Goal: Check status: Check status

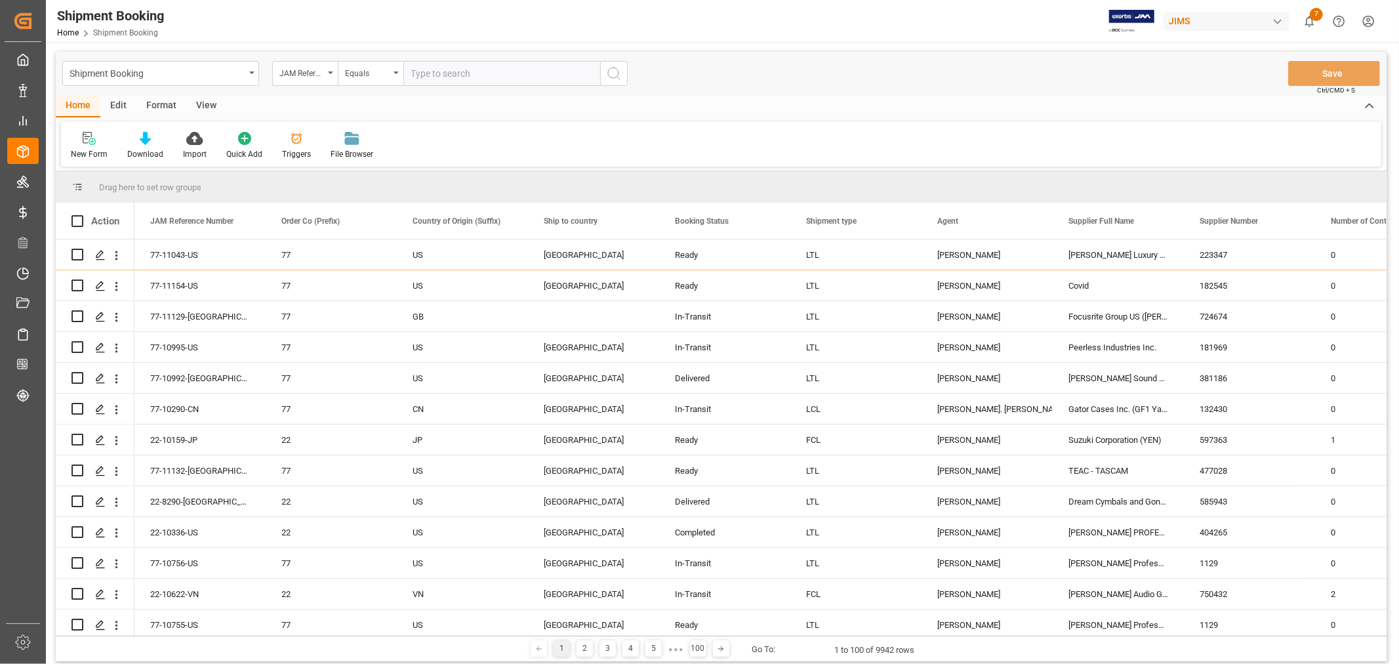
click at [462, 75] on input "text" at bounding box center [501, 73] width 197 height 25
type input "77-10797-NL"
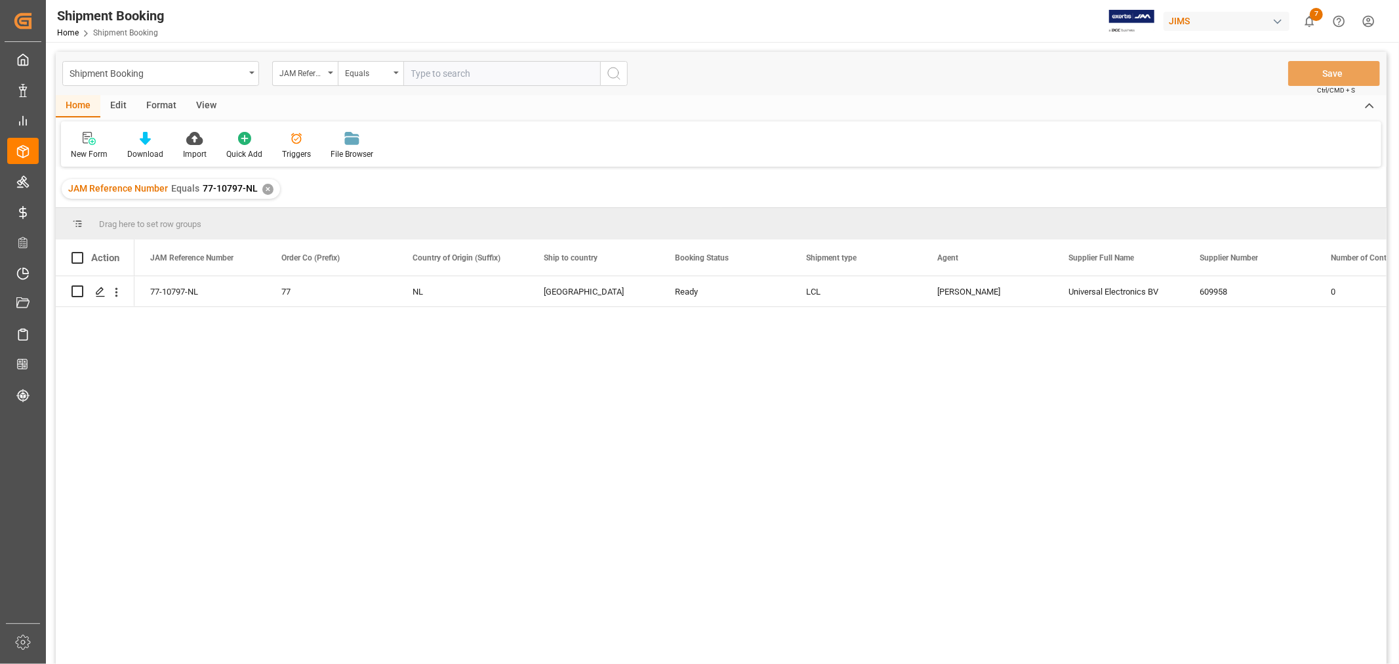
click at [204, 101] on div "View" at bounding box center [206, 106] width 40 height 22
click at [77, 142] on icon at bounding box center [83, 138] width 13 height 13
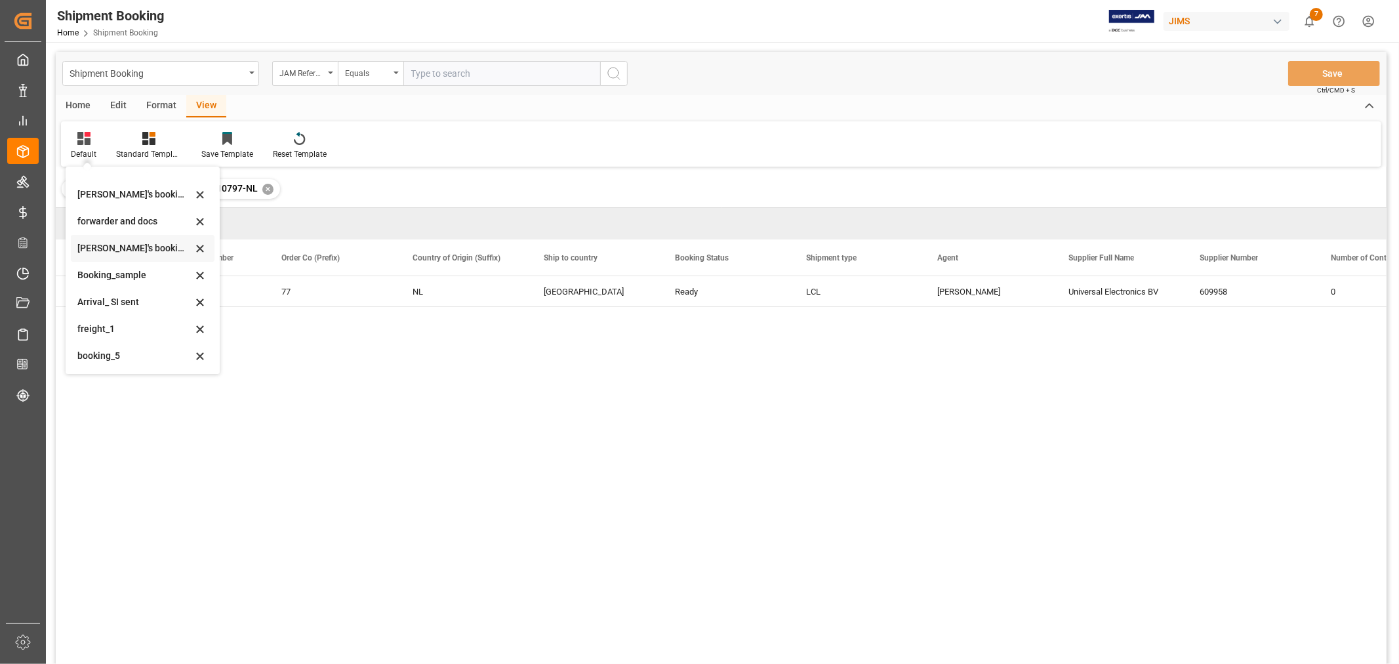
scroll to position [73, 0]
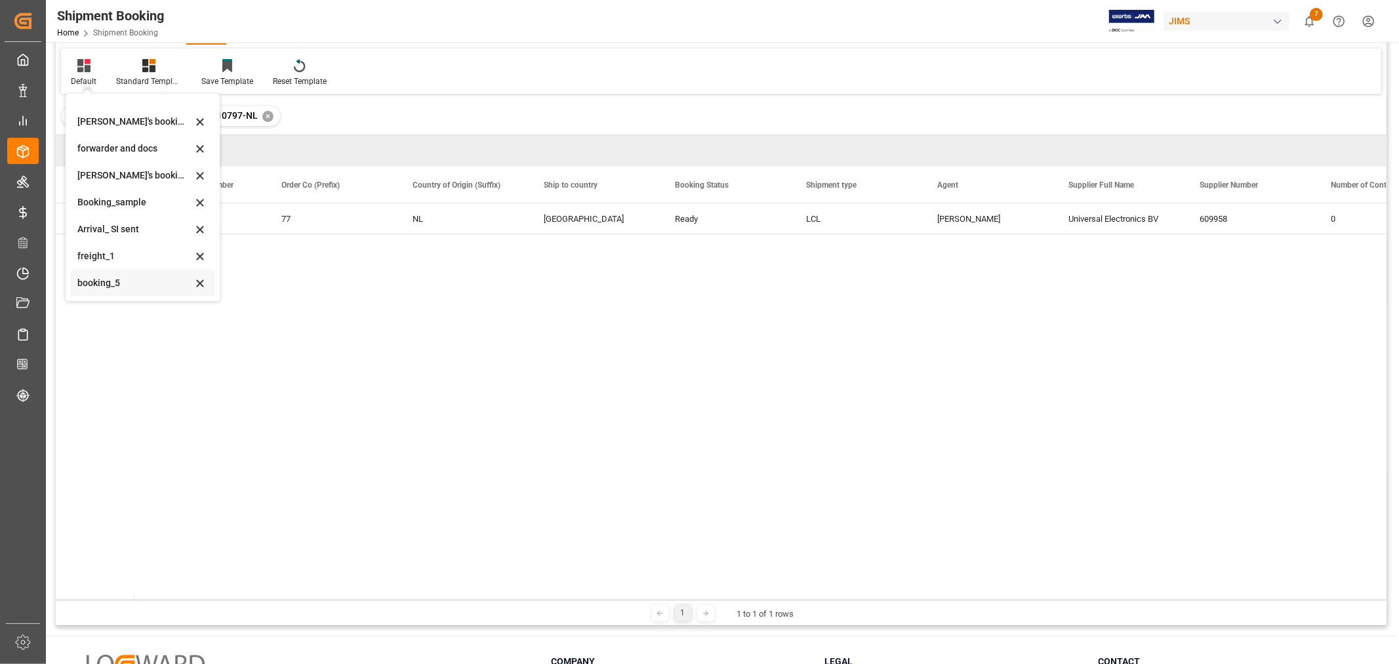
click at [113, 282] on div "booking_5" at bounding box center [134, 283] width 115 height 14
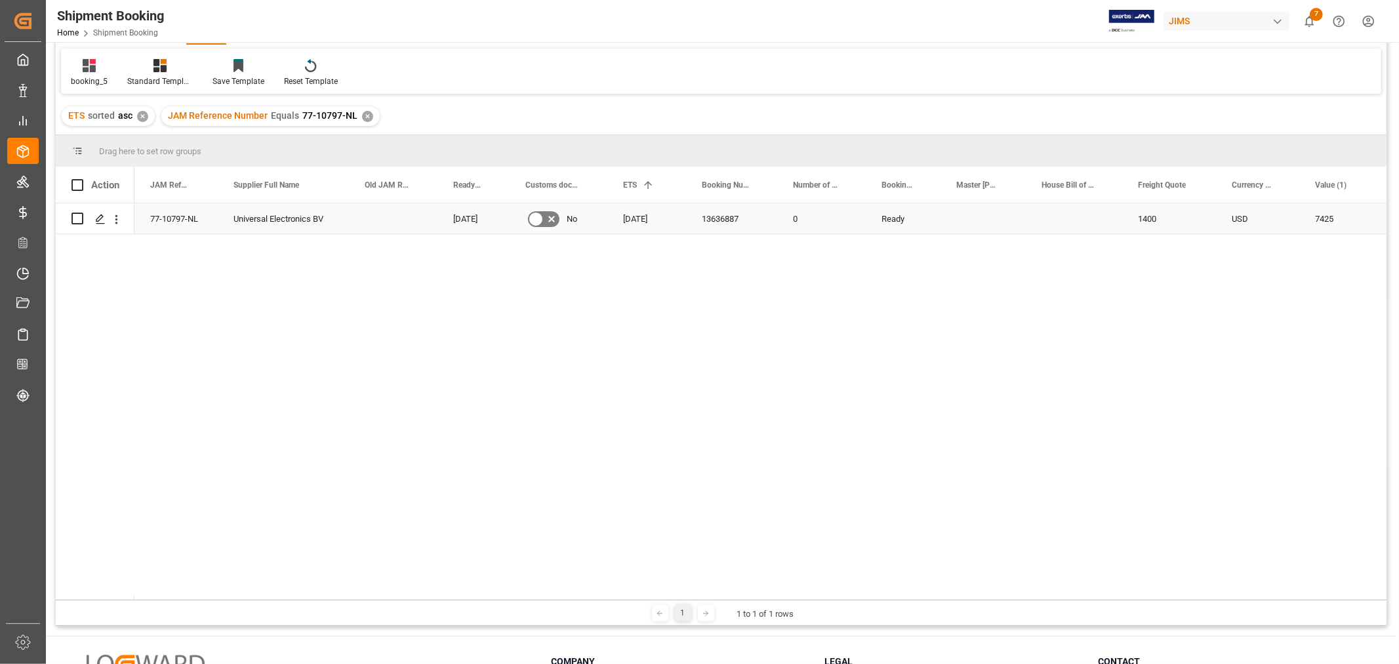
click at [718, 216] on div "13636887" at bounding box center [731, 218] width 91 height 30
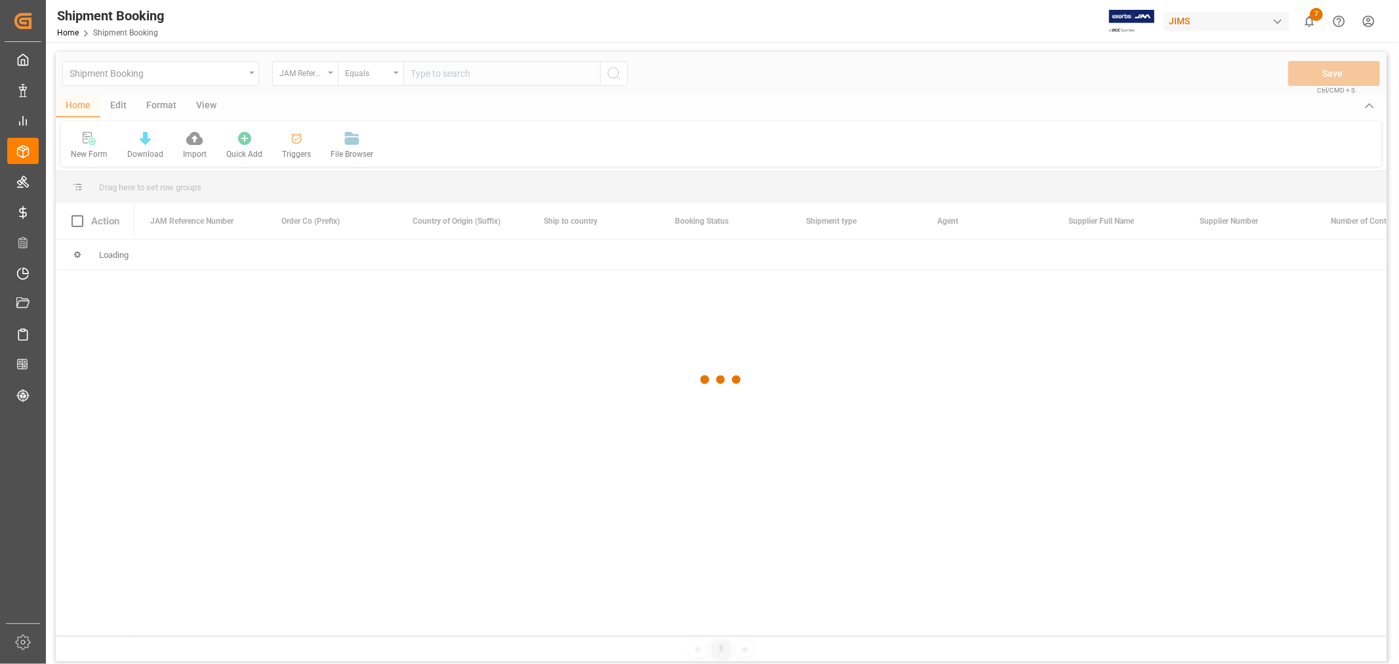
click at [146, 77] on div at bounding box center [721, 380] width 1331 height 656
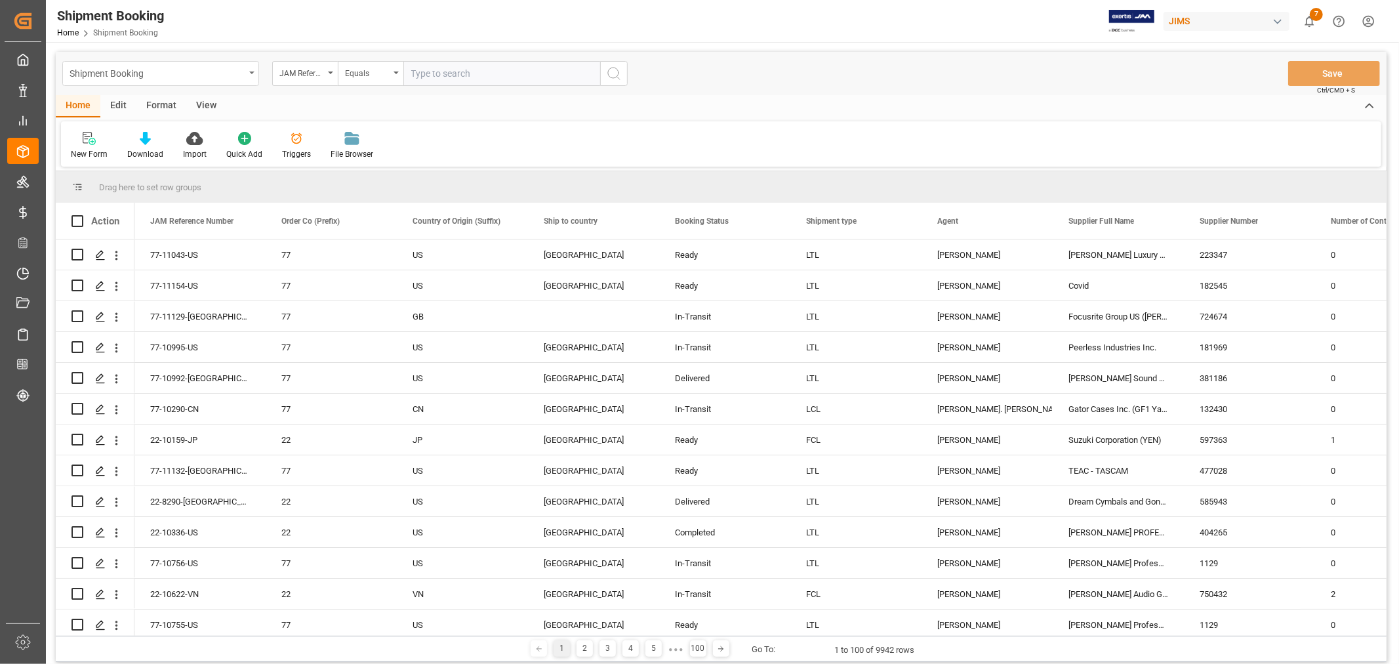
click at [147, 76] on div "Shipment Booking" at bounding box center [157, 72] width 175 height 16
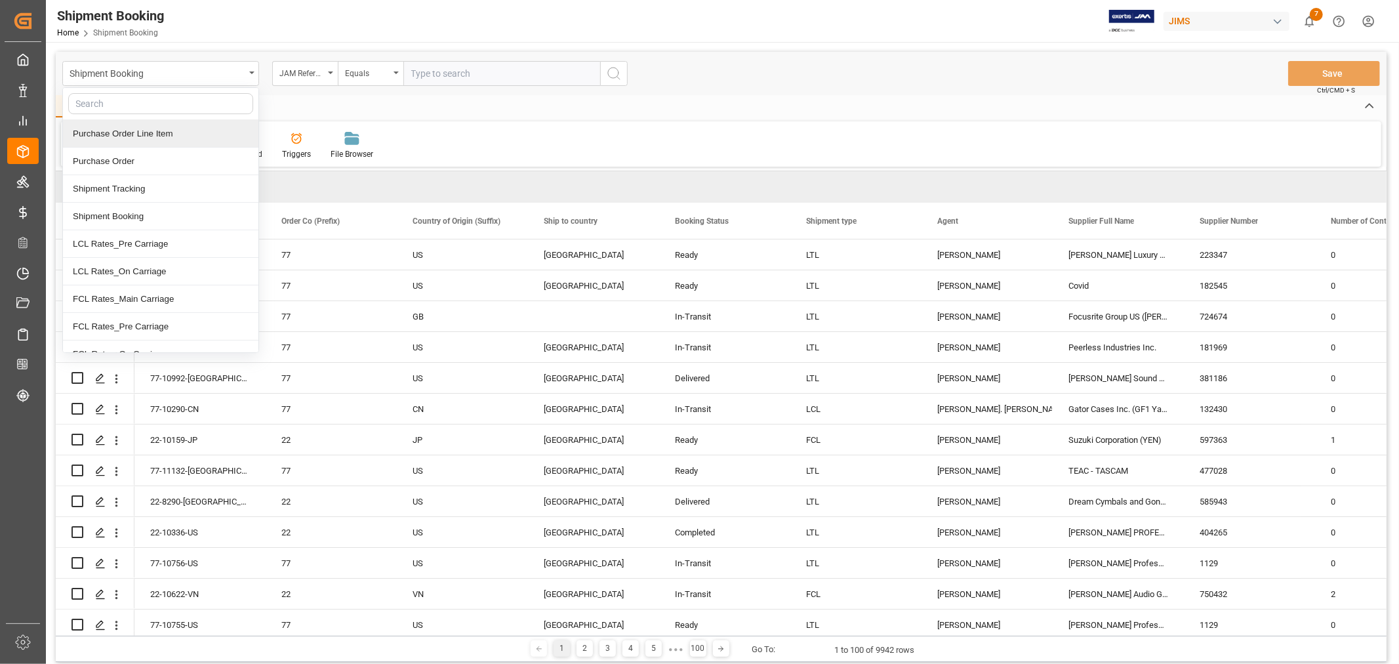
click at [134, 135] on div "Purchase Order Line Item" at bounding box center [160, 134] width 195 height 28
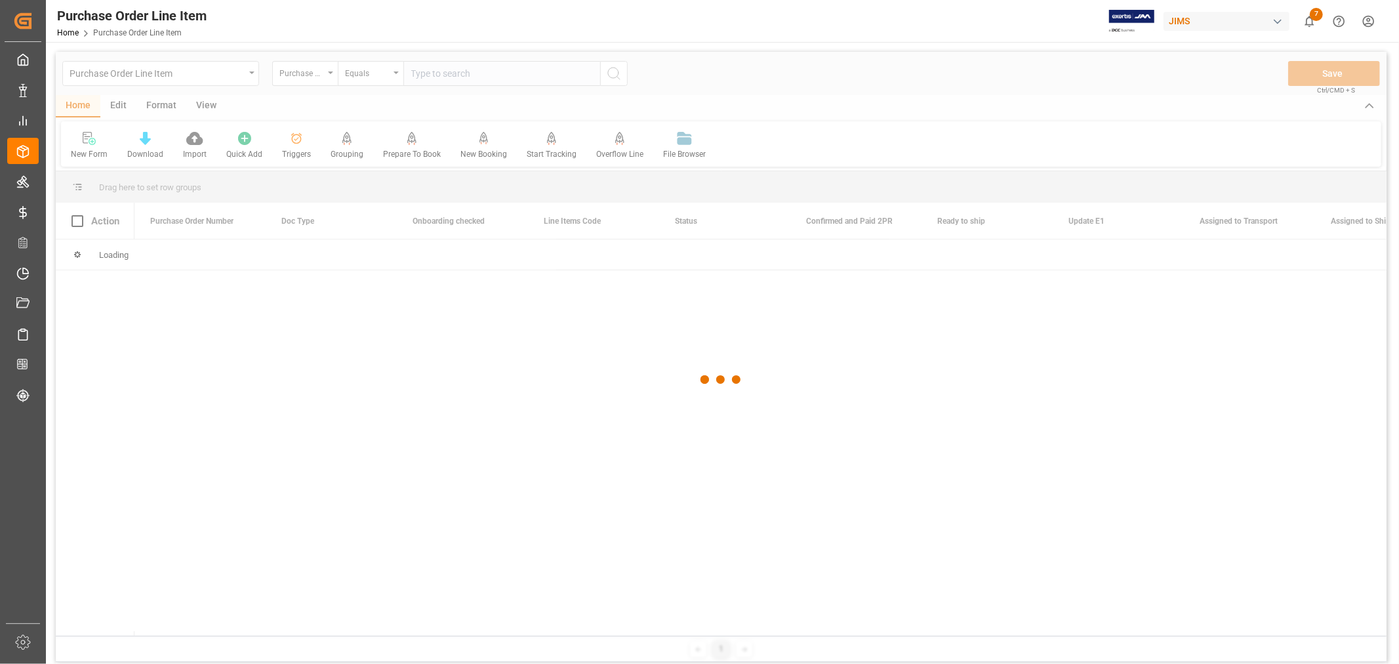
click at [416, 77] on div at bounding box center [721, 380] width 1331 height 656
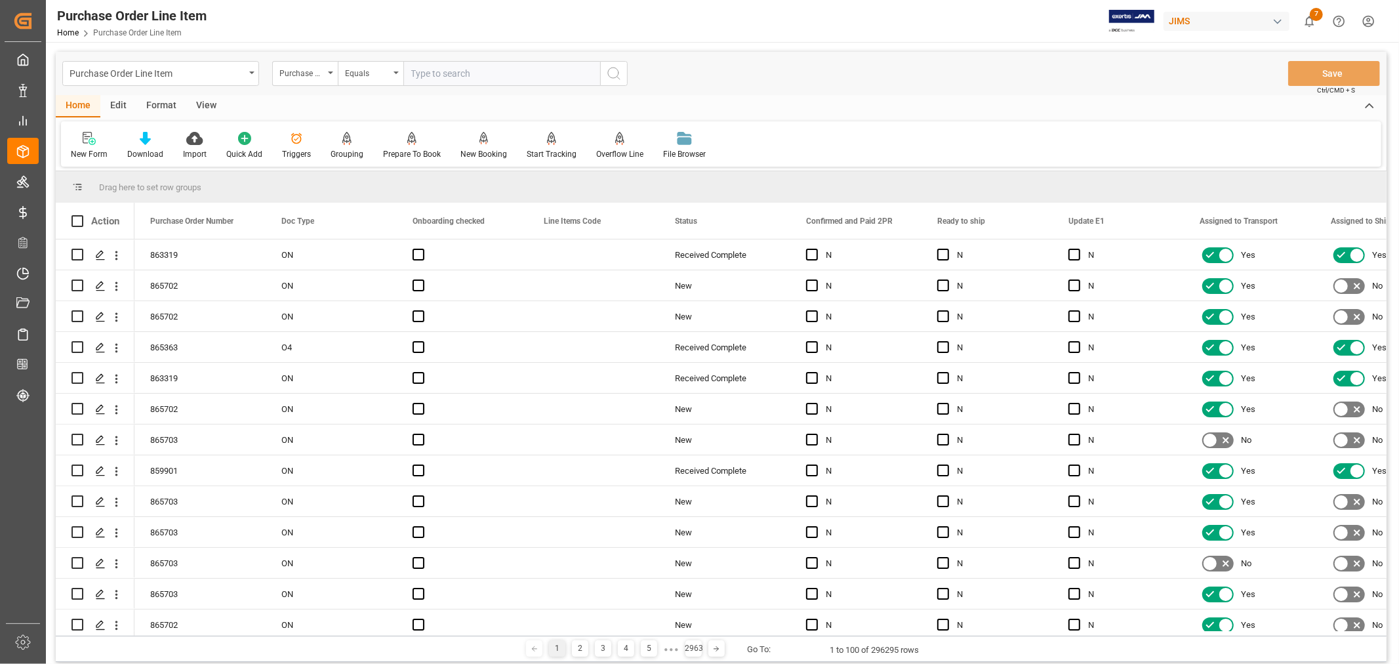
click at [416, 77] on input "text" at bounding box center [501, 73] width 197 height 25
type input "77-10797-NL"
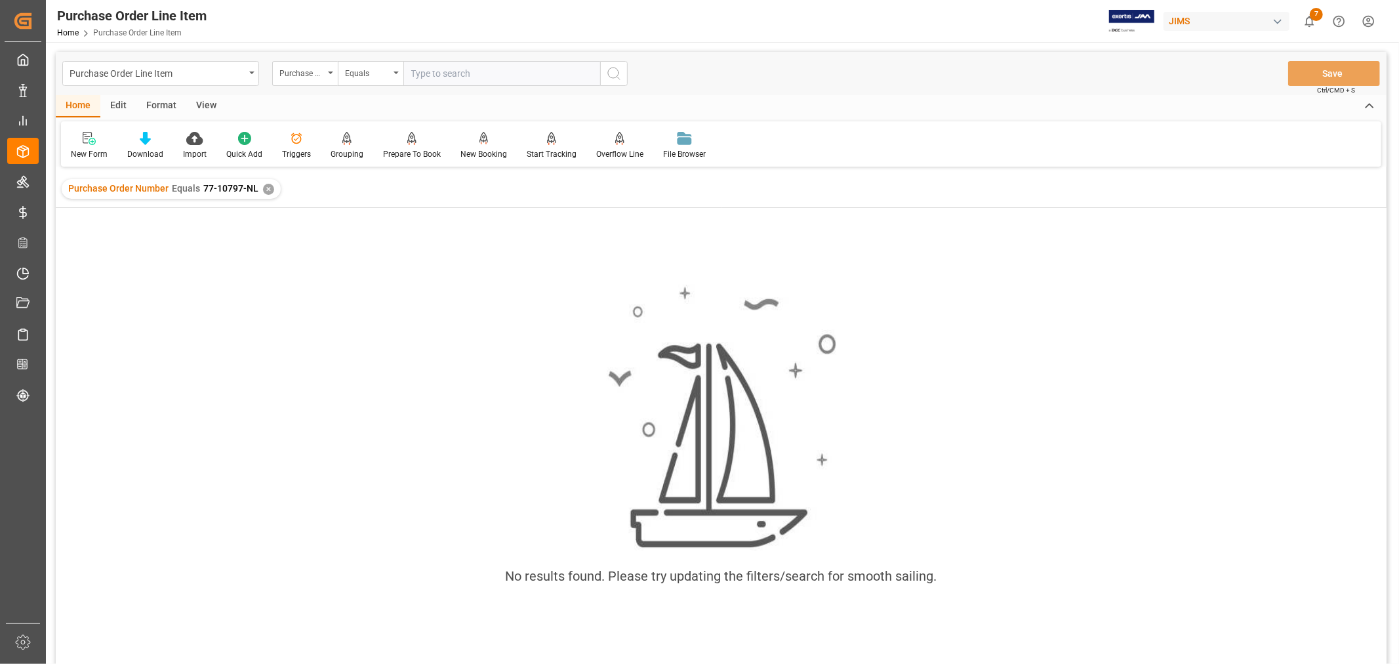
click at [266, 188] on div "✕" at bounding box center [268, 189] width 11 height 11
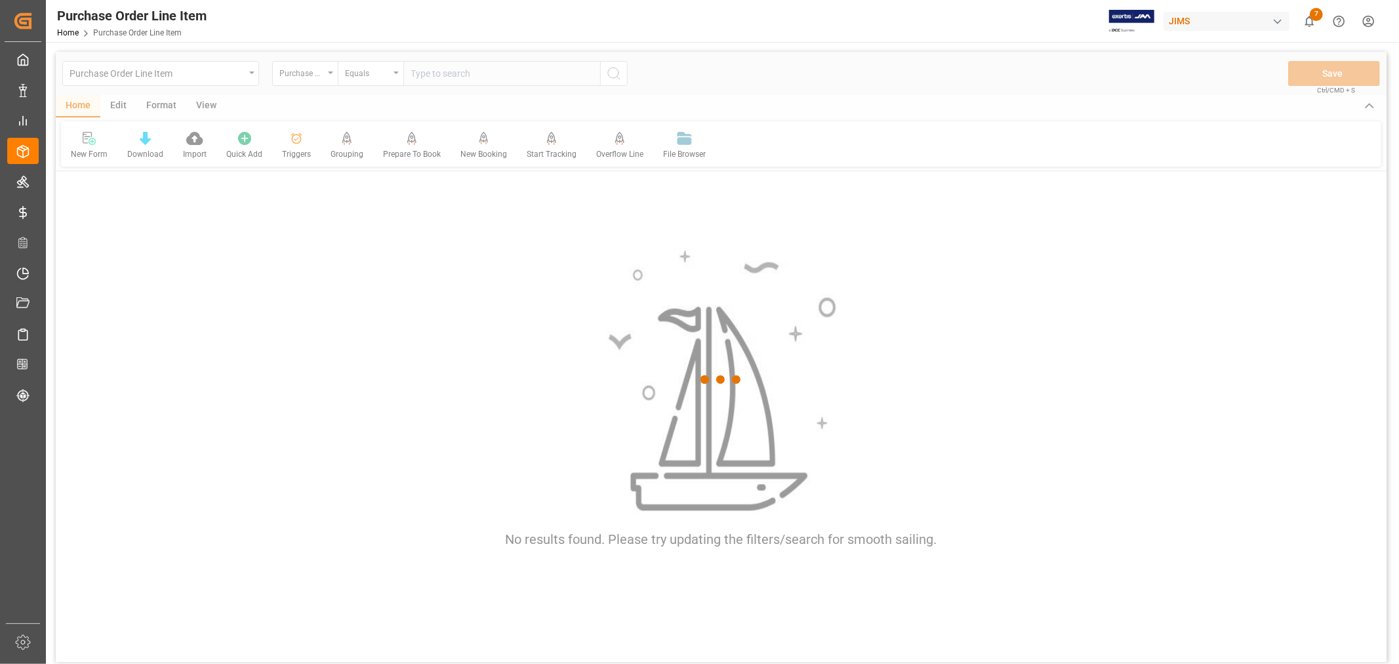
click at [319, 79] on div at bounding box center [721, 380] width 1331 height 656
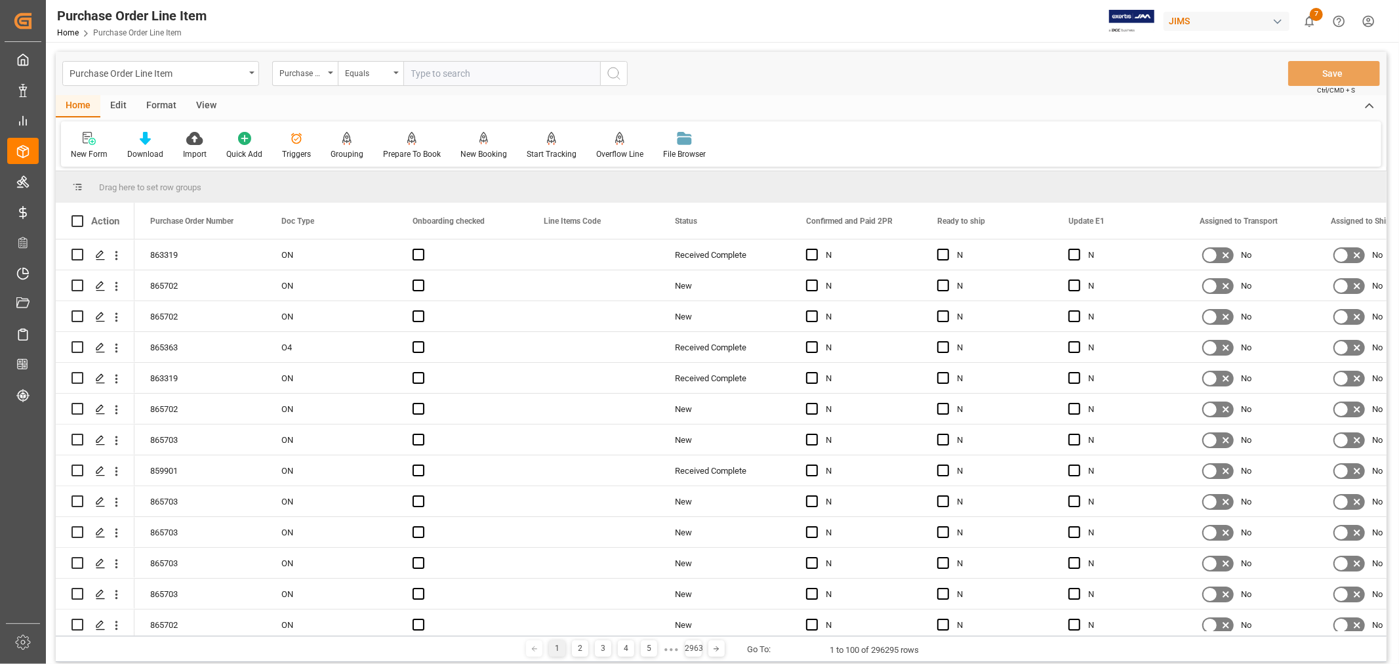
click at [320, 77] on div "Purchase Order Number" at bounding box center [301, 71] width 45 height 15
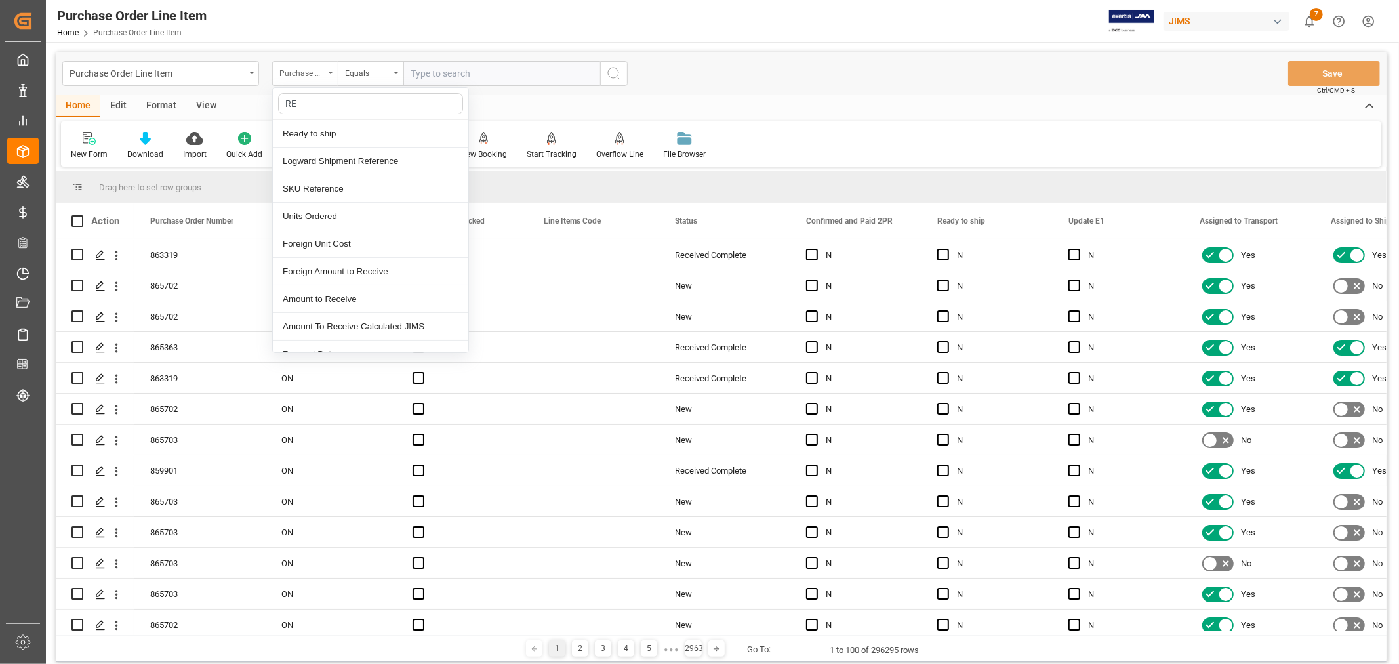
type input "REF"
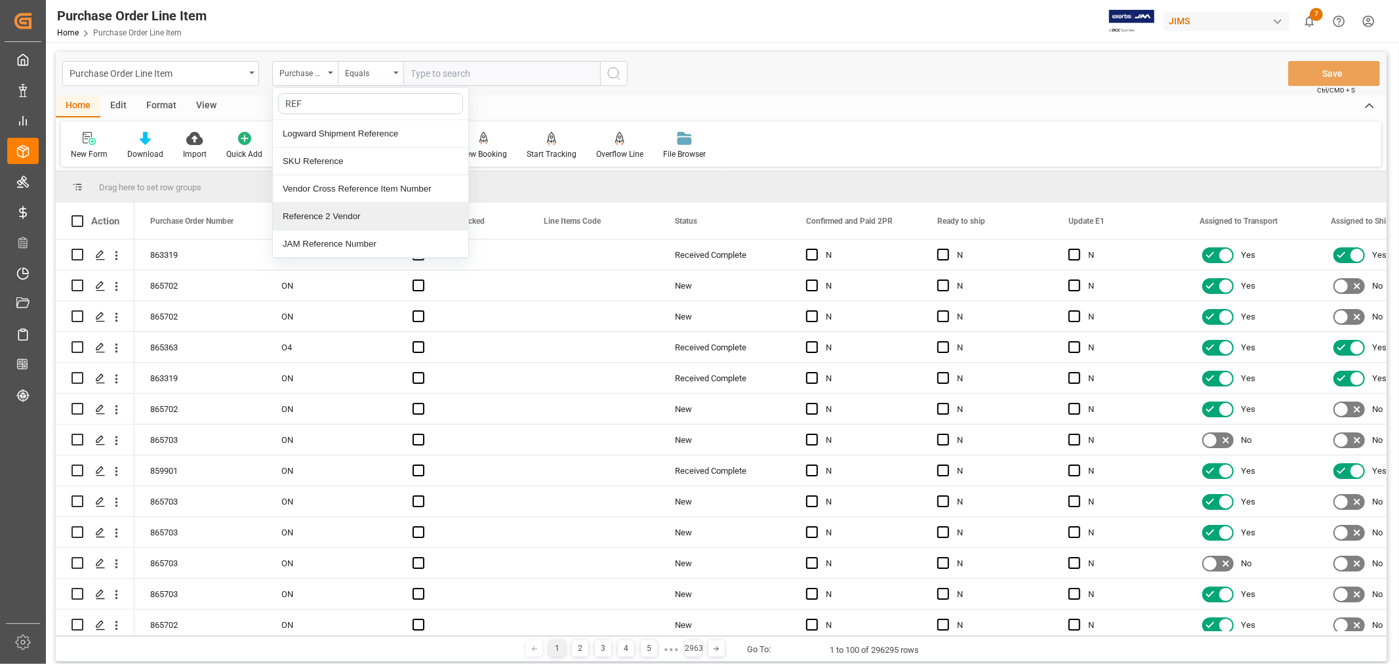
click at [366, 210] on div "Reference 2 Vendor" at bounding box center [370, 217] width 195 height 28
click at [428, 75] on input "text" at bounding box center [501, 73] width 197 height 25
type input "77-10797-NL"
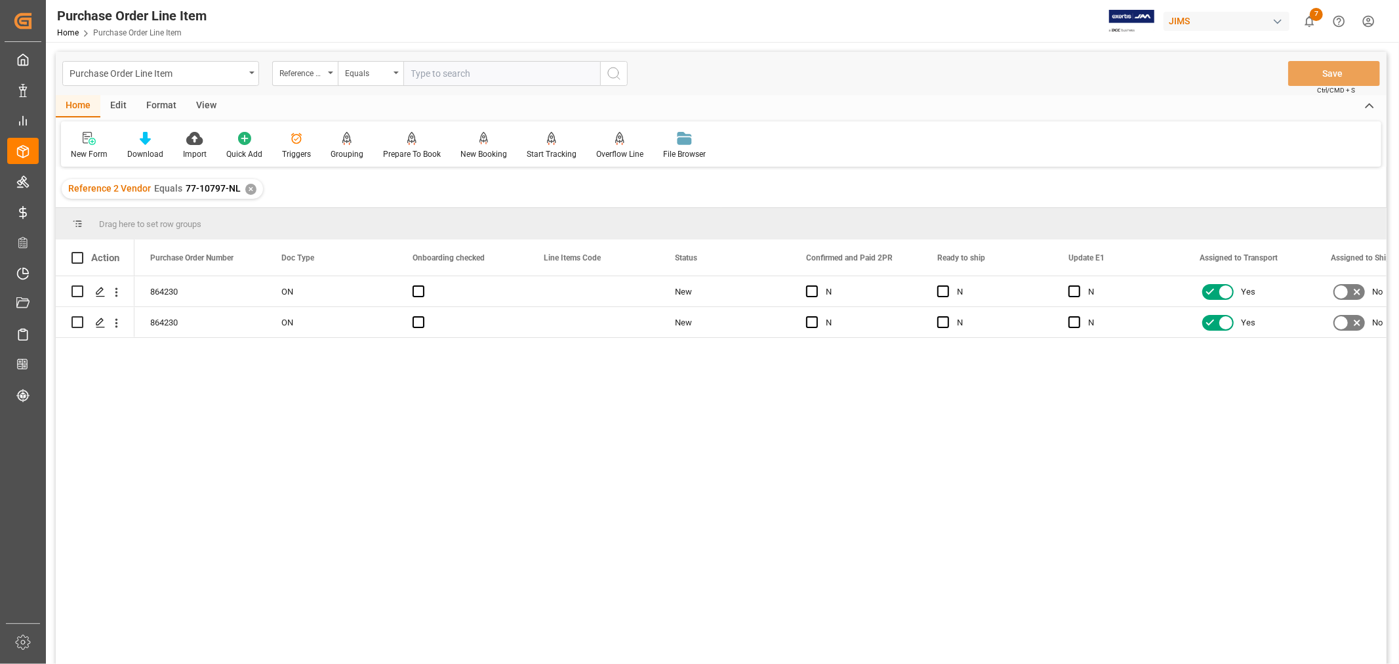
click at [209, 108] on div "View" at bounding box center [206, 106] width 40 height 22
click at [94, 153] on div "Default" at bounding box center [84, 154] width 26 height 12
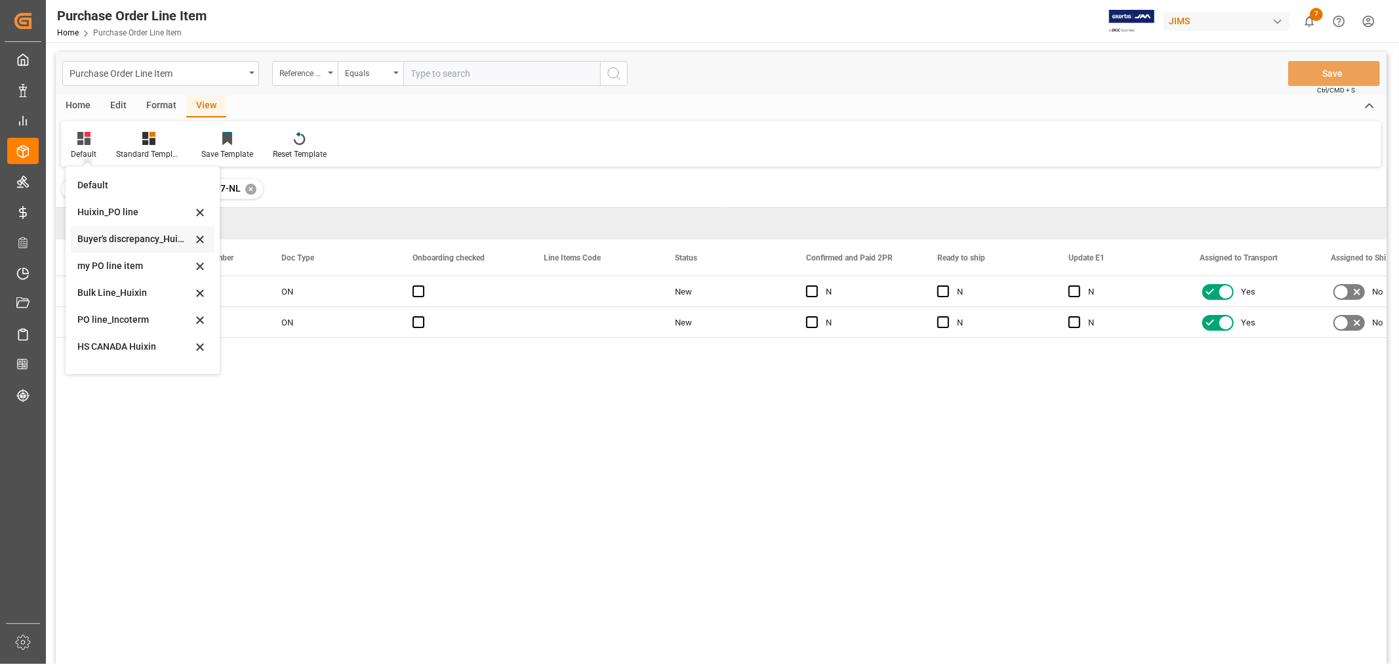
click at [138, 241] on div "Buyer's discrepancy_Huixin" at bounding box center [134, 239] width 115 height 14
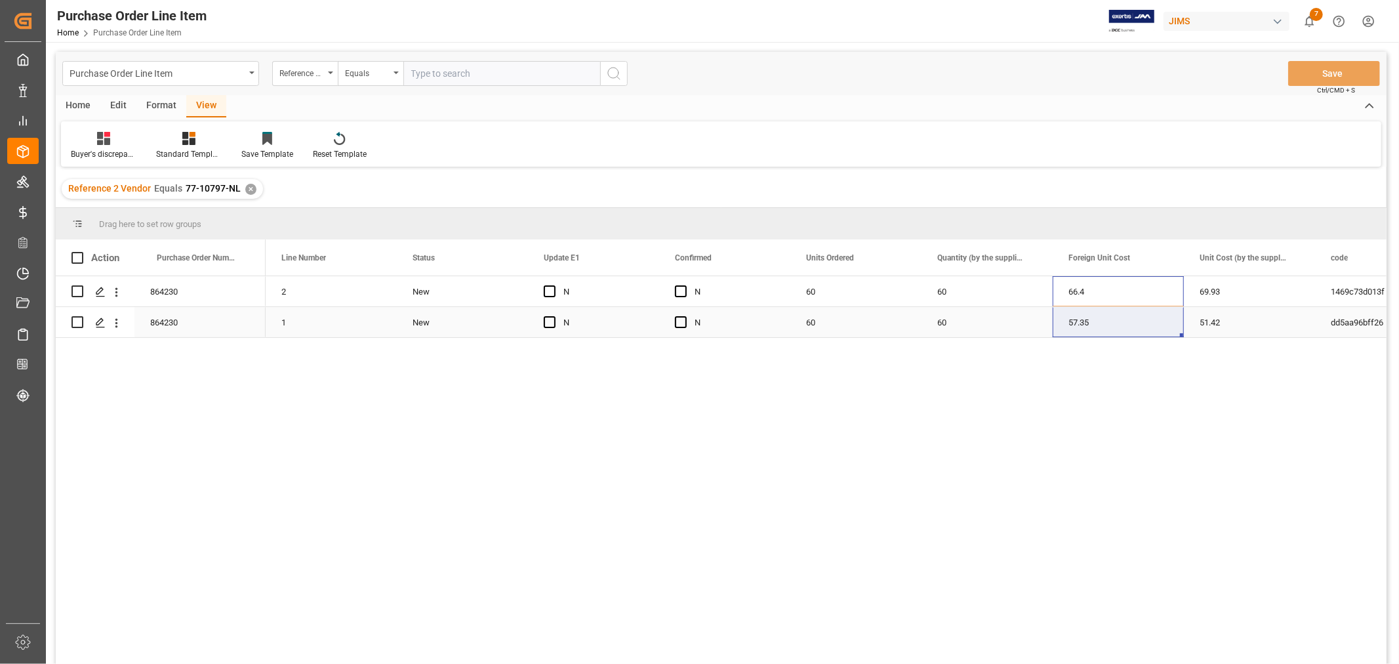
drag, startPoint x: 1066, startPoint y: 285, endPoint x: 1067, endPoint y: 320, distance: 34.8
click at [1201, 289] on div "69.93" at bounding box center [1249, 291] width 131 height 30
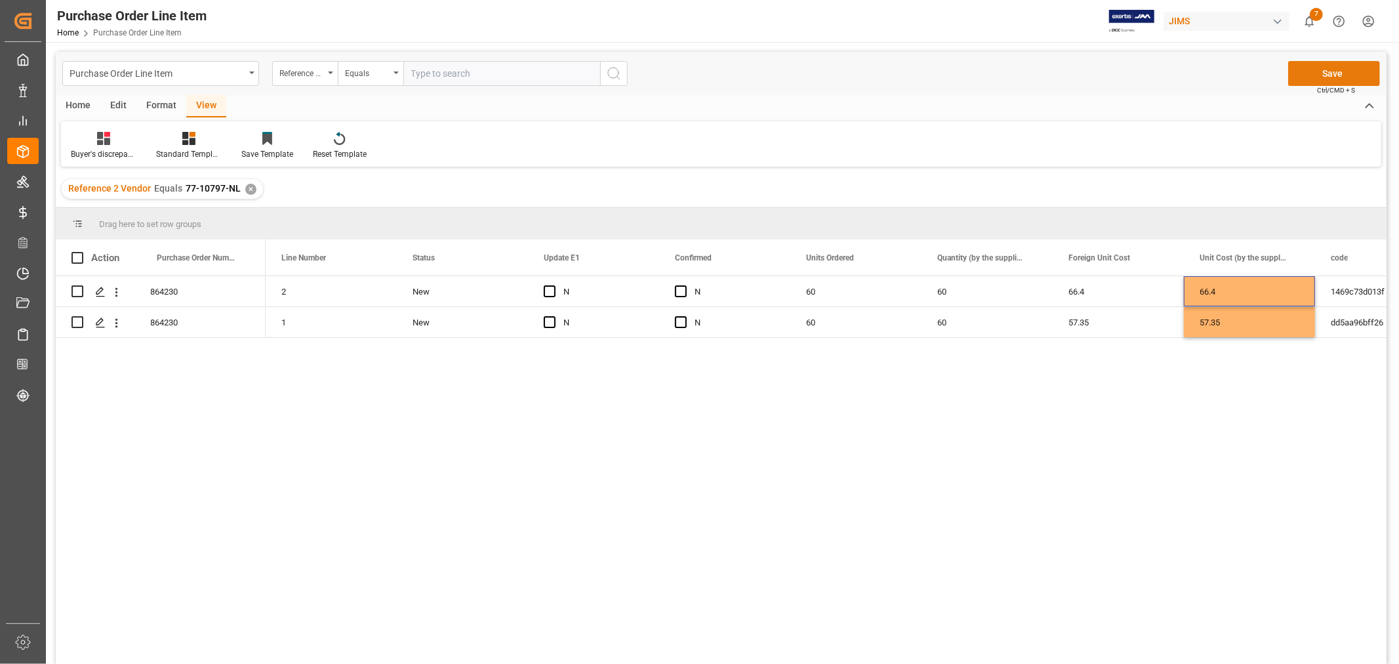
click at [1308, 68] on button "Save" at bounding box center [1334, 73] width 92 height 25
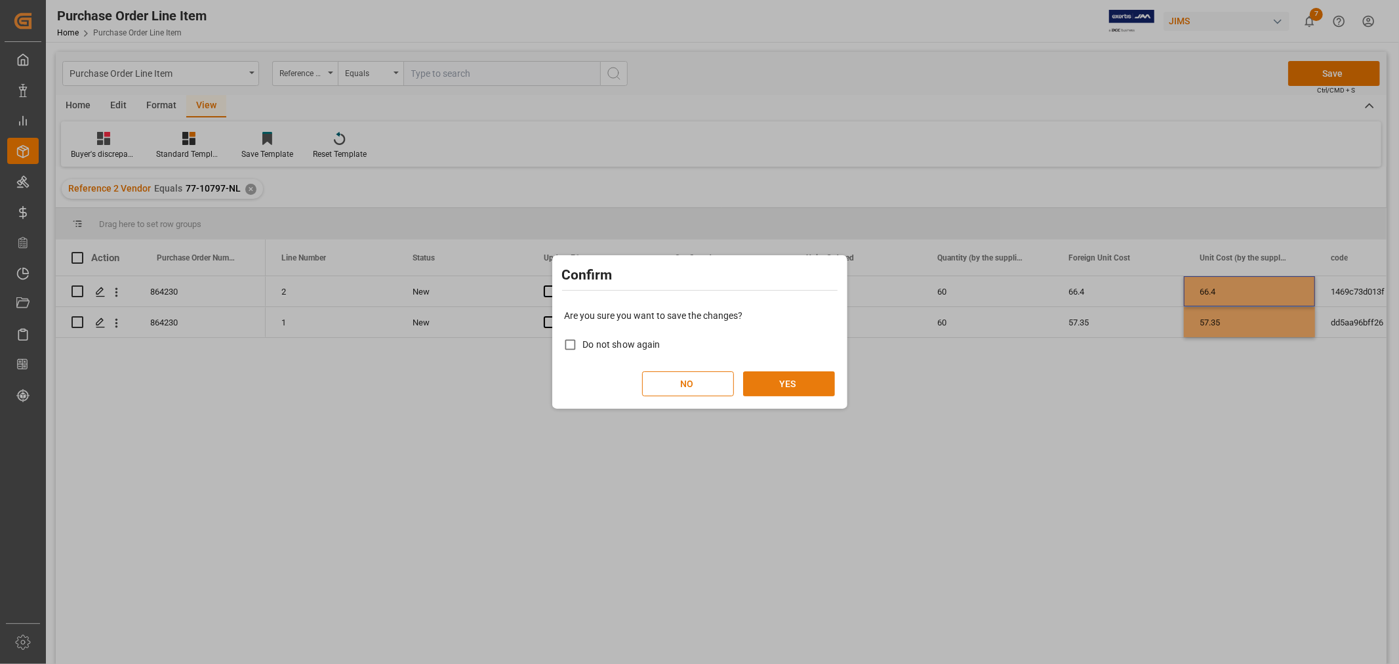
drag, startPoint x: 788, startPoint y: 376, endPoint x: 794, endPoint y: 375, distance: 6.7
click at [788, 377] on button "YES" at bounding box center [789, 383] width 92 height 25
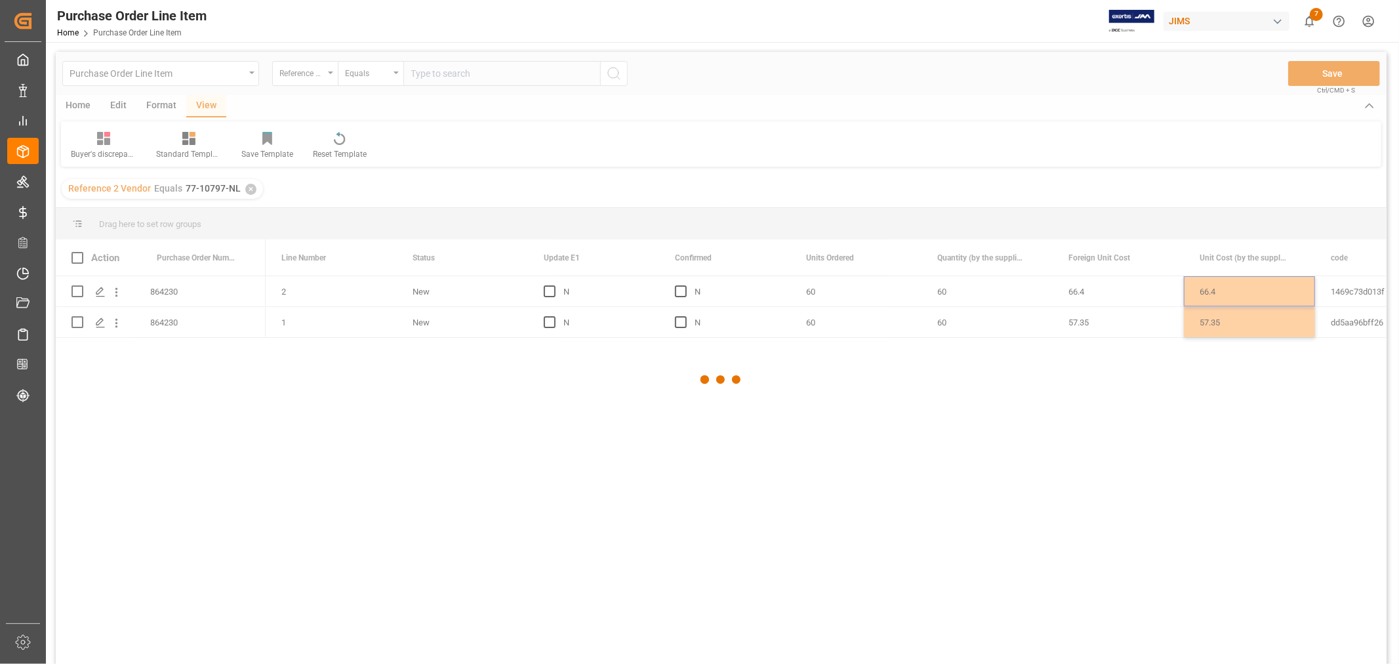
click at [1103, 283] on div at bounding box center [721, 380] width 1331 height 656
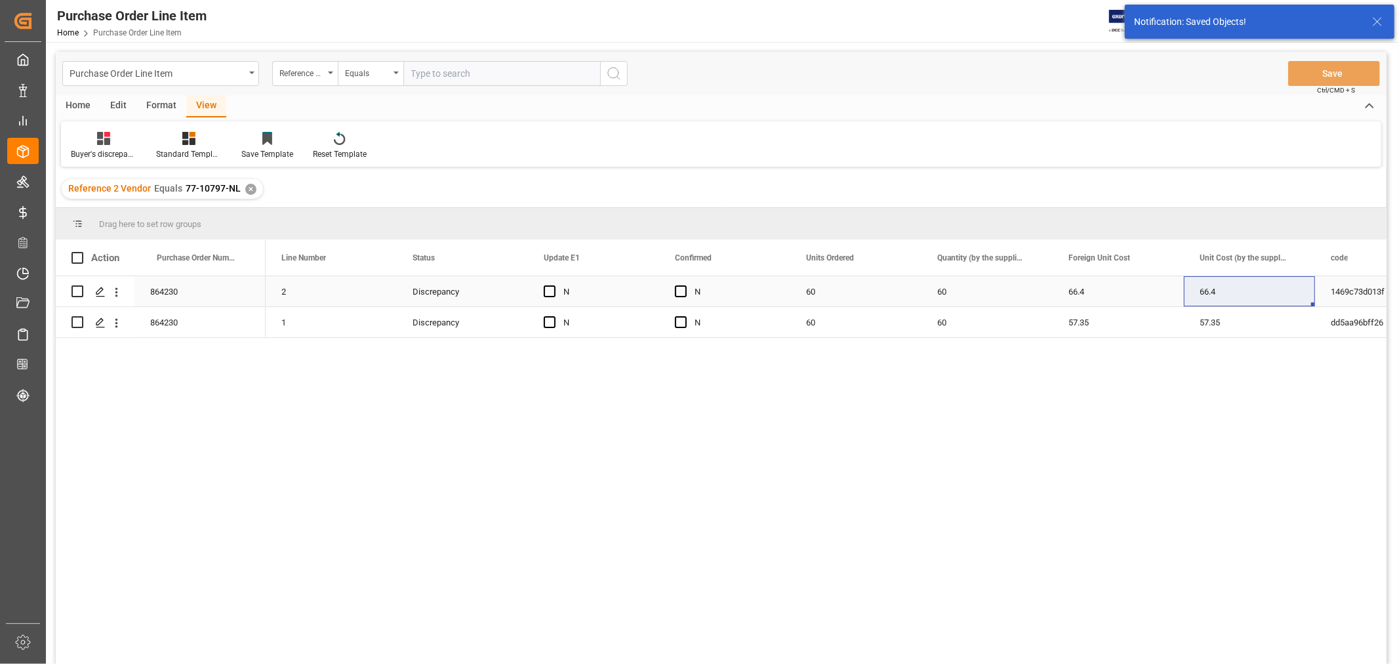
click at [1102, 287] on div "66.4" at bounding box center [1118, 291] width 131 height 30
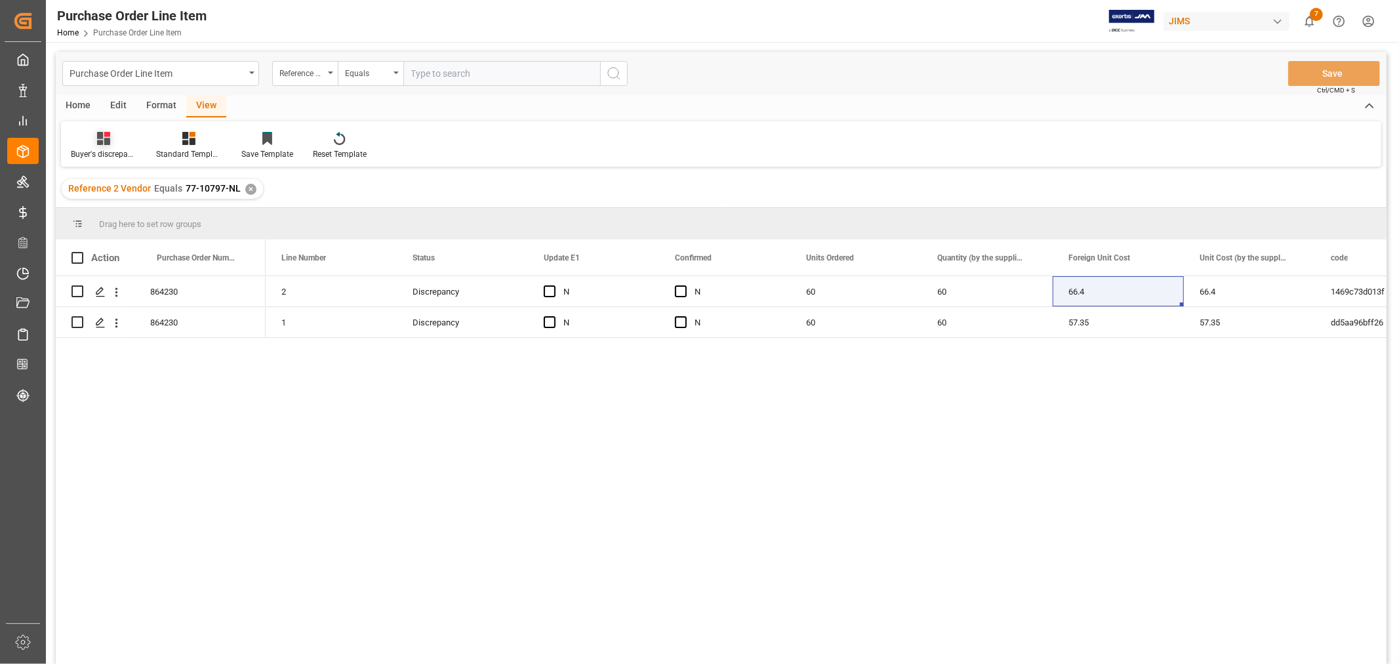
click at [105, 150] on div "Buyer's discrepancy_Huixin" at bounding box center [104, 154] width 66 height 12
click at [129, 273] on div "HS CANADA Huixin" at bounding box center [138, 275] width 115 height 14
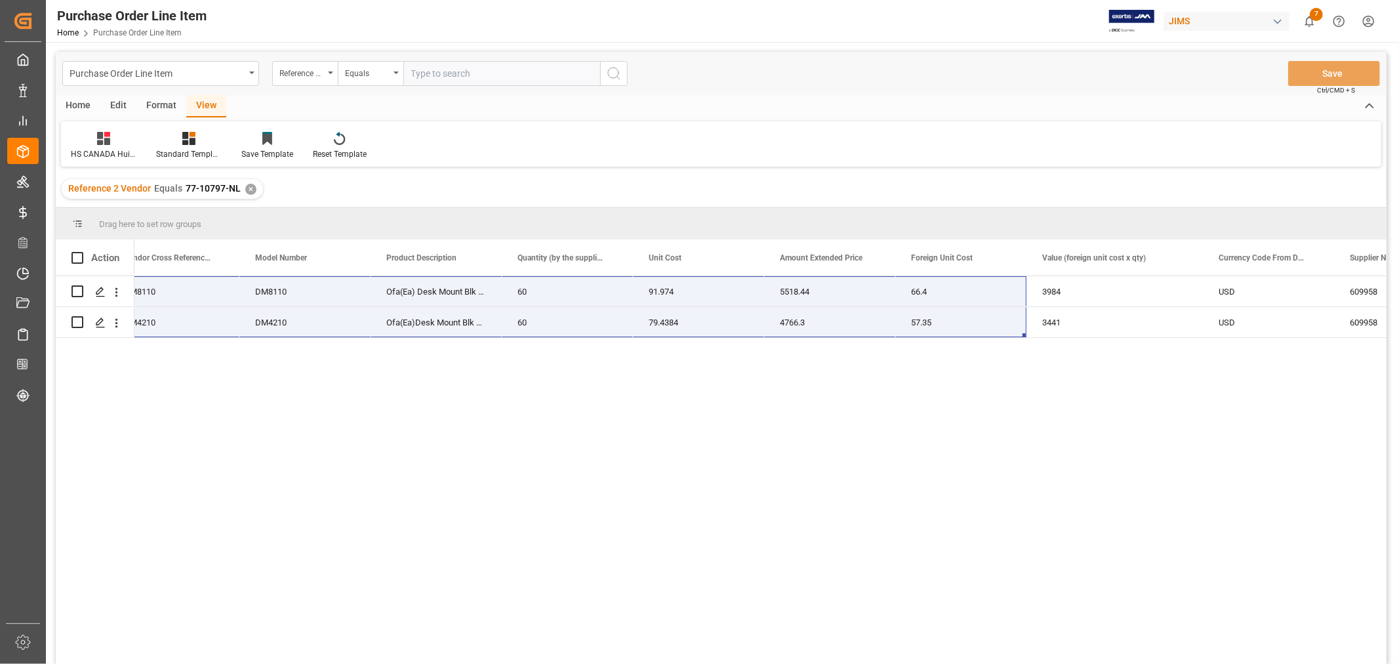
scroll to position [0, 0]
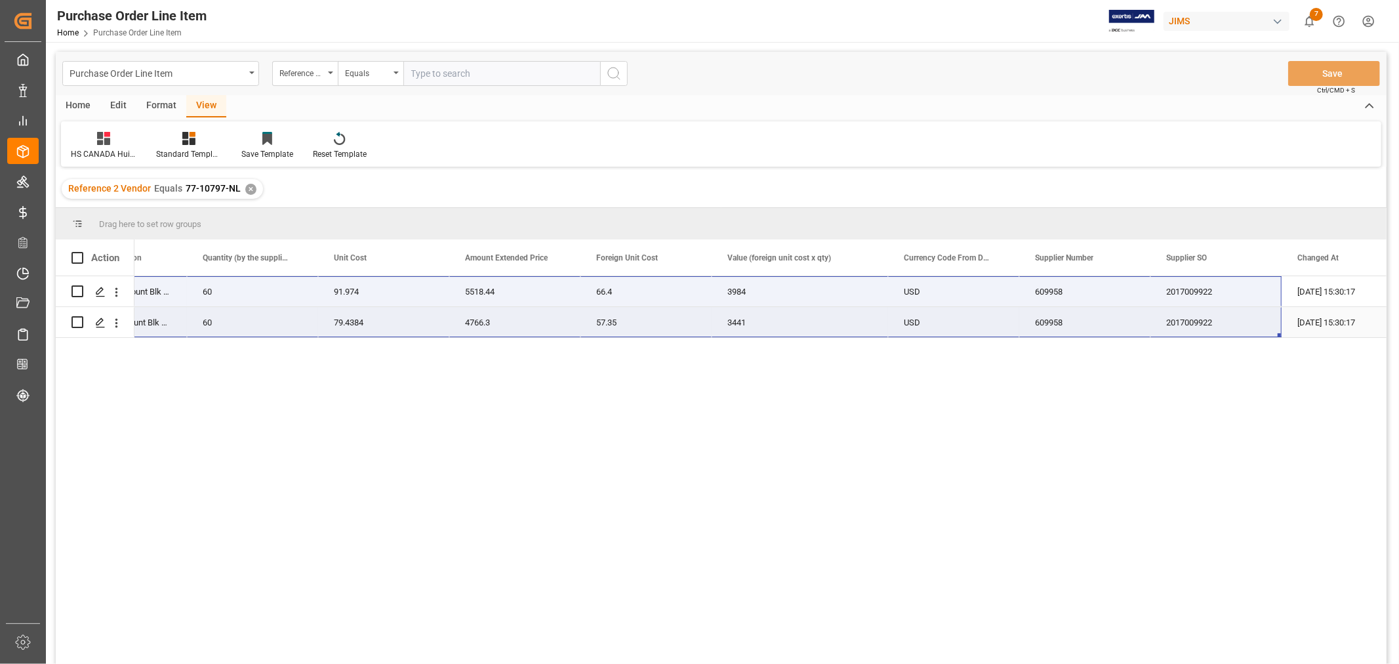
drag, startPoint x: 169, startPoint y: 291, endPoint x: 1277, endPoint y: 333, distance: 1108.5
click at [1277, 333] on div "77-10797-NL DM8110 Ofa(Ea) Desk Mount Blk Single 60 91.974 5518.44 66.4 3984 US…" at bounding box center [406, 307] width 2013 height 62
drag, startPoint x: 862, startPoint y: 658, endPoint x: 860, endPoint y: 429, distance: 229.6
click at [860, 429] on div "77-10797-NL DM8110 Ofa(Ea) Desk Mount Blk Single 60 91.974 5518.44 66.4 3984 US…" at bounding box center [760, 474] width 1252 height 396
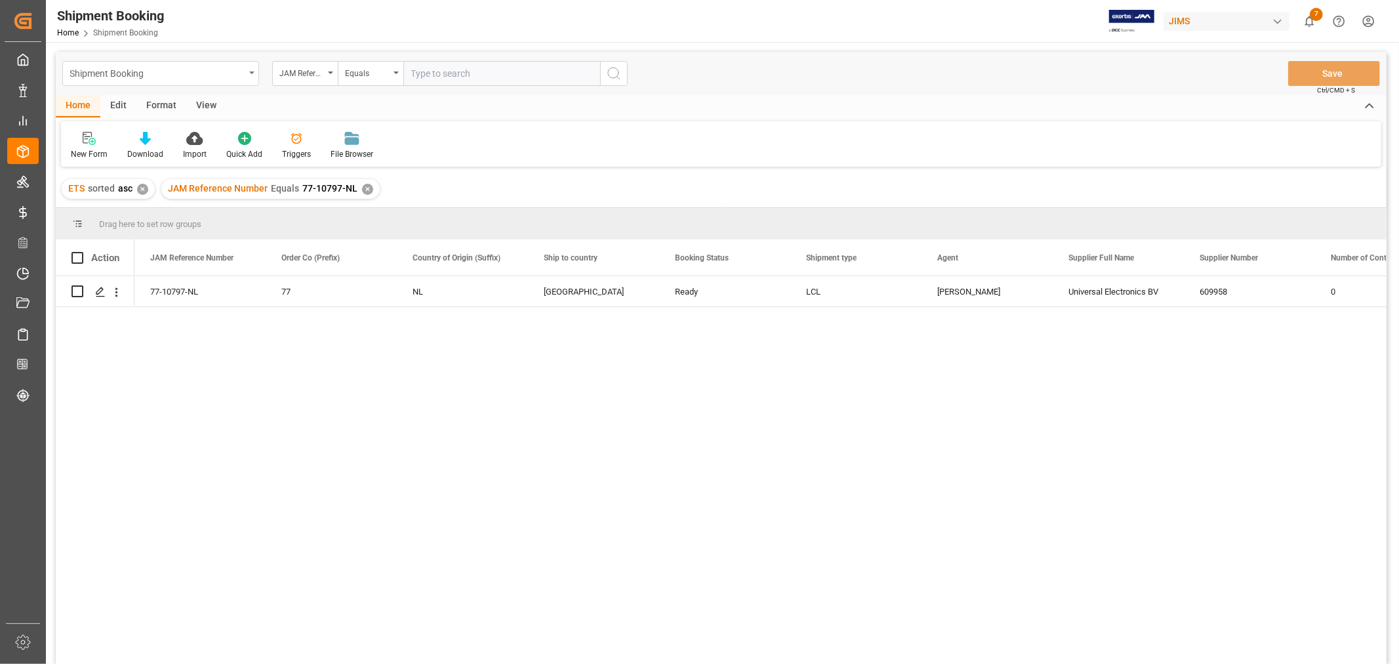
click at [249, 62] on div "Shipment Booking" at bounding box center [160, 73] width 197 height 25
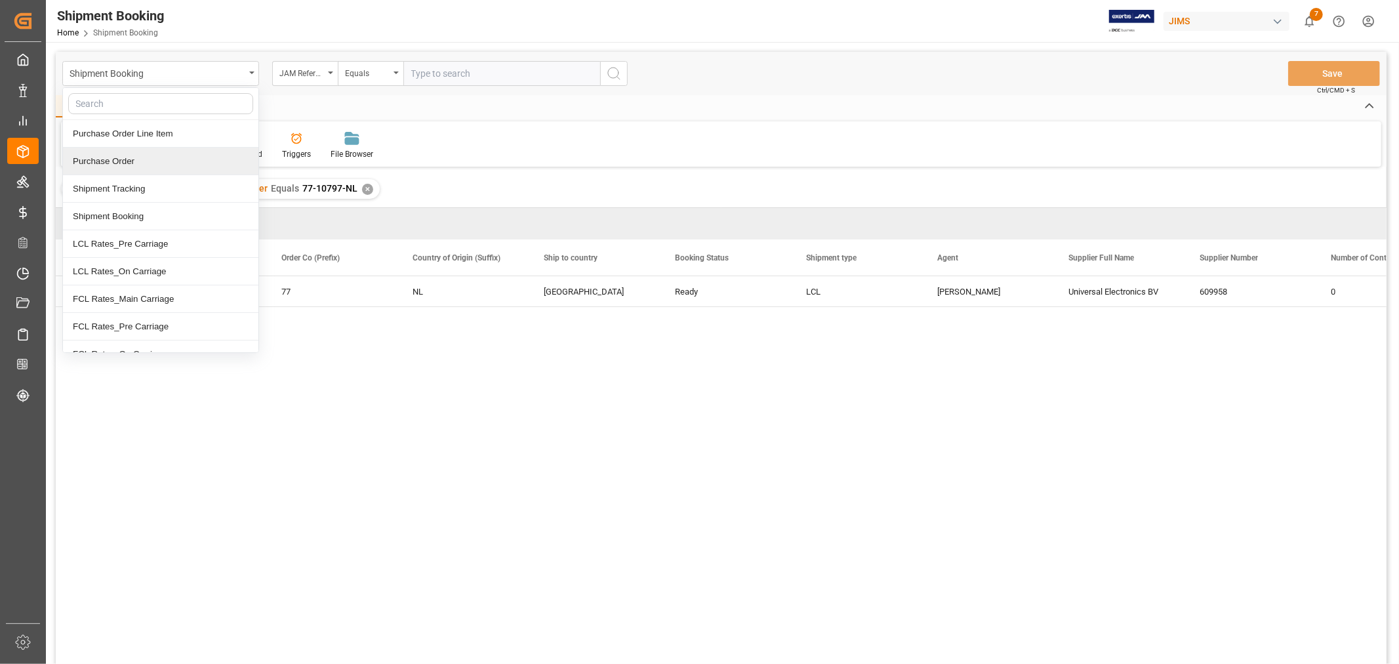
click at [510, 180] on div "ETS sorted asc ✕ JAM Reference Number Equals 77-10797-NL ✕" at bounding box center [721, 189] width 1331 height 37
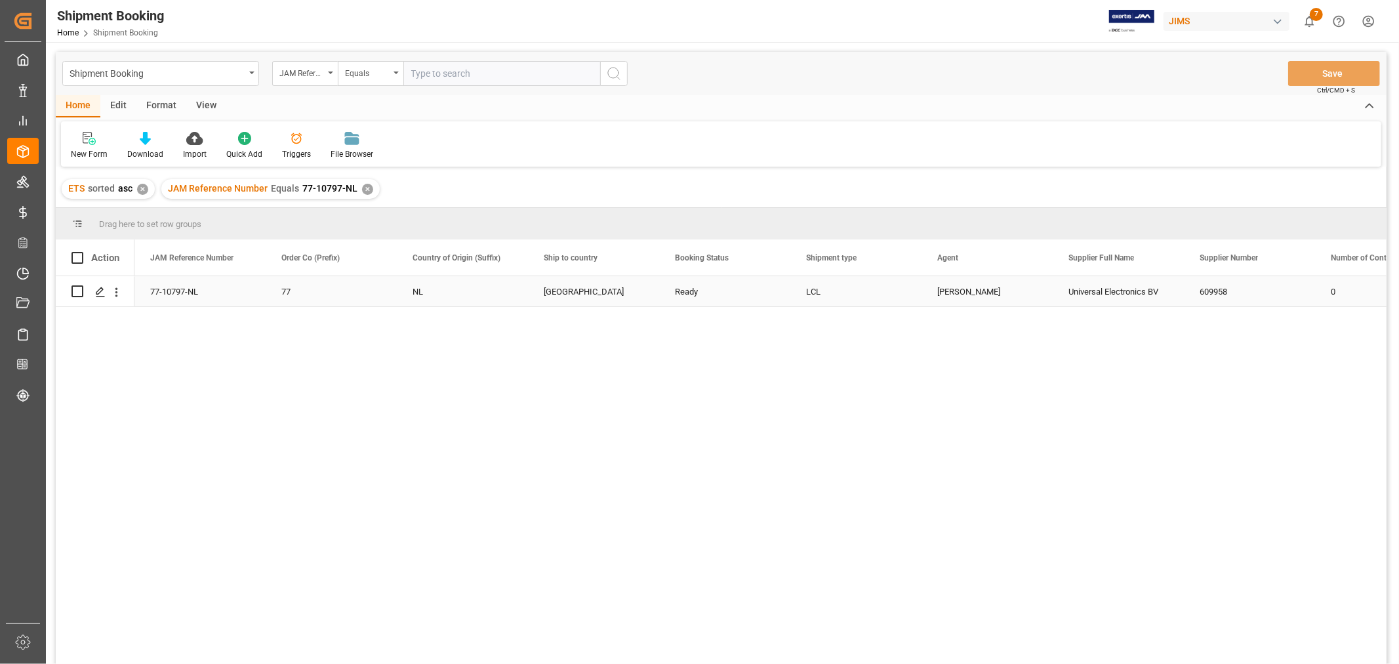
click at [176, 289] on div "77-10797-NL" at bounding box center [199, 291] width 131 height 30
click at [217, 79] on div "Shipment Booking" at bounding box center [157, 72] width 175 height 16
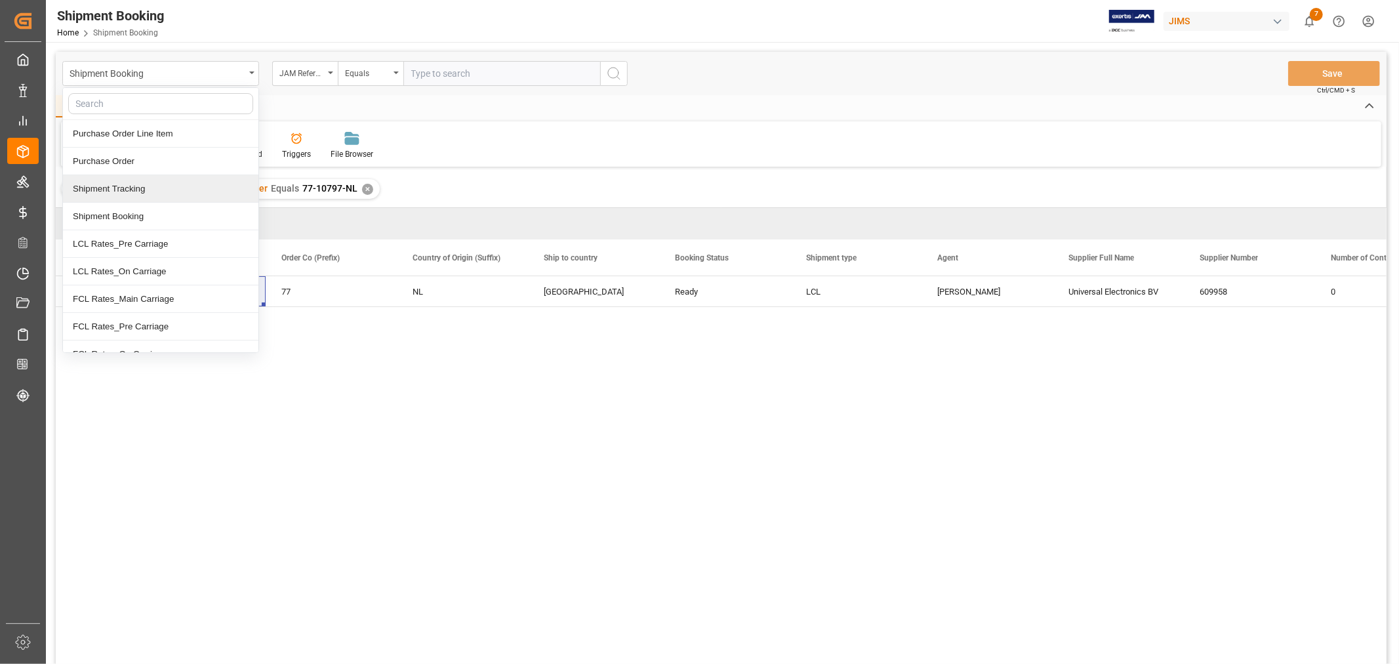
click at [146, 188] on div "Shipment Tracking" at bounding box center [160, 189] width 195 height 28
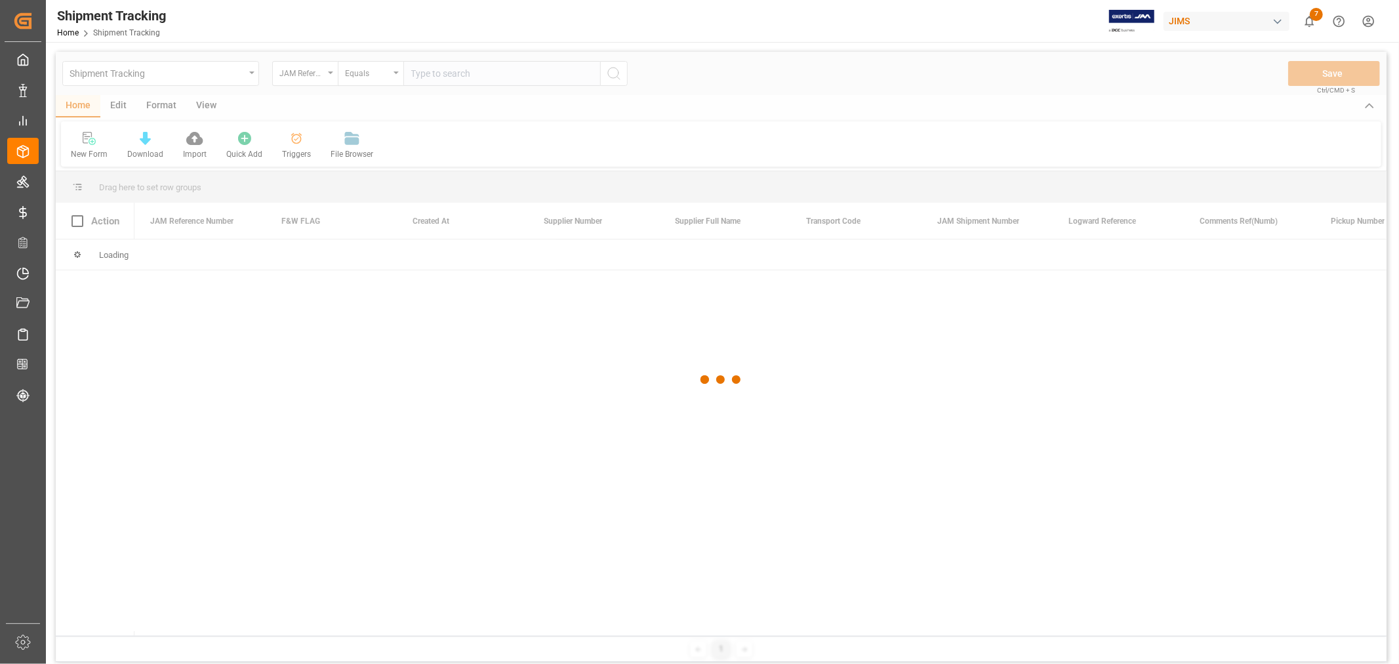
click at [449, 73] on div at bounding box center [721, 380] width 1331 height 656
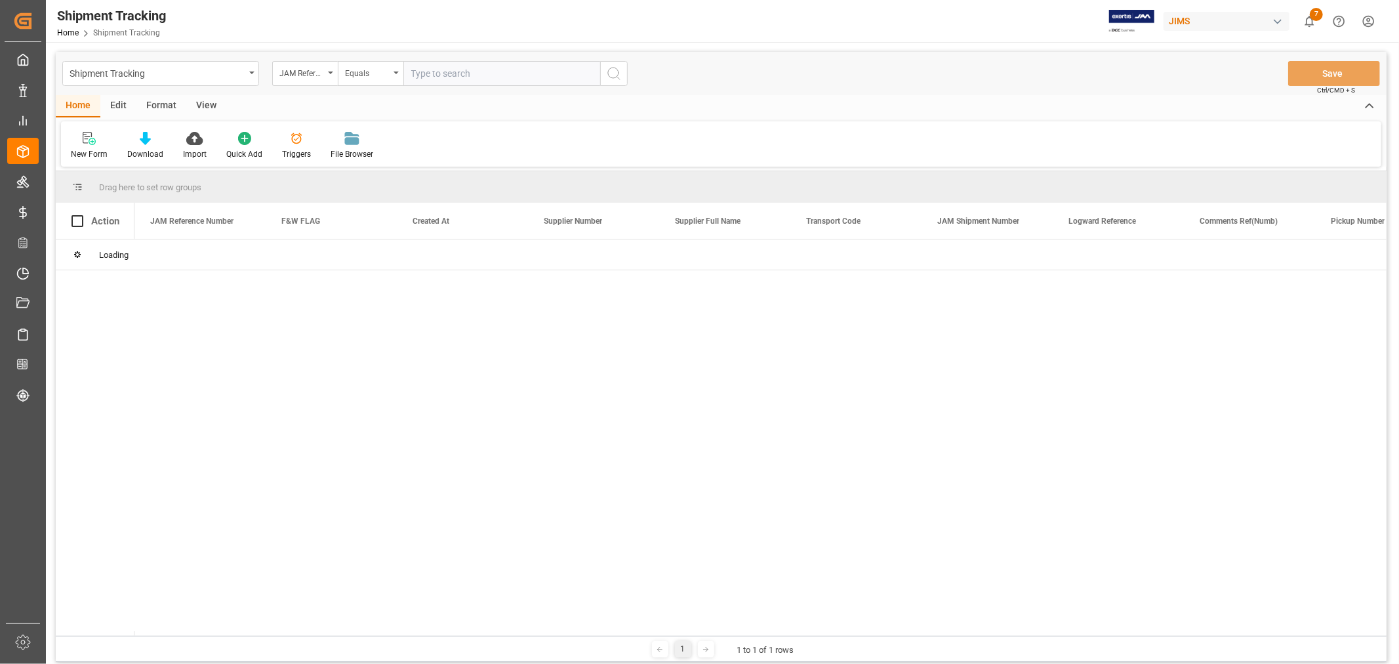
click at [449, 73] on input "text" at bounding box center [501, 73] width 197 height 25
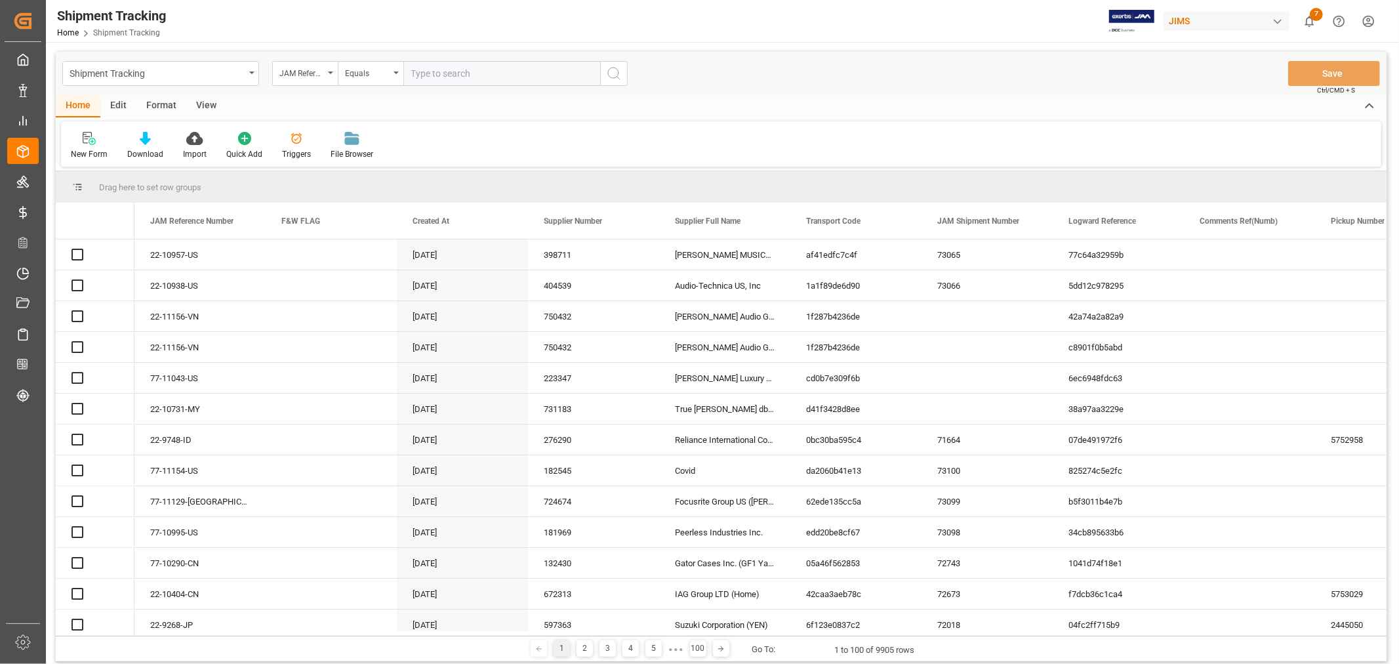
paste input "77-10797-NL"
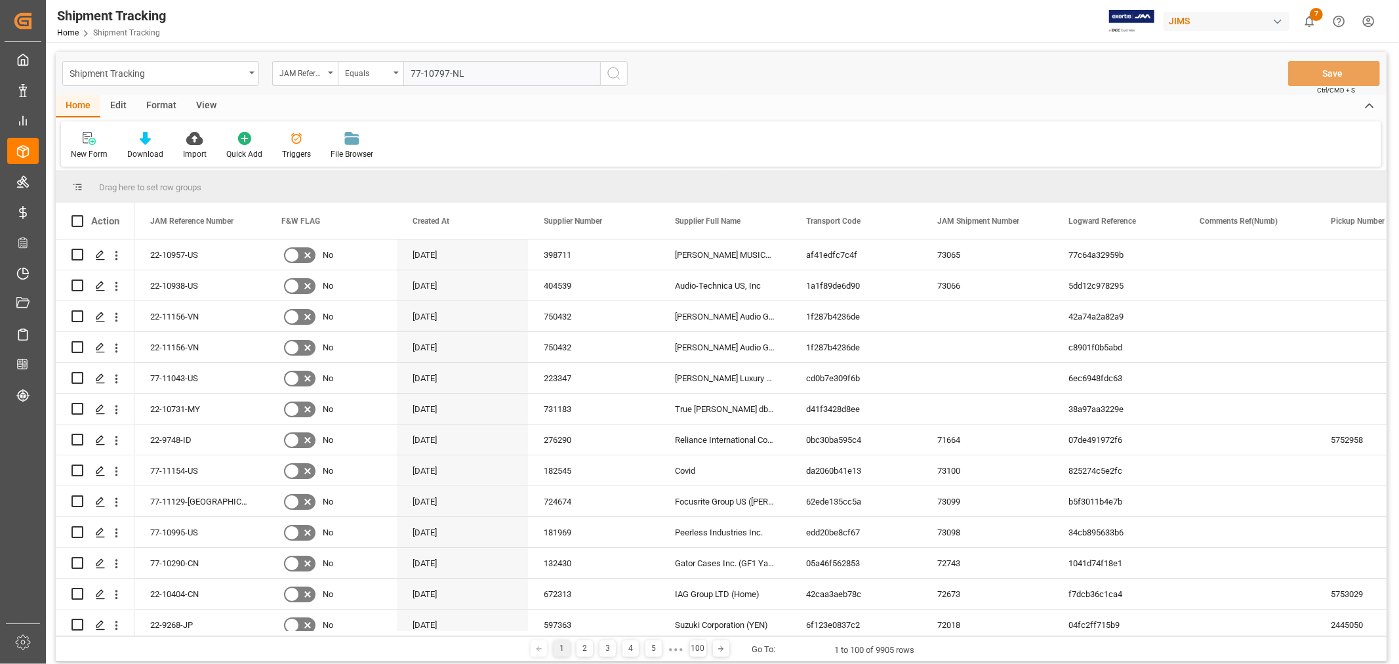
type input "77-10797-NL"
click at [612, 75] on icon "search button" at bounding box center [614, 74] width 16 height 16
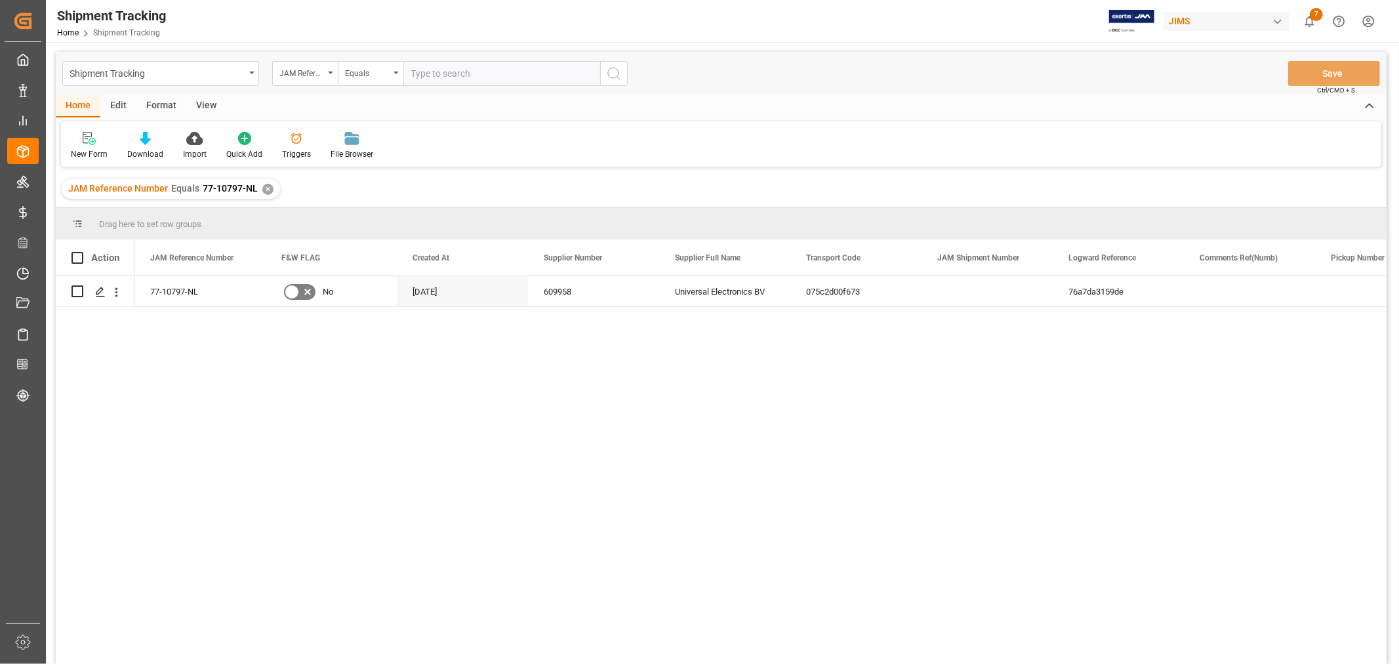
click at [208, 106] on div "View" at bounding box center [206, 106] width 40 height 22
click at [92, 154] on div "Default" at bounding box center [84, 154] width 26 height 12
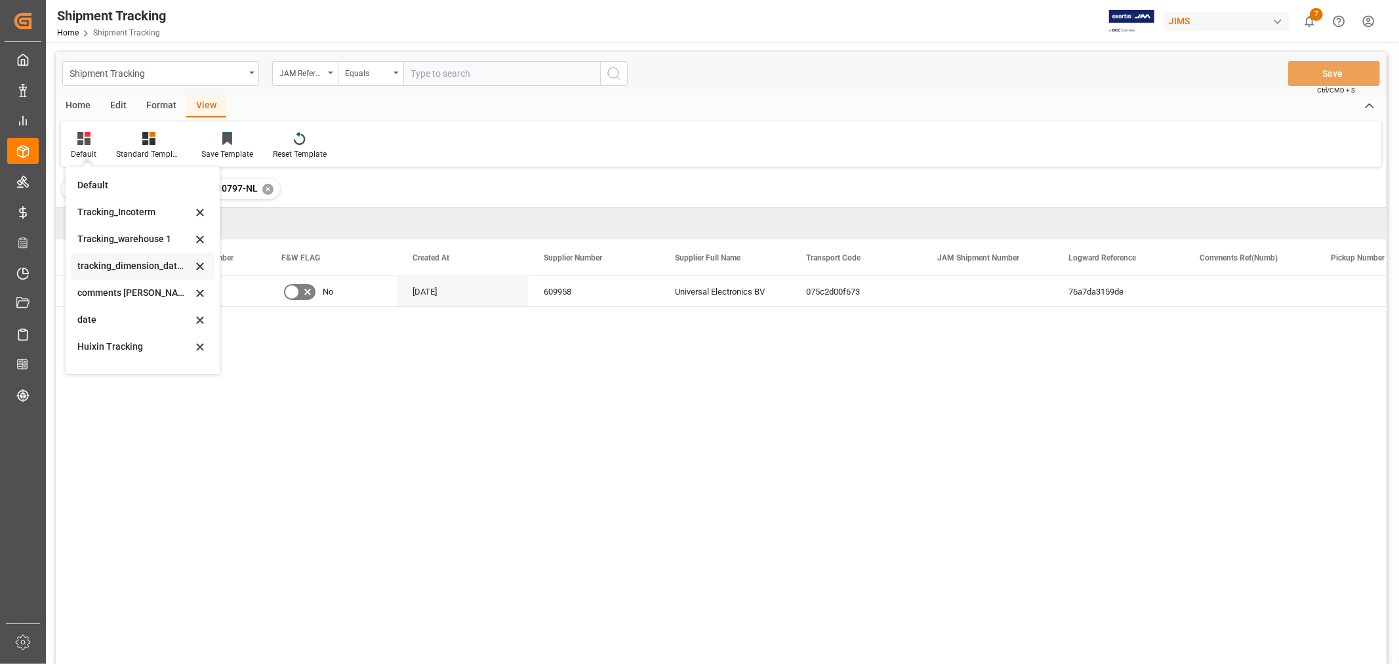
click at [120, 266] on div "tracking_dimension_date_3" at bounding box center [134, 266] width 115 height 14
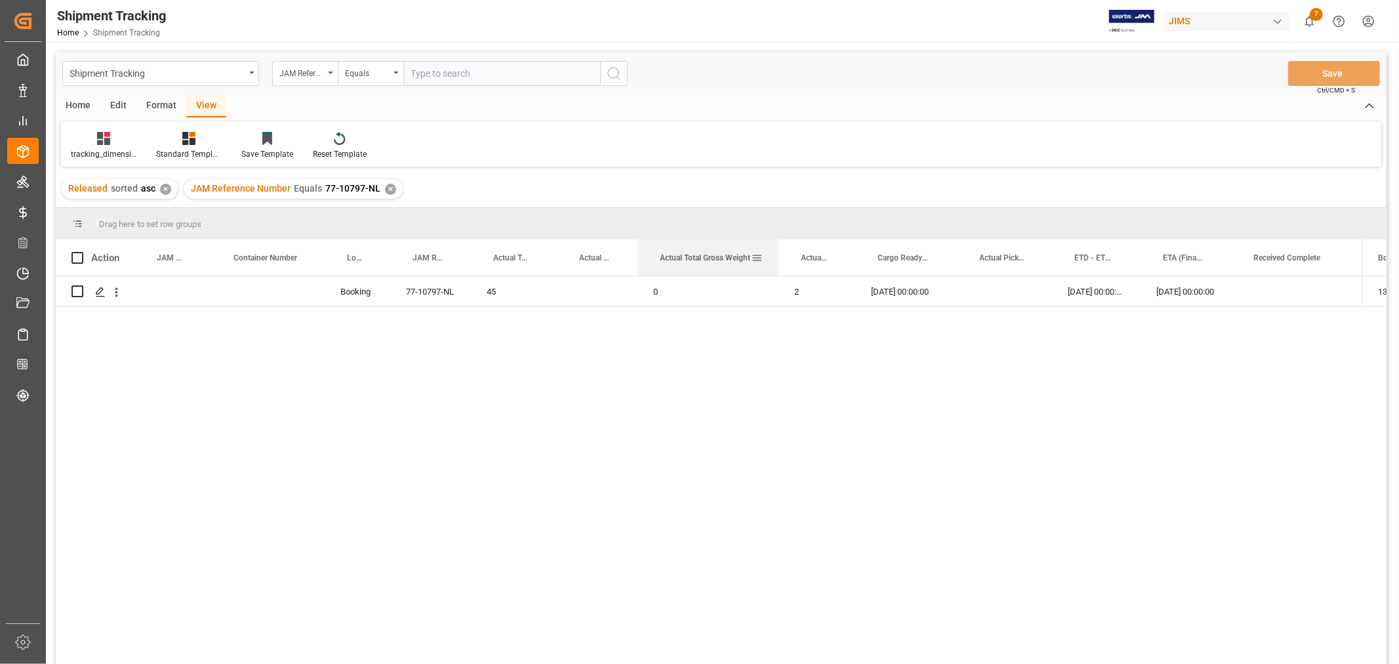
drag, startPoint x: 694, startPoint y: 247, endPoint x: 776, endPoint y: 247, distance: 82.0
click at [776, 247] on div at bounding box center [778, 257] width 5 height 36
click at [611, 298] on div "Press SPACE to select this row." at bounding box center [597, 291] width 81 height 30
click at [611, 298] on input "Press SPACE to select this row." at bounding box center [597, 299] width 60 height 25
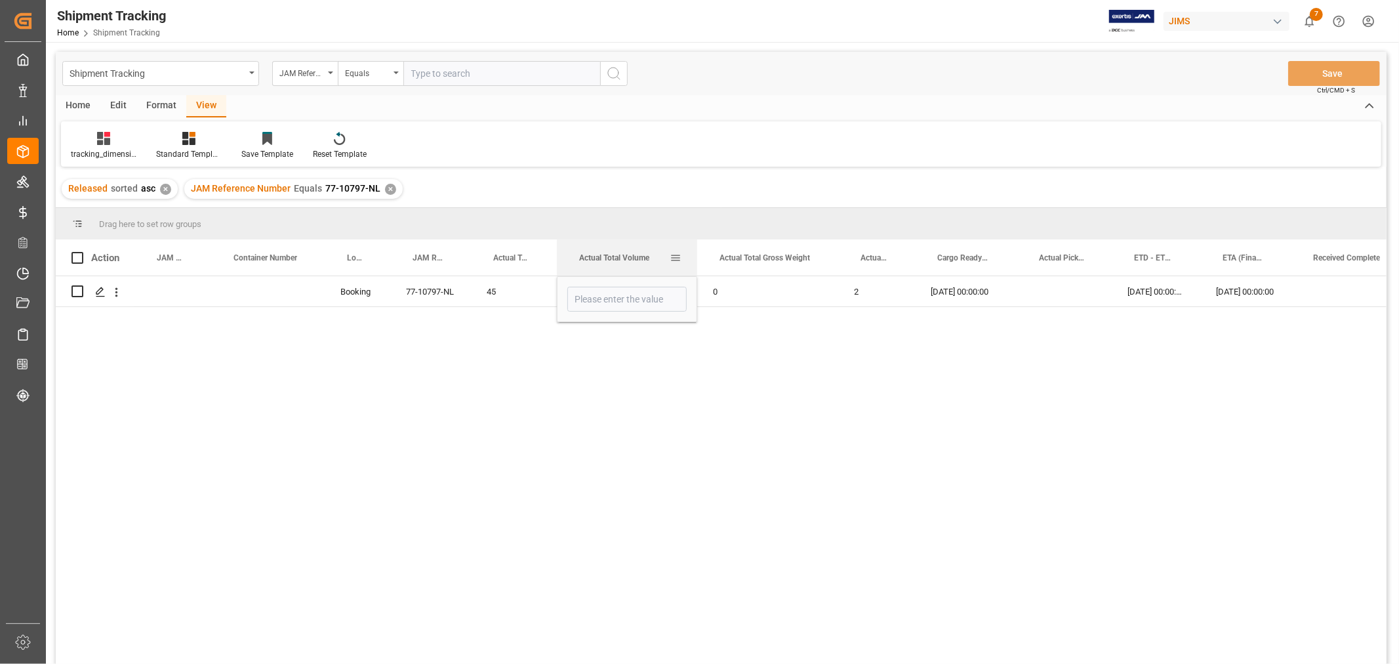
drag, startPoint x: 634, startPoint y: 246, endPoint x: 693, endPoint y: 269, distance: 63.3
click at [695, 269] on div at bounding box center [697, 257] width 5 height 36
click at [607, 300] on input "Press SPACE to select this row." at bounding box center [626, 299] width 119 height 25
type input "2.928"
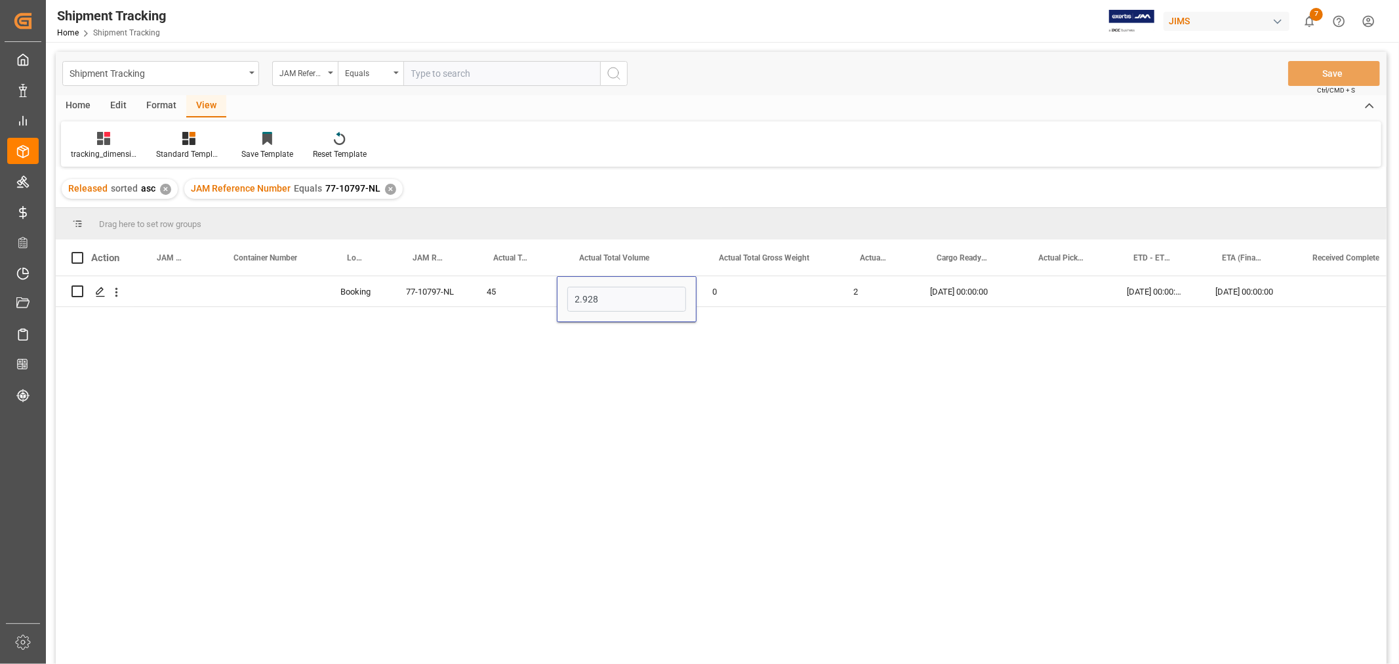
click at [752, 309] on div "Booking 77-10797-NL 45 2.928 0 2 05-09-2025 00:00:00 16-09-2025 00:00:00 07-10-…" at bounding box center [721, 472] width 1331 height 392
click at [752, 294] on div "0" at bounding box center [767, 291] width 141 height 30
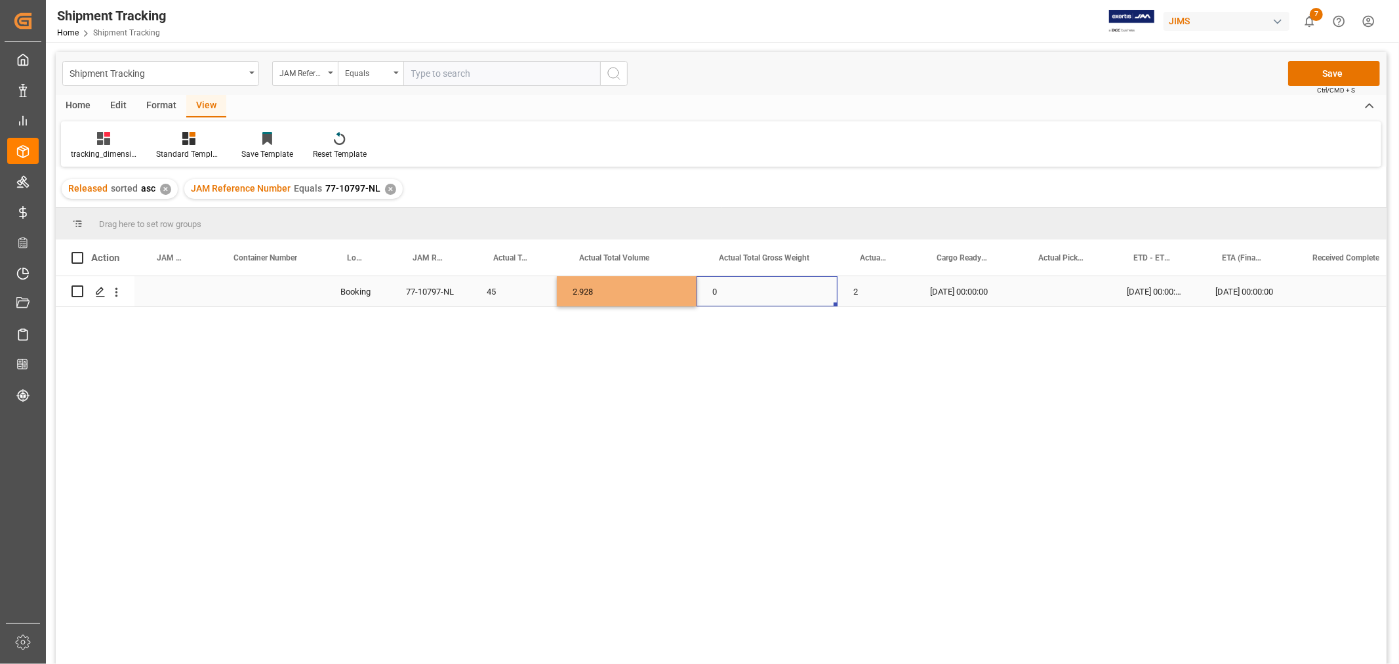
click at [752, 294] on div "0" at bounding box center [767, 291] width 141 height 30
click at [752, 294] on input "0" at bounding box center [767, 299] width 120 height 25
type input "350.2"
click at [862, 297] on div "2" at bounding box center [876, 291] width 77 height 30
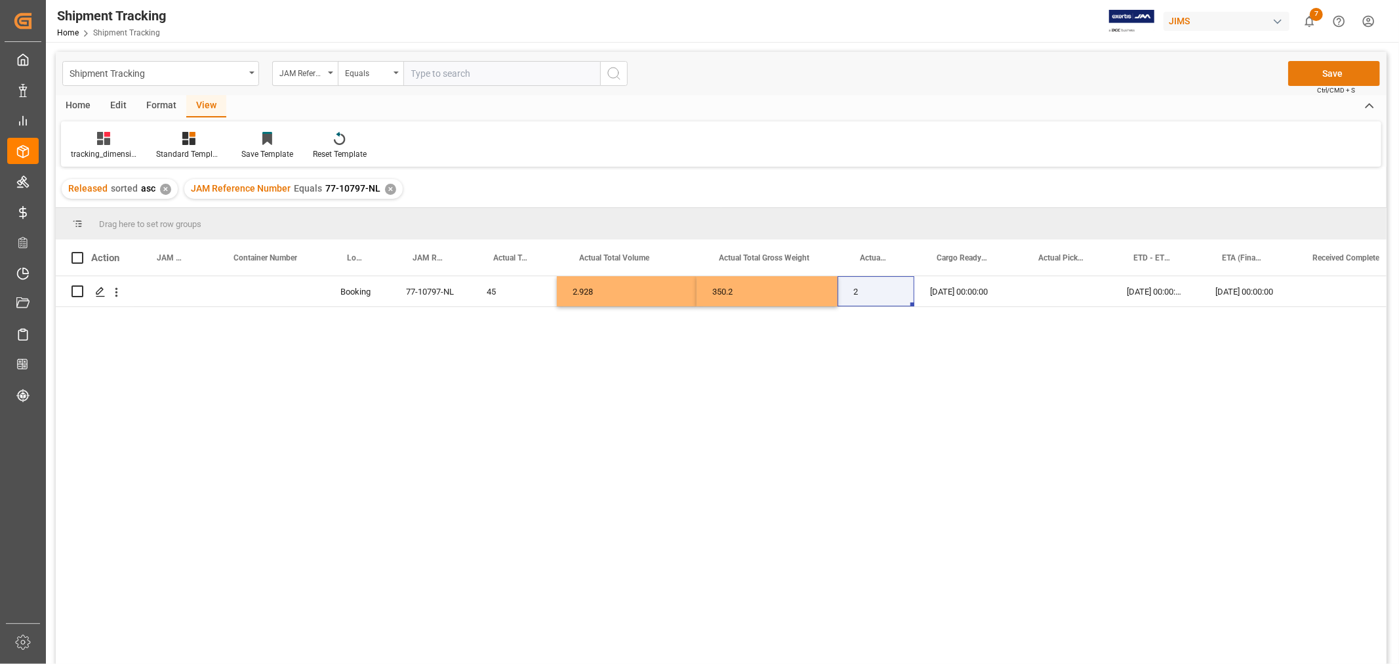
click at [1303, 73] on button "Save" at bounding box center [1334, 73] width 92 height 25
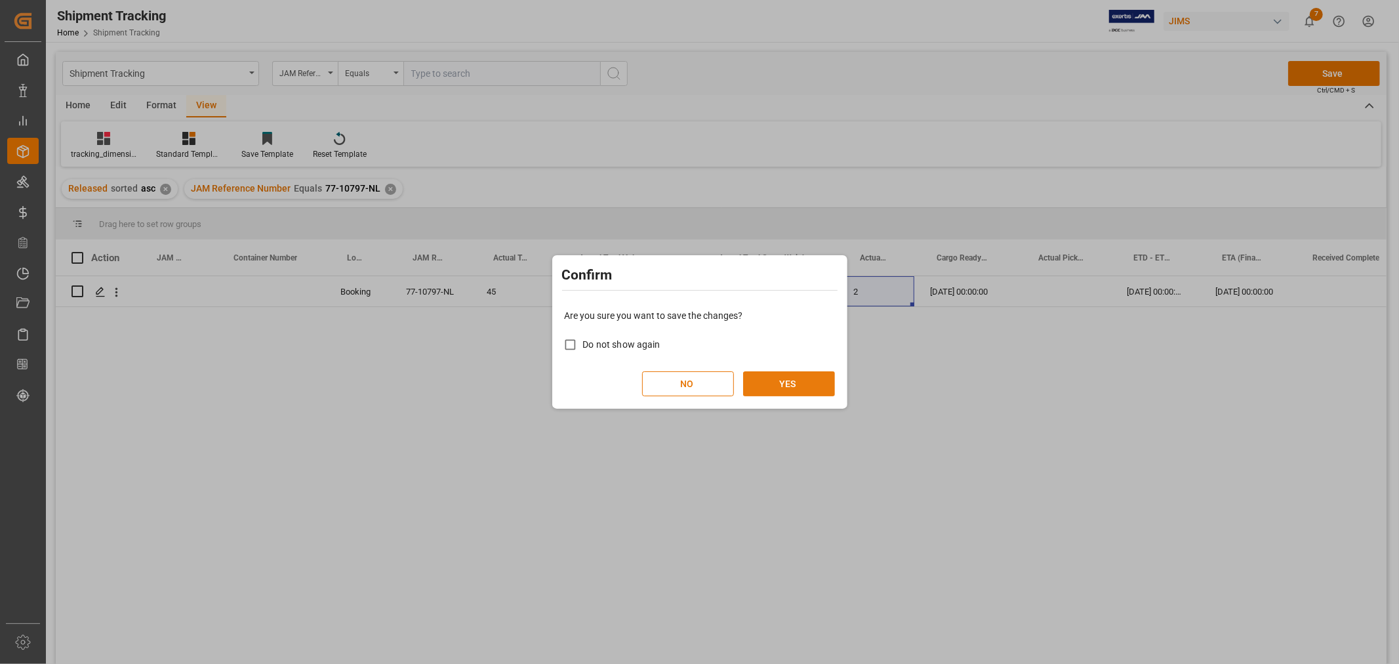
click at [791, 382] on button "YES" at bounding box center [789, 383] width 92 height 25
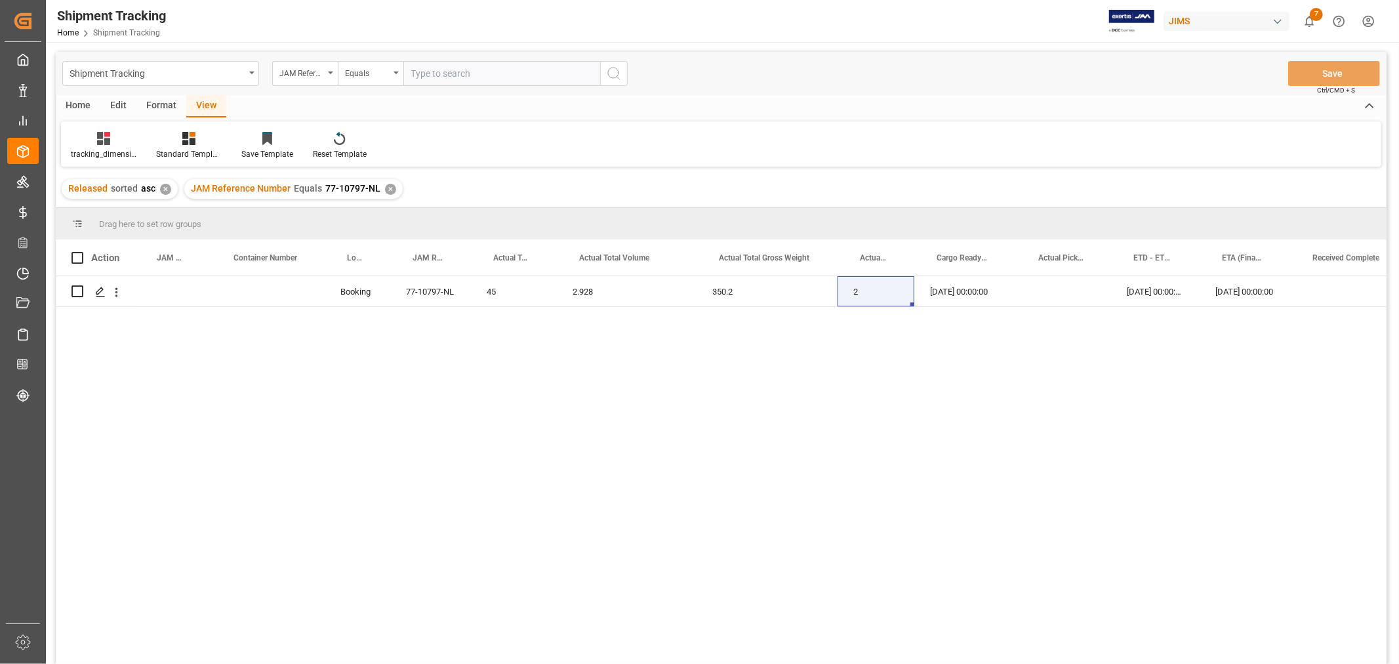
click at [530, 142] on div "tracking_dimension_date_3 Standard Templates Save Template Reset Template" at bounding box center [721, 143] width 1320 height 45
click at [384, 181] on div "JAM Reference Number Equals 77-10797-NL ✕" at bounding box center [293, 189] width 218 height 20
click at [386, 186] on div "✕" at bounding box center [390, 189] width 11 height 11
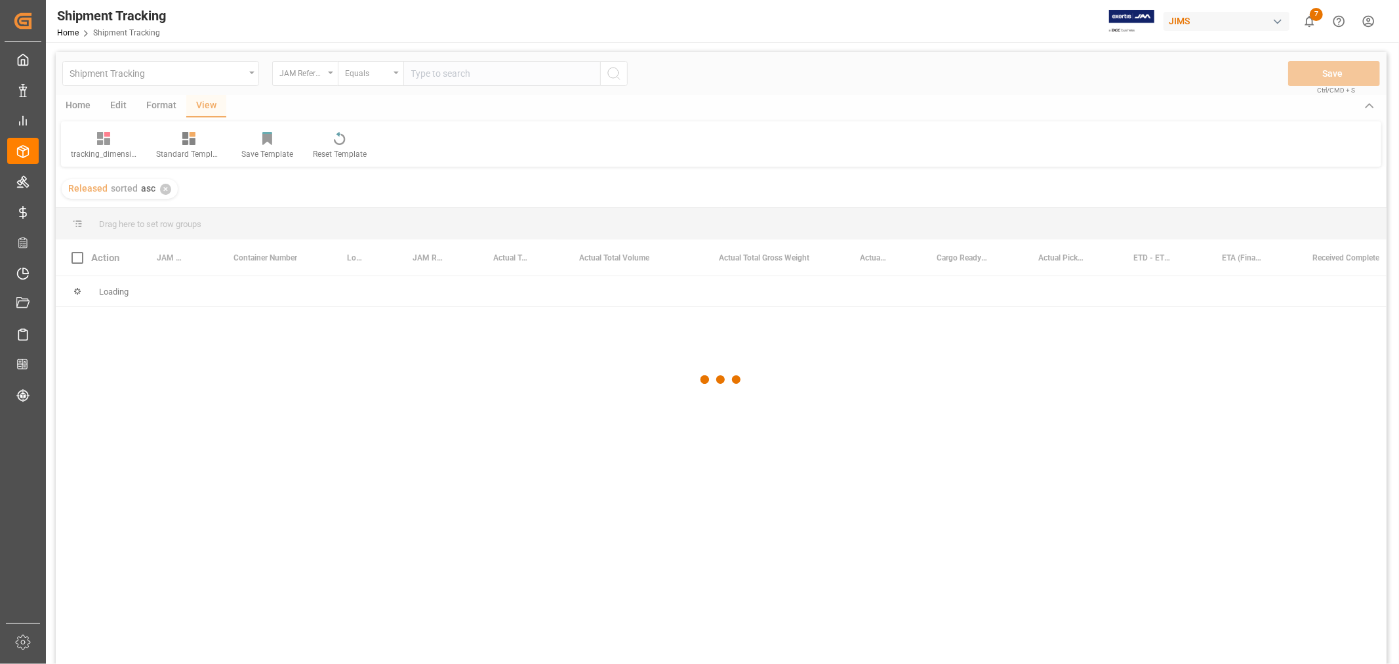
click at [451, 69] on div at bounding box center [721, 380] width 1331 height 656
click at [451, 71] on div at bounding box center [721, 380] width 1331 height 656
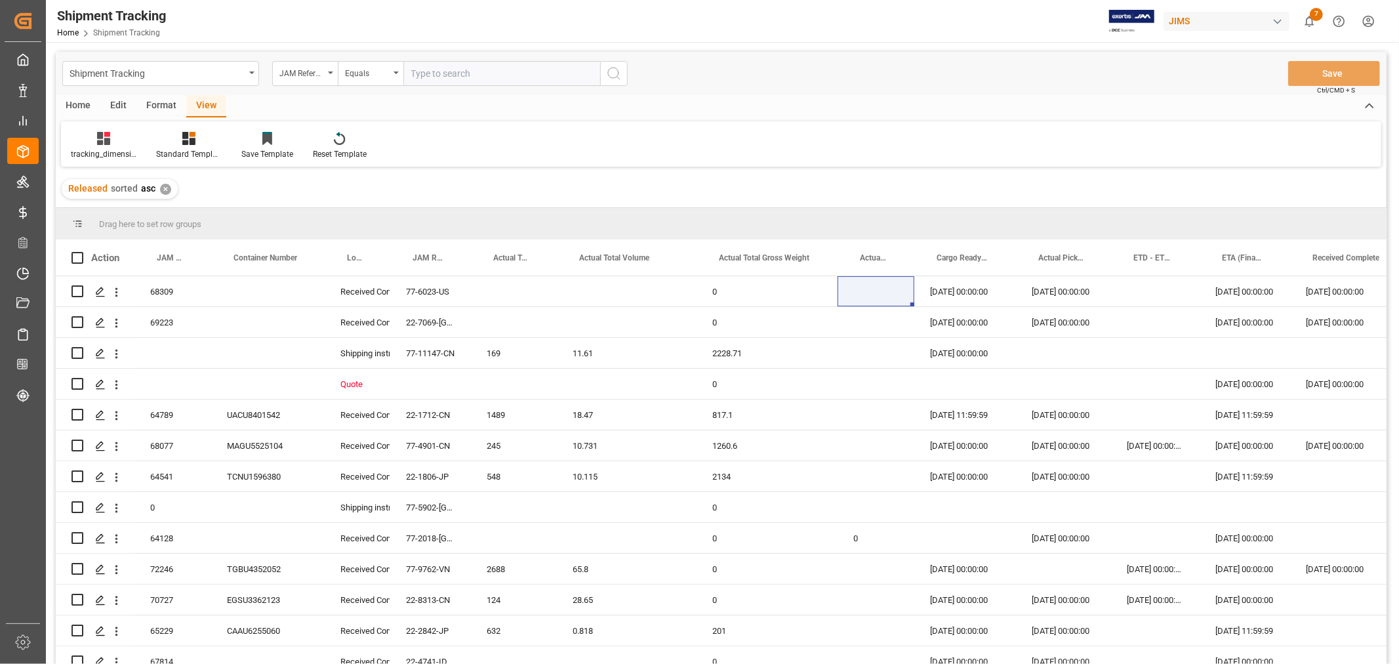
click at [455, 70] on input "text" at bounding box center [501, 73] width 197 height 25
paste input "77-9884-CN"
type input "77-9884-CN"
click at [607, 75] on icon "search button" at bounding box center [614, 74] width 16 height 16
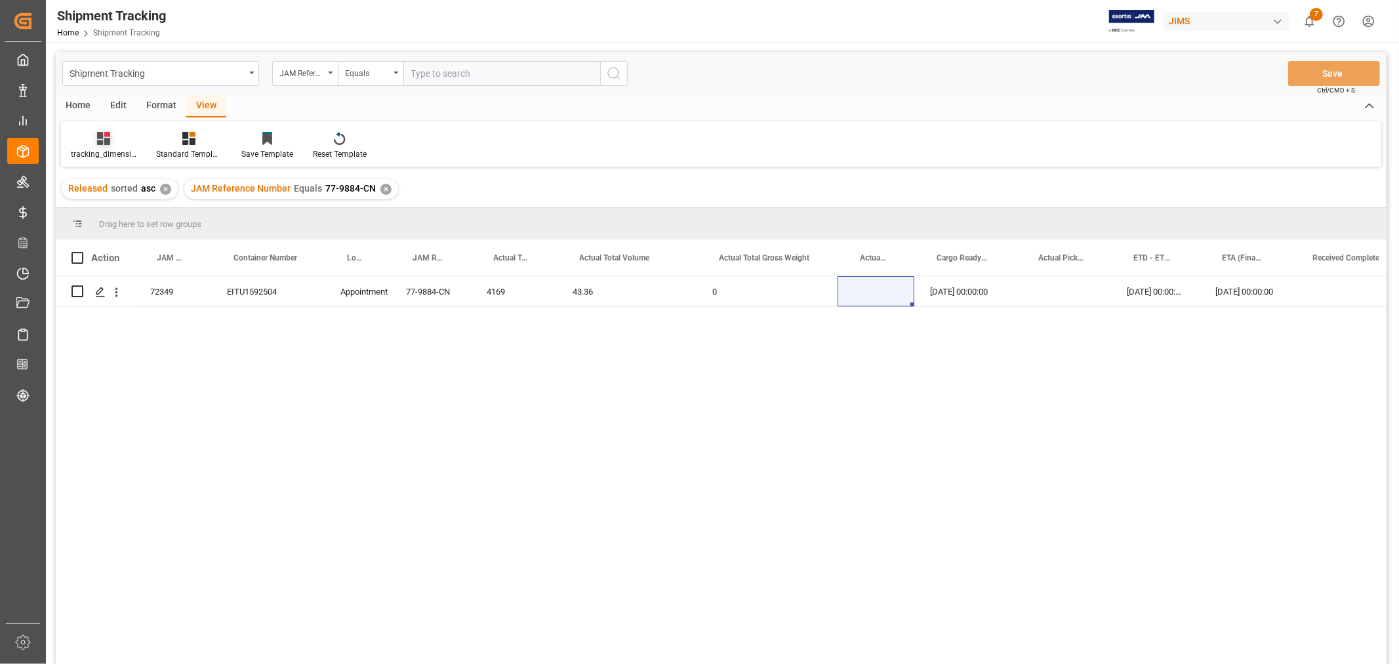
click at [106, 145] on div "tracking_dimension_date_3" at bounding box center [103, 145] width 85 height 29
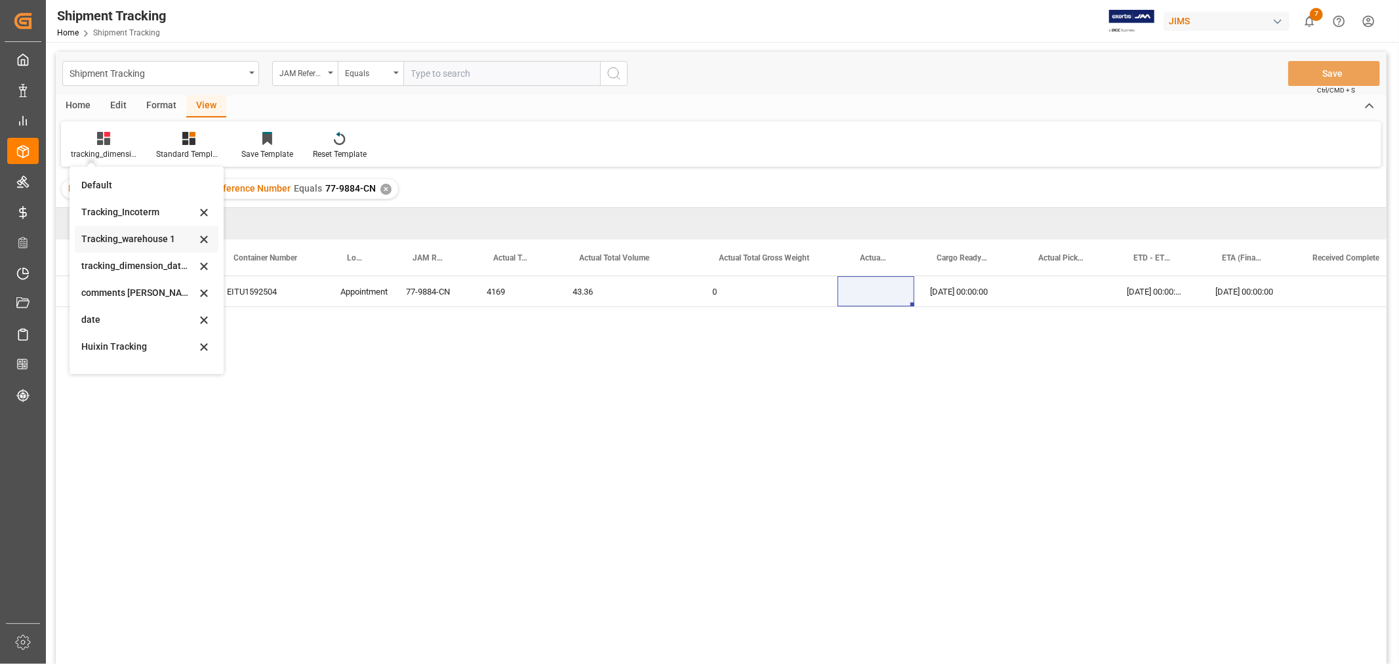
click at [144, 240] on div "Tracking_warehouse 1" at bounding box center [138, 239] width 115 height 14
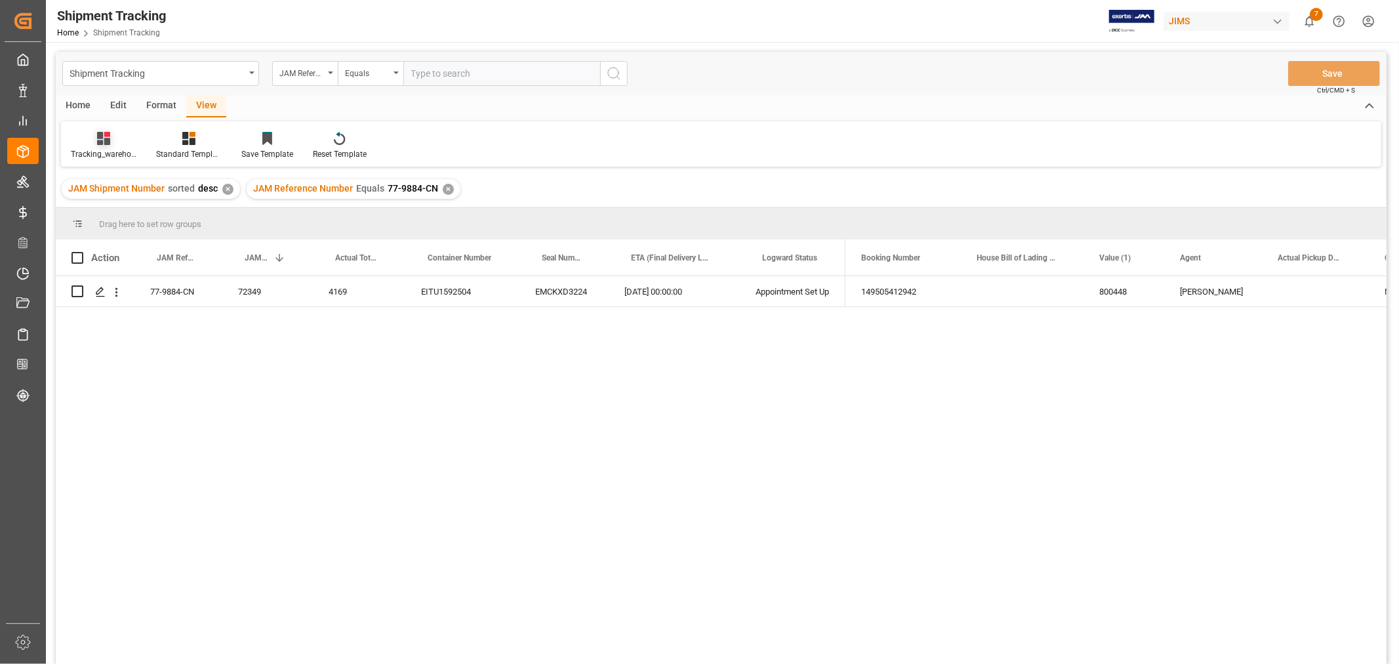
click at [110, 143] on icon at bounding box center [103, 138] width 13 height 13
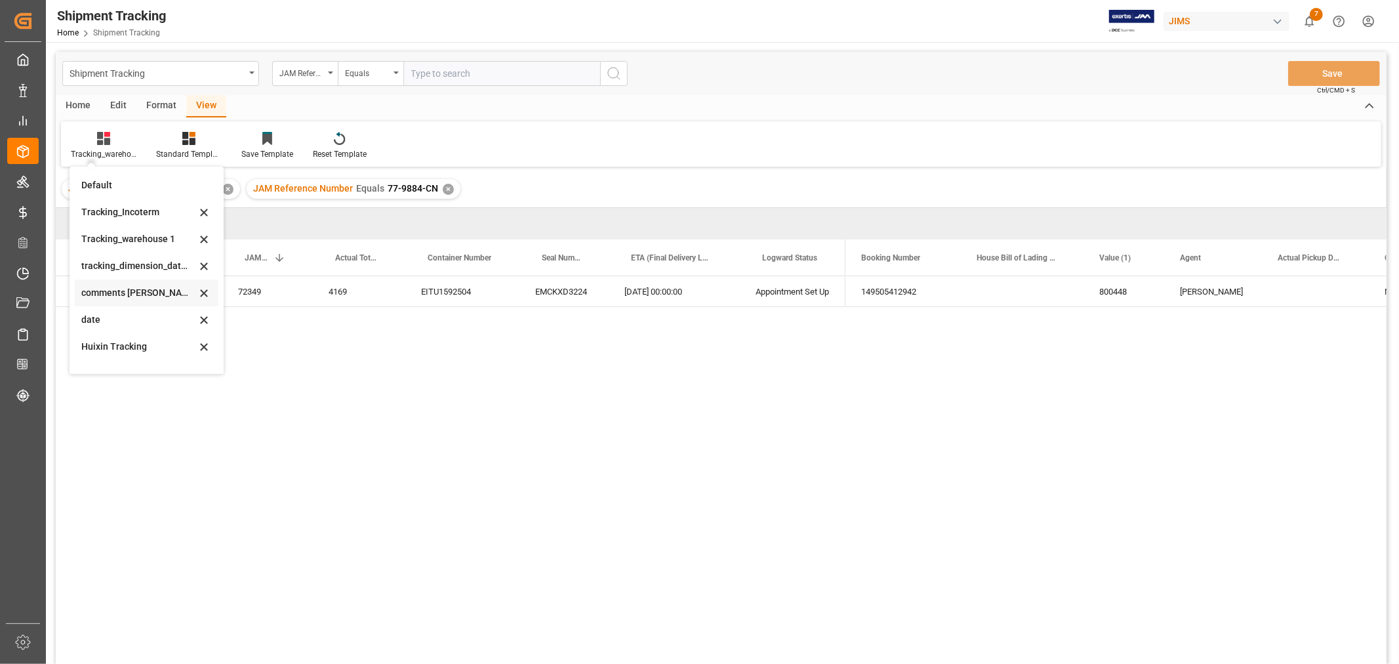
scroll to position [146, 0]
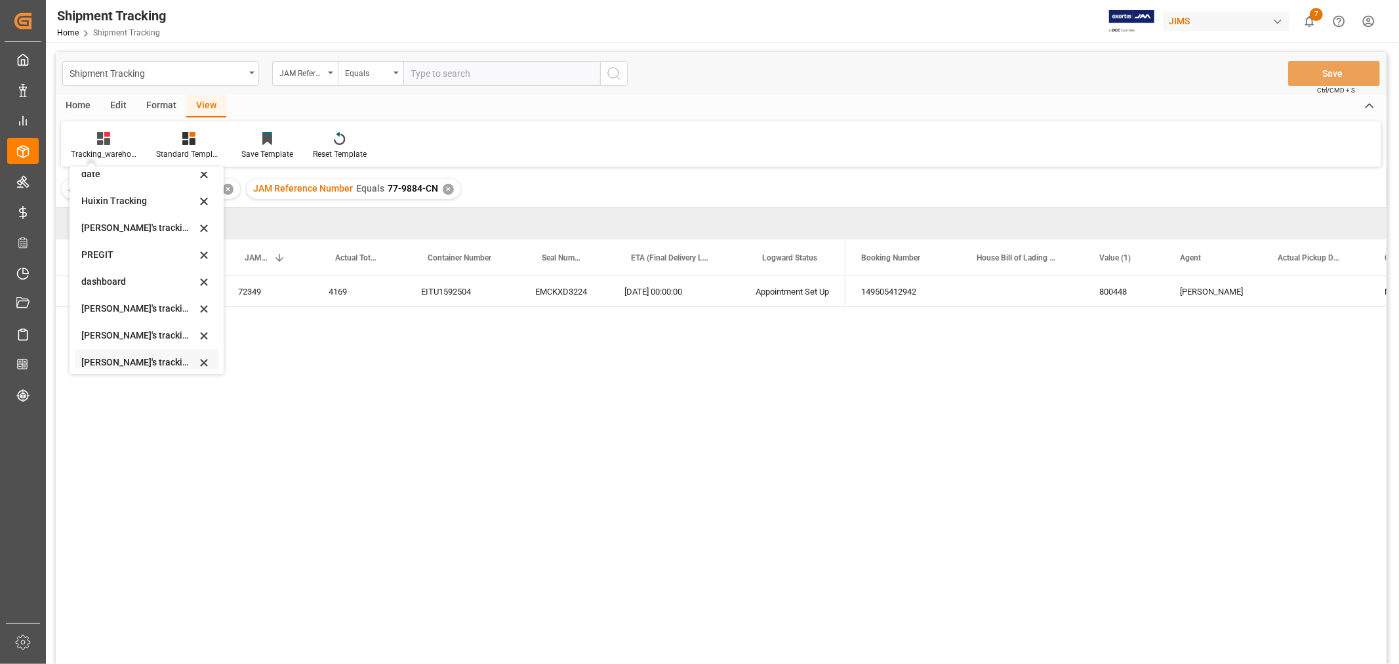
click at [157, 361] on div "[PERSON_NAME]'s tracking all_sample" at bounding box center [138, 362] width 115 height 14
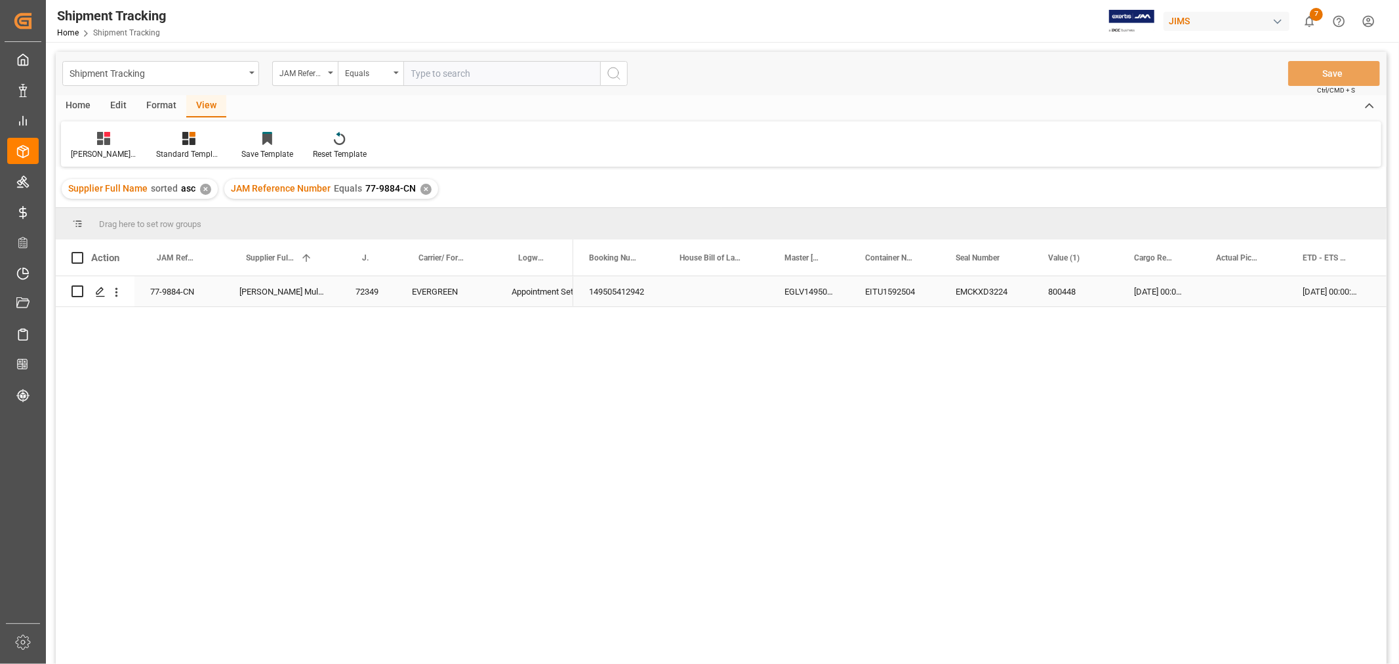
click at [1247, 296] on div "Press SPACE to select this row." at bounding box center [1243, 291] width 87 height 30
click at [1287, 298] on div "Press SPACE to select this row." at bounding box center [1316, 291] width 131 height 30
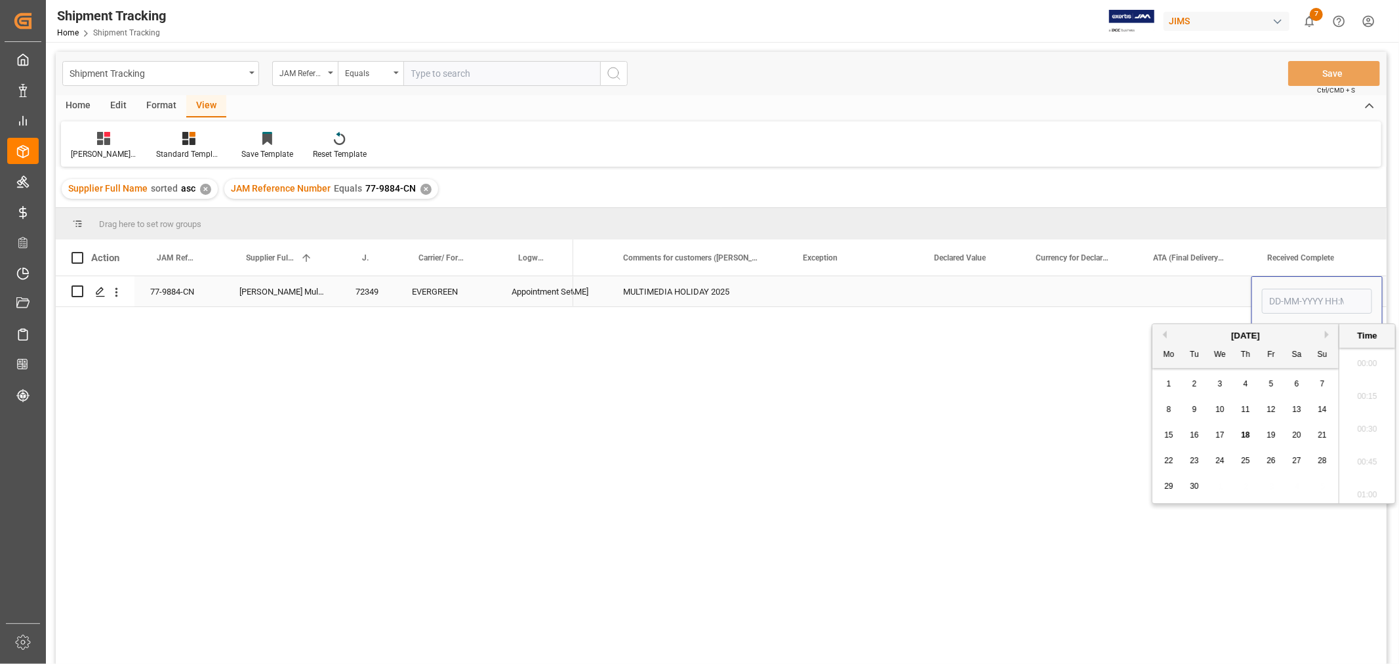
scroll to position [2103, 0]
click at [1287, 298] on input "Press SPACE to select this row." at bounding box center [1317, 301] width 110 height 25
click at [1247, 438] on span "18" at bounding box center [1245, 434] width 9 height 9
type input "[DATE] 00:00"
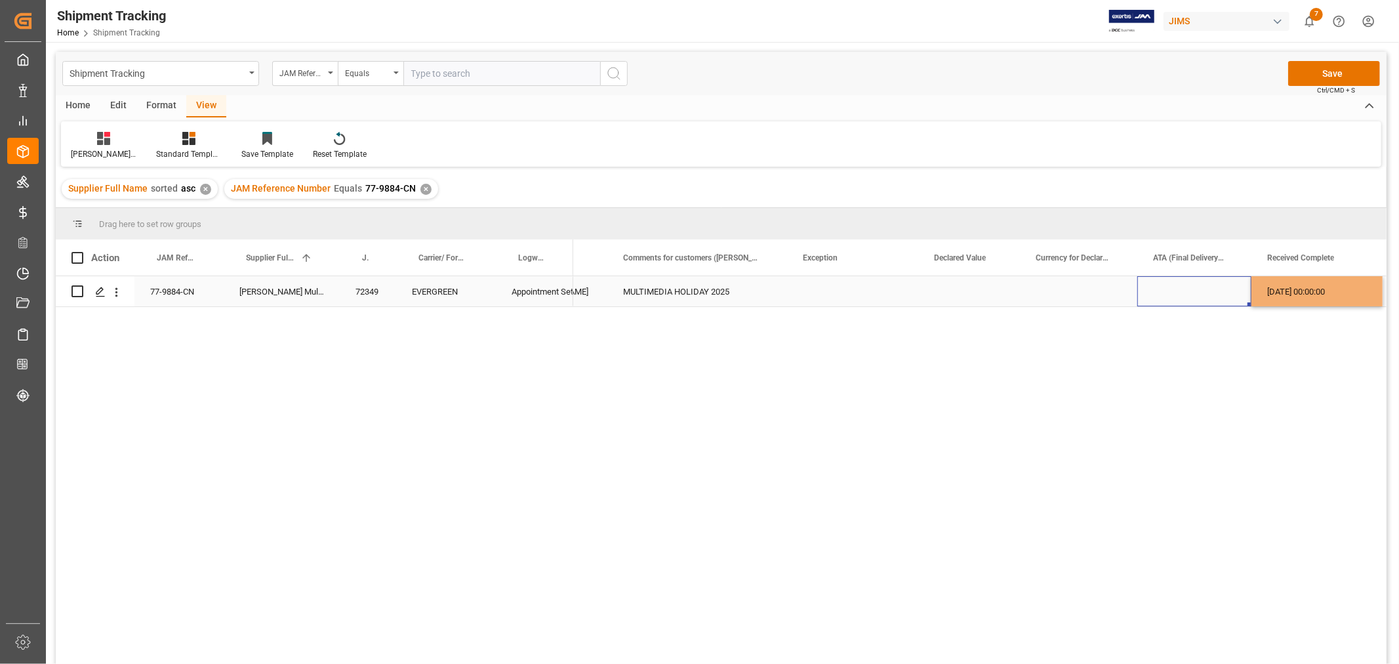
click at [1175, 285] on div "Press SPACE to select this row." at bounding box center [1194, 291] width 114 height 30
click at [1316, 73] on button "Save" at bounding box center [1334, 73] width 92 height 25
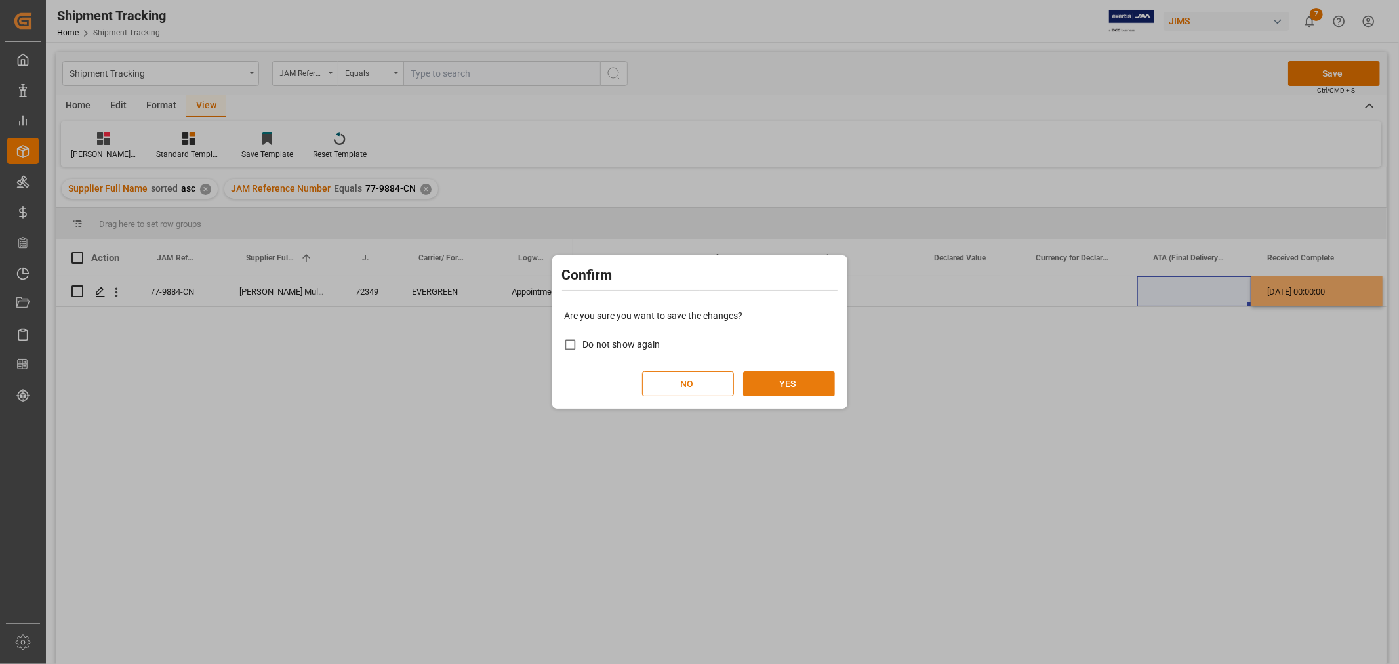
click at [765, 383] on button "YES" at bounding box center [789, 383] width 92 height 25
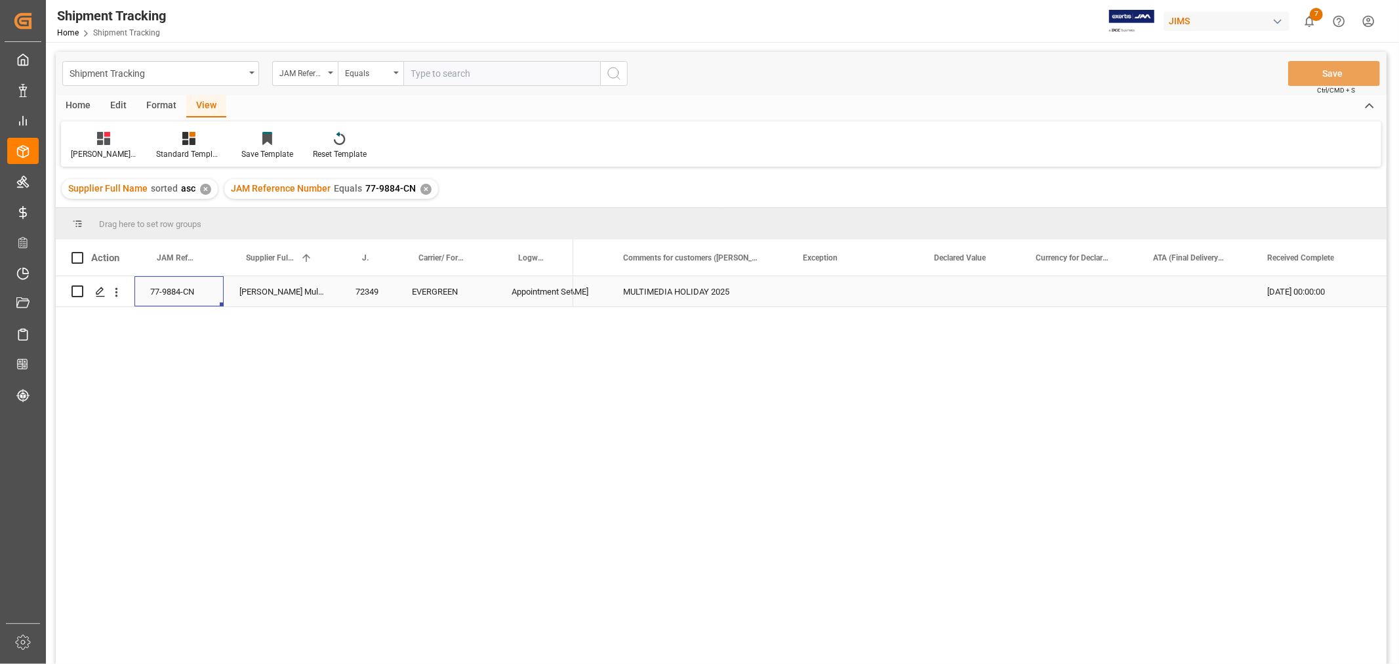
click at [171, 293] on div "77-9884-CN" at bounding box center [178, 291] width 89 height 30
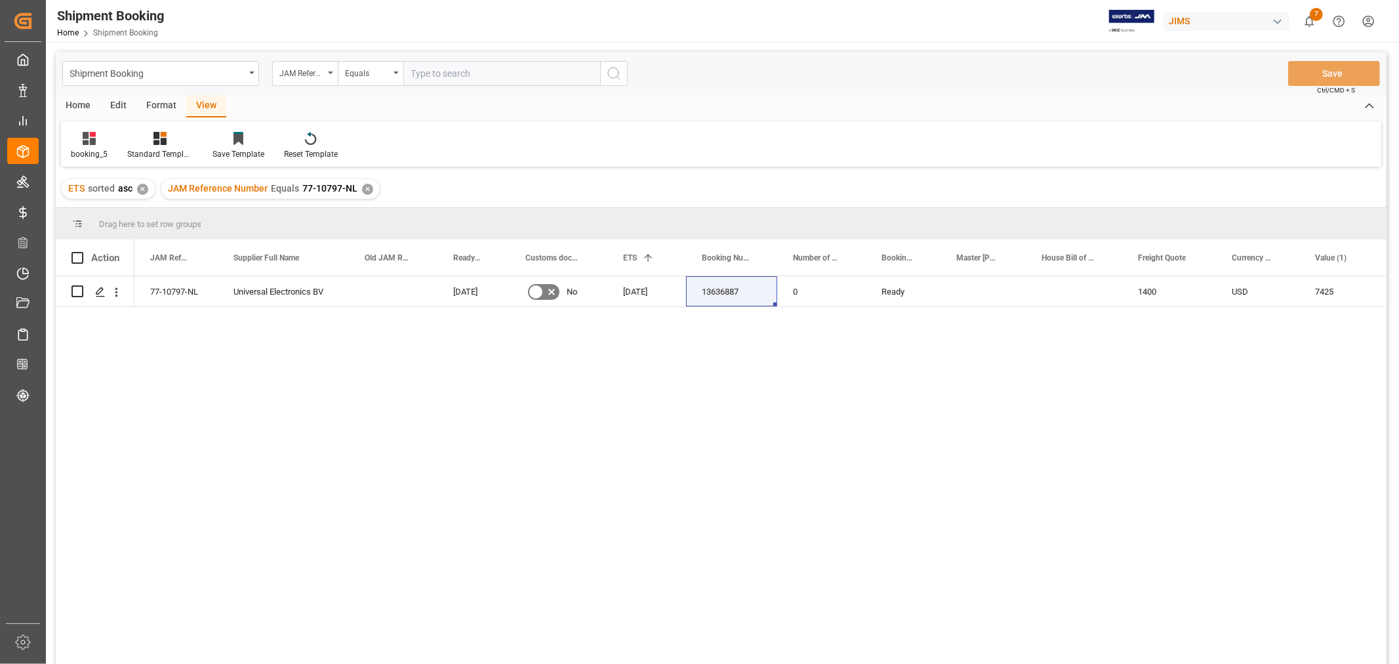
scroll to position [73, 0]
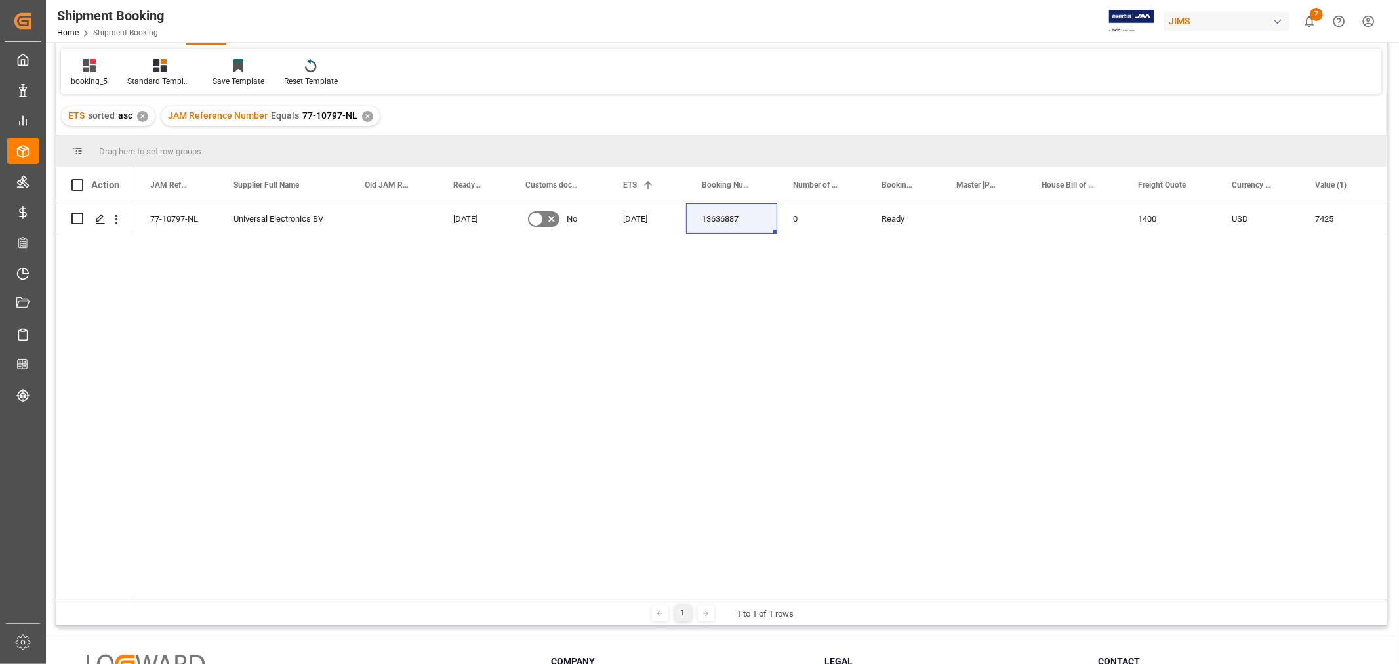
click at [363, 111] on div "✕" at bounding box center [367, 116] width 11 height 11
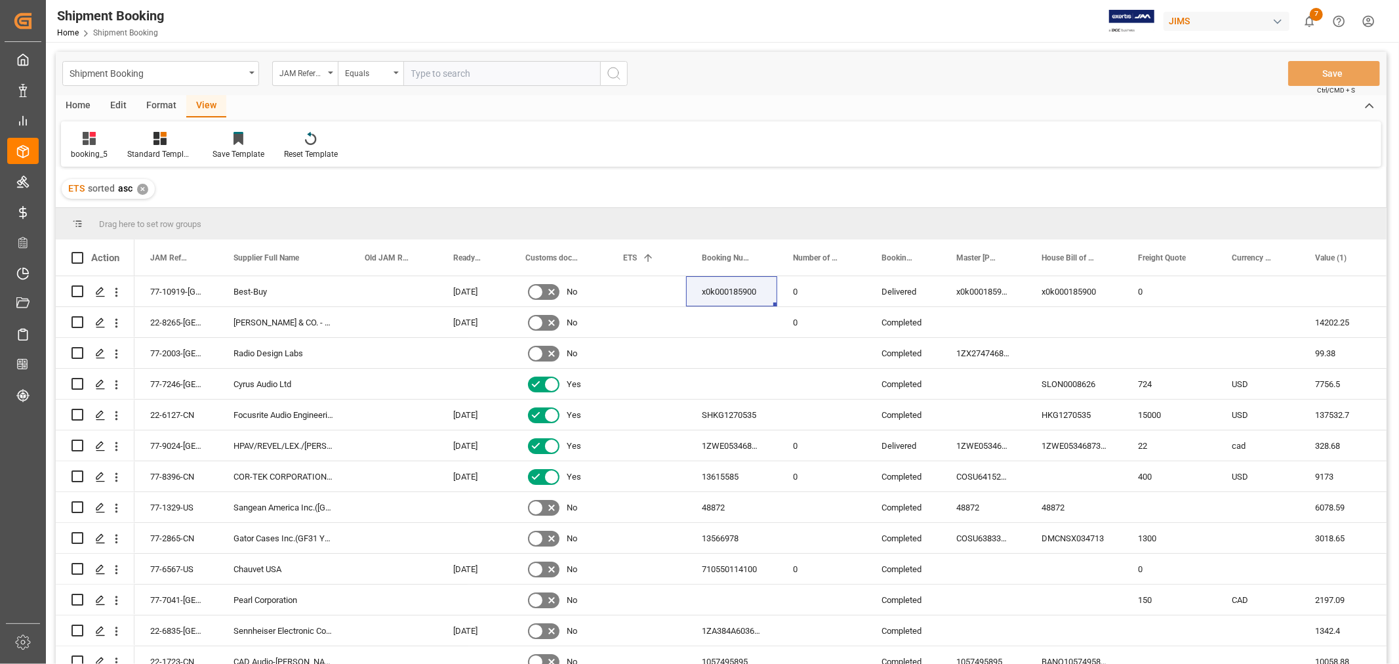
click at [427, 64] on input "text" at bounding box center [501, 73] width 197 height 25
paste input "77-9884-CN"
type input "77-9884-CN"
click at [620, 70] on icon "search button" at bounding box center [614, 74] width 16 height 16
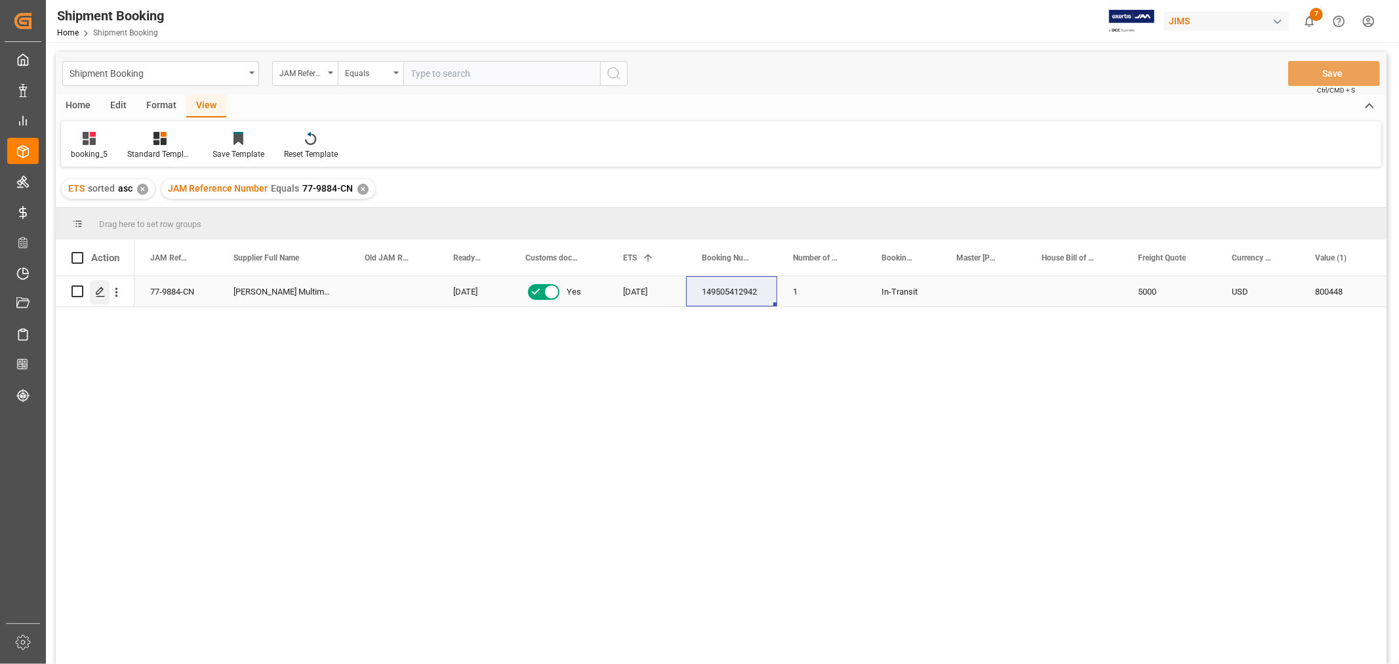
click at [103, 294] on icon "Press SPACE to select this row." at bounding box center [100, 292] width 10 height 10
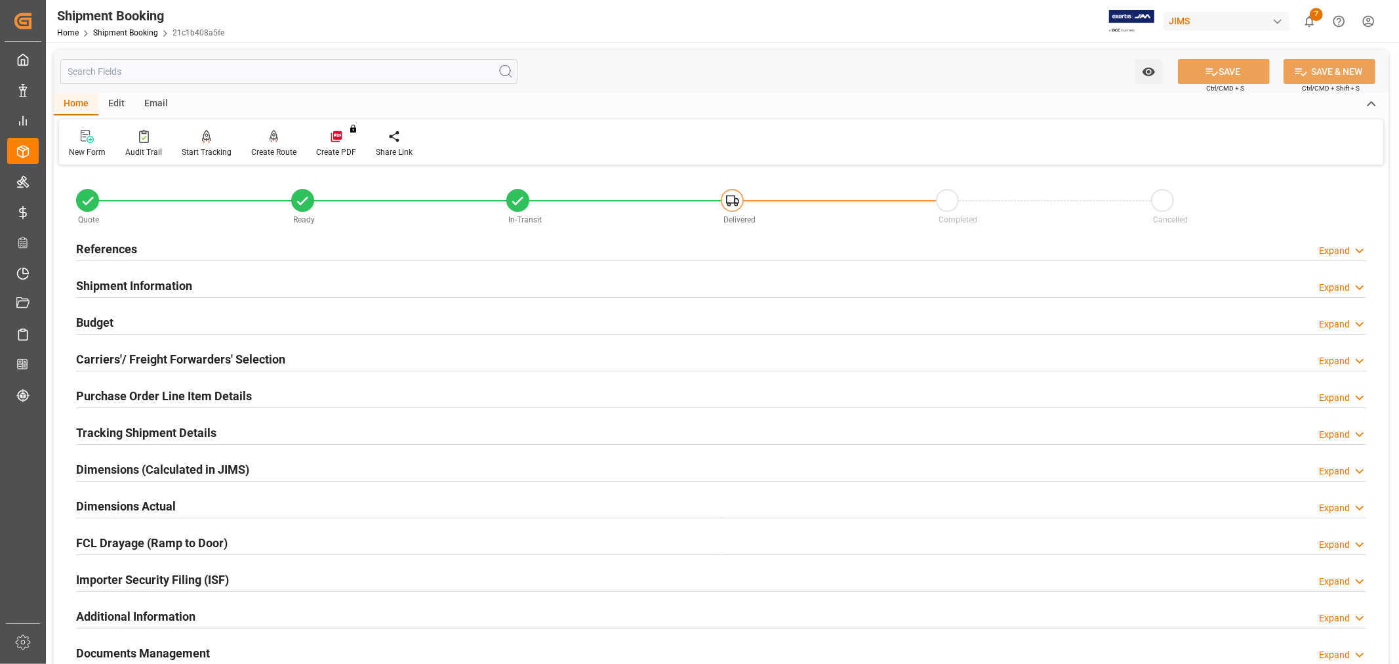
scroll to position [146, 0]
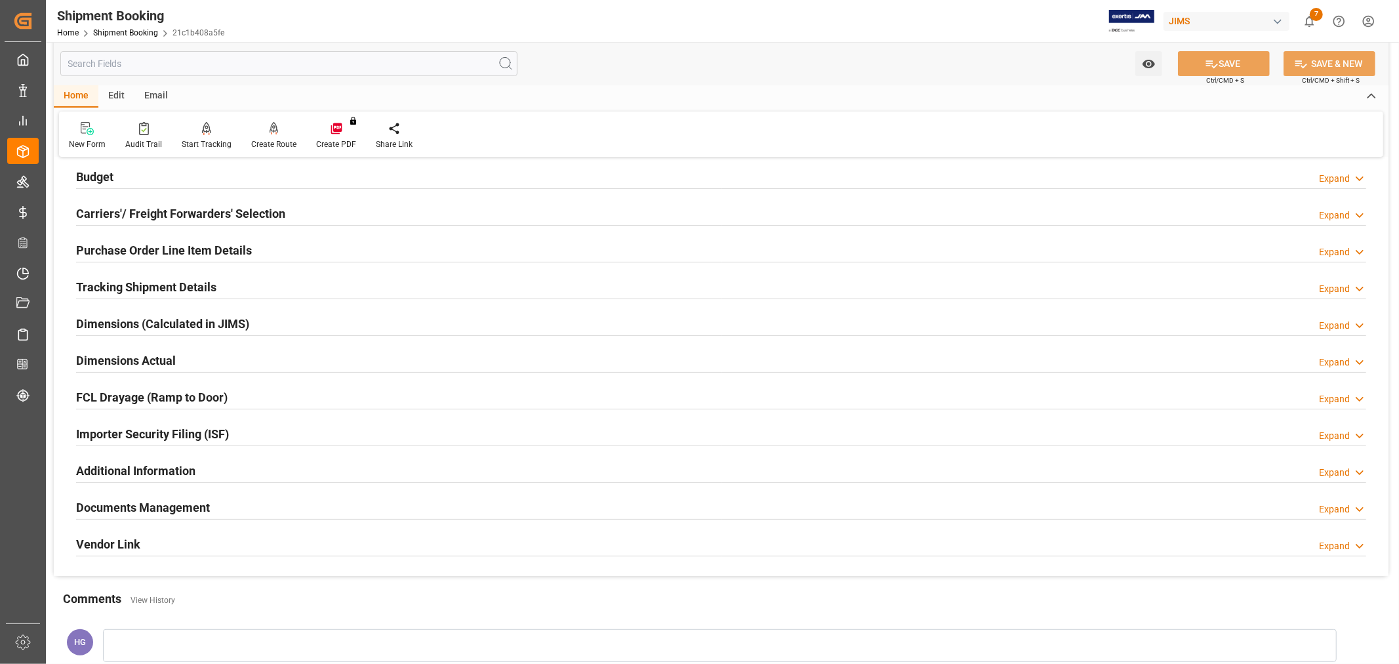
click at [184, 510] on h2 "Documents Management" at bounding box center [143, 507] width 134 height 18
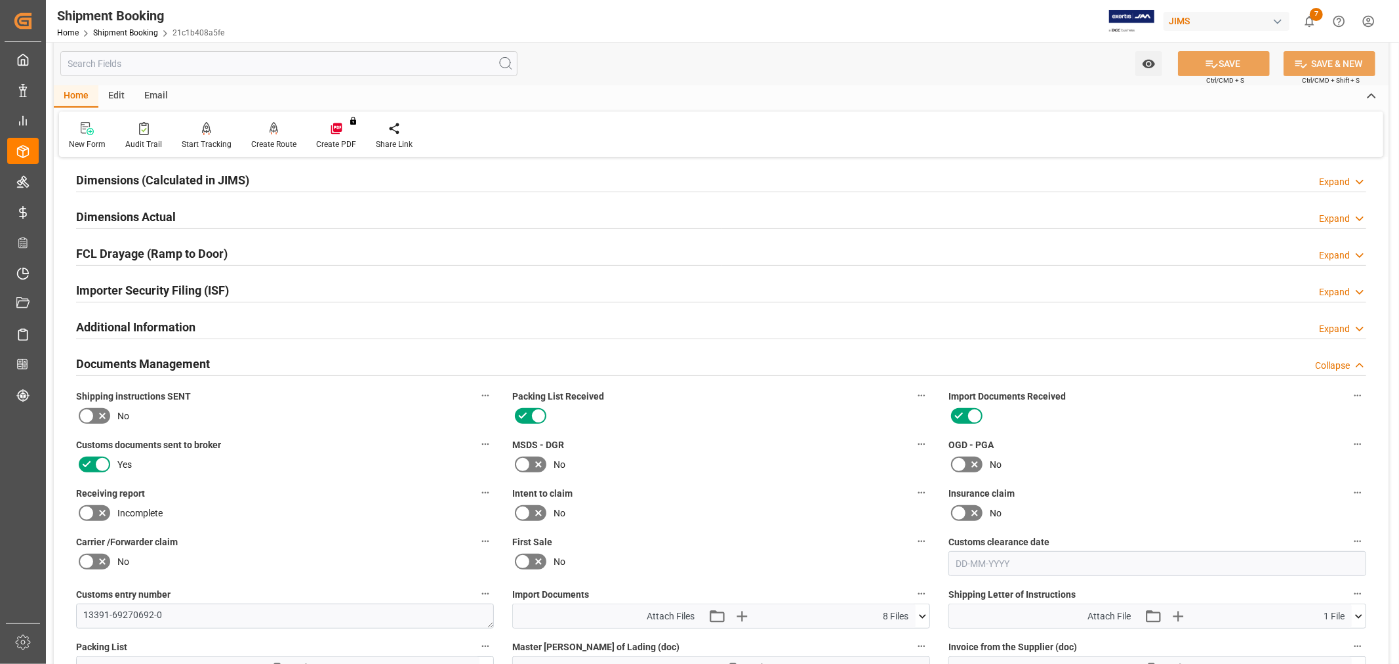
scroll to position [291, 0]
click at [87, 505] on icon at bounding box center [87, 511] width 16 height 16
click at [0, 0] on input "checkbox" at bounding box center [0, 0] width 0 height 0
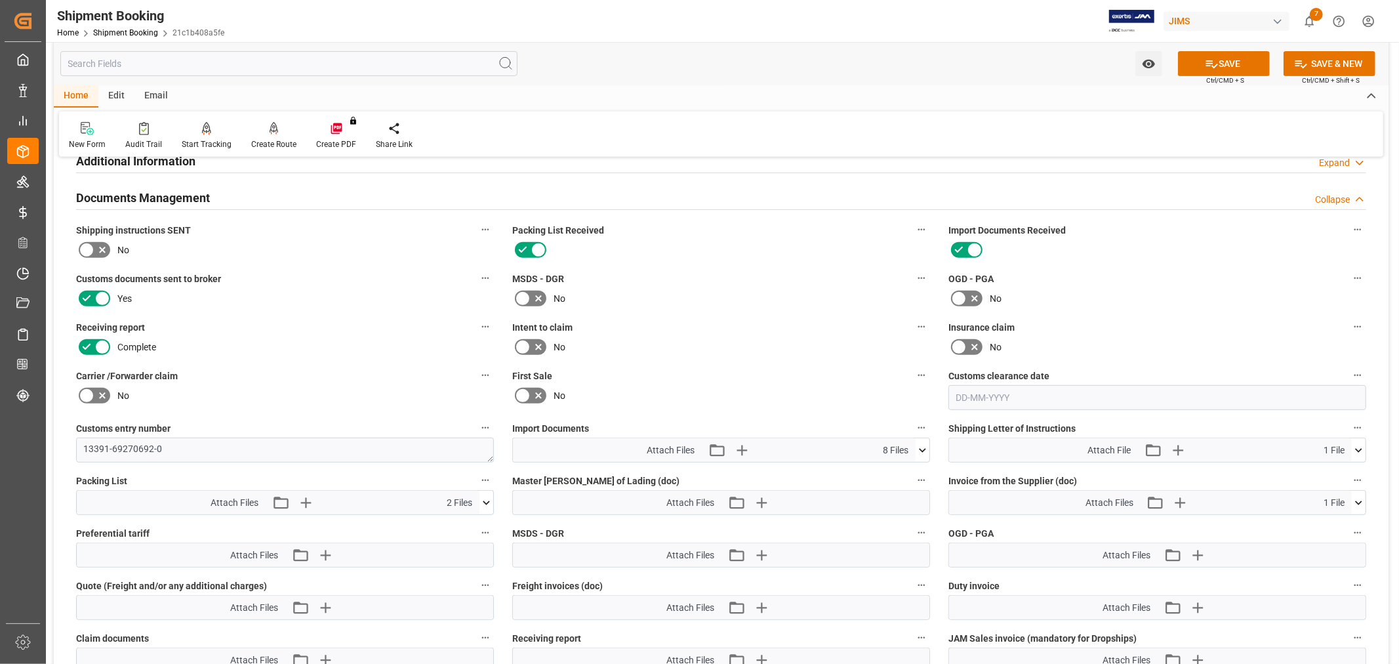
scroll to position [729, 0]
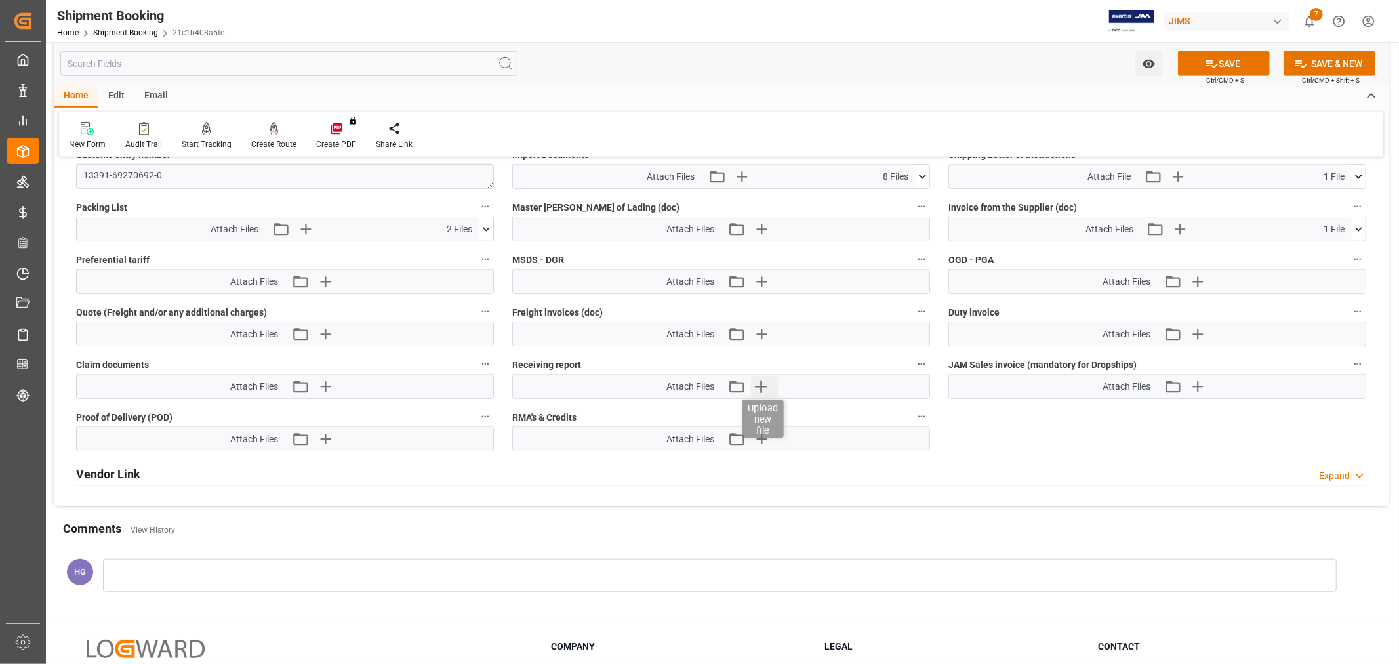
click at [757, 391] on icon "button" at bounding box center [760, 386] width 21 height 21
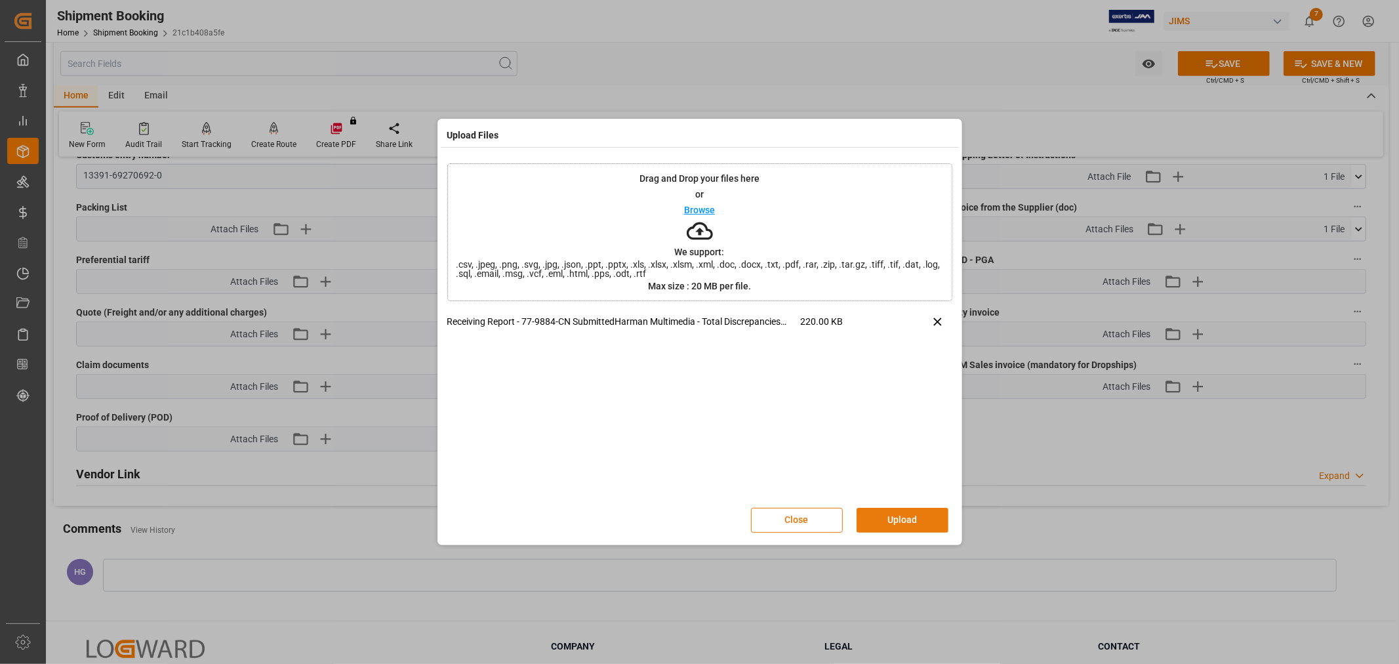
click at [888, 517] on button "Upload" at bounding box center [903, 520] width 92 height 25
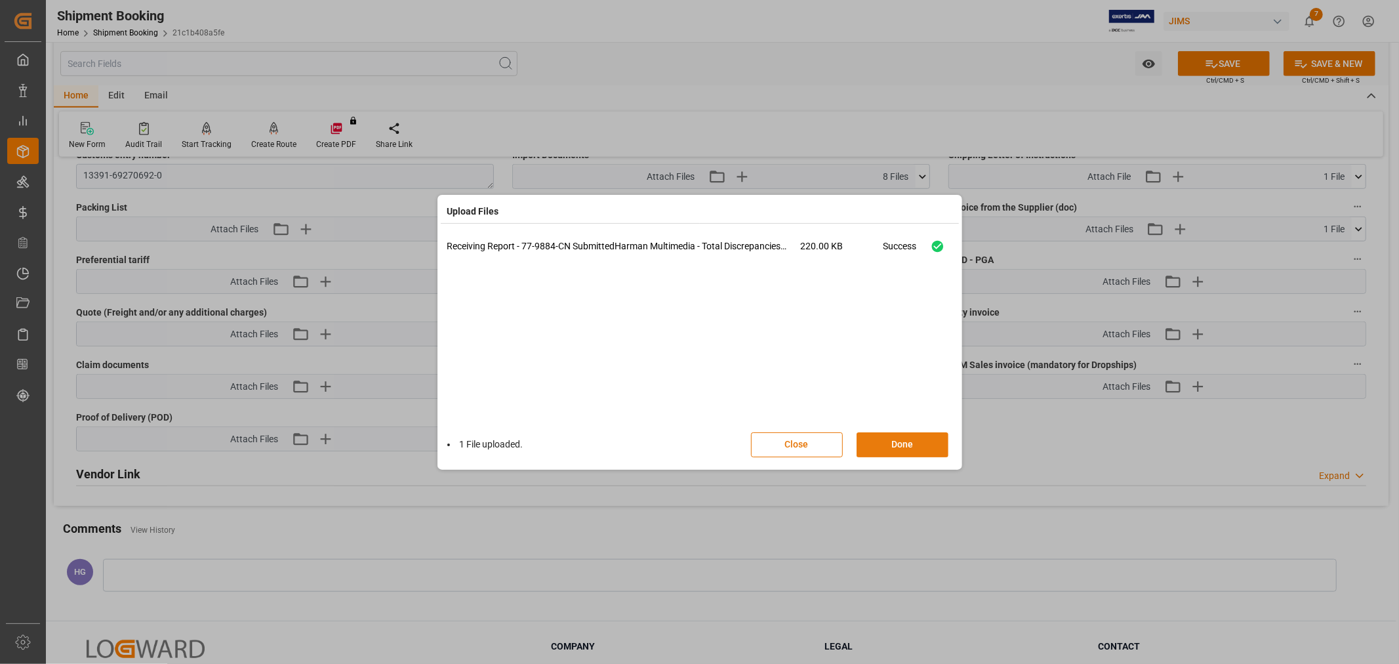
click at [895, 449] on button "Done" at bounding box center [903, 444] width 92 height 25
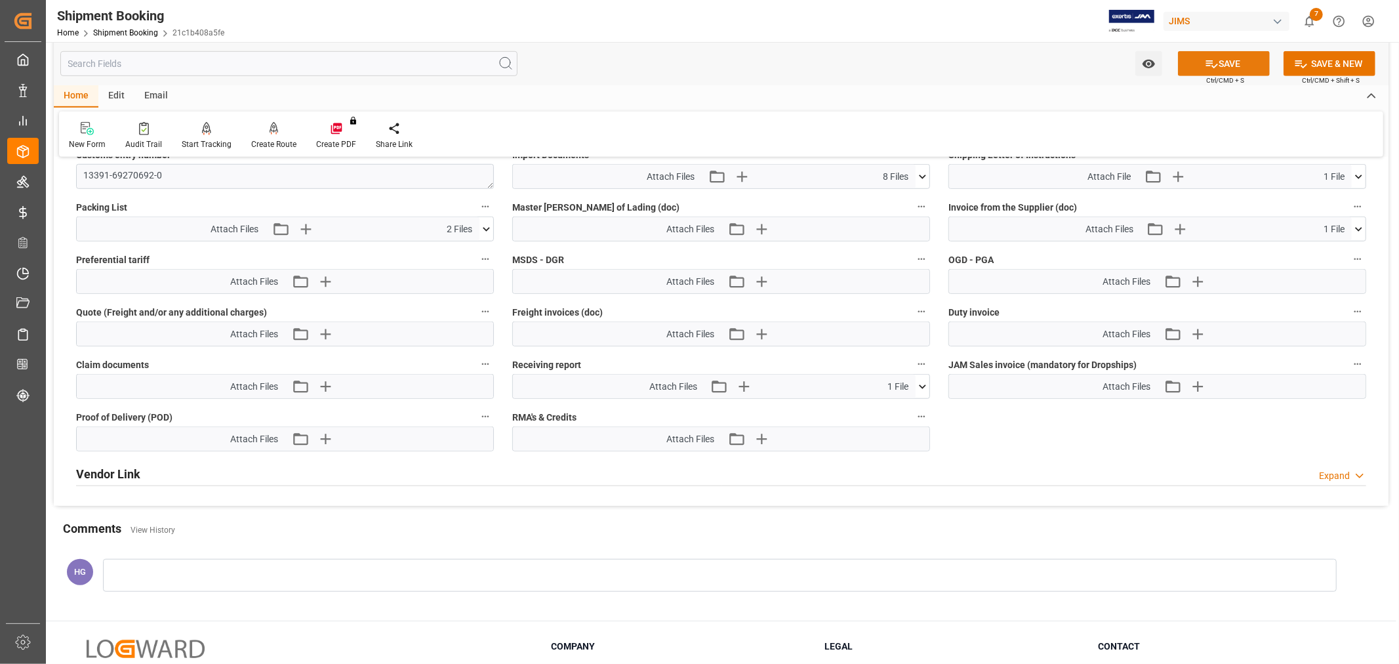
click at [1216, 63] on button "SAVE" at bounding box center [1224, 63] width 92 height 25
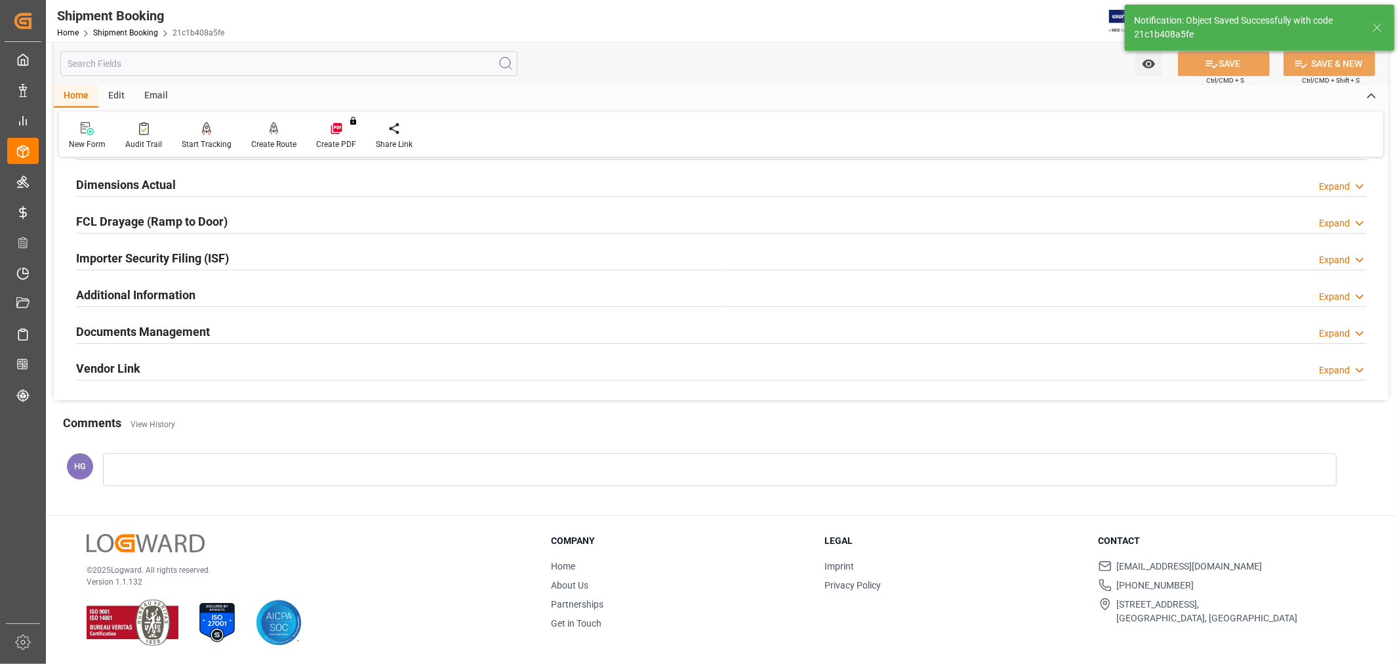
scroll to position [218, 0]
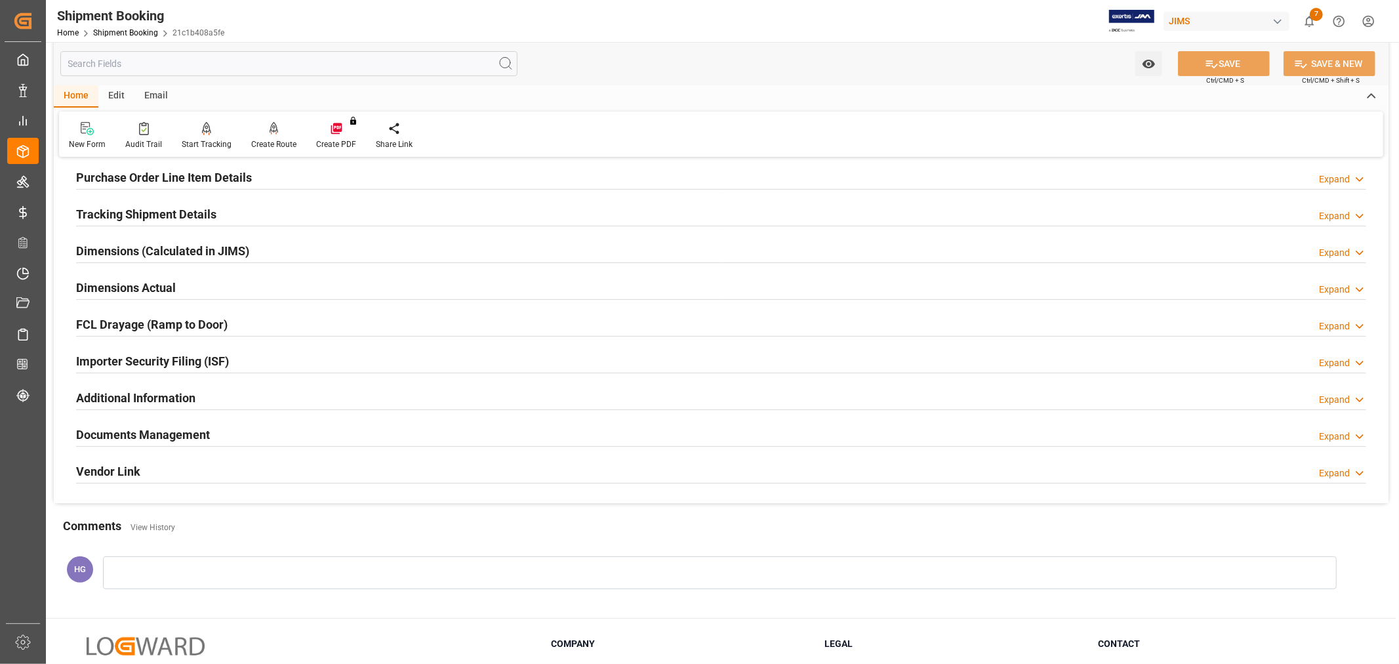
click at [176, 430] on h2 "Documents Management" at bounding box center [143, 435] width 134 height 18
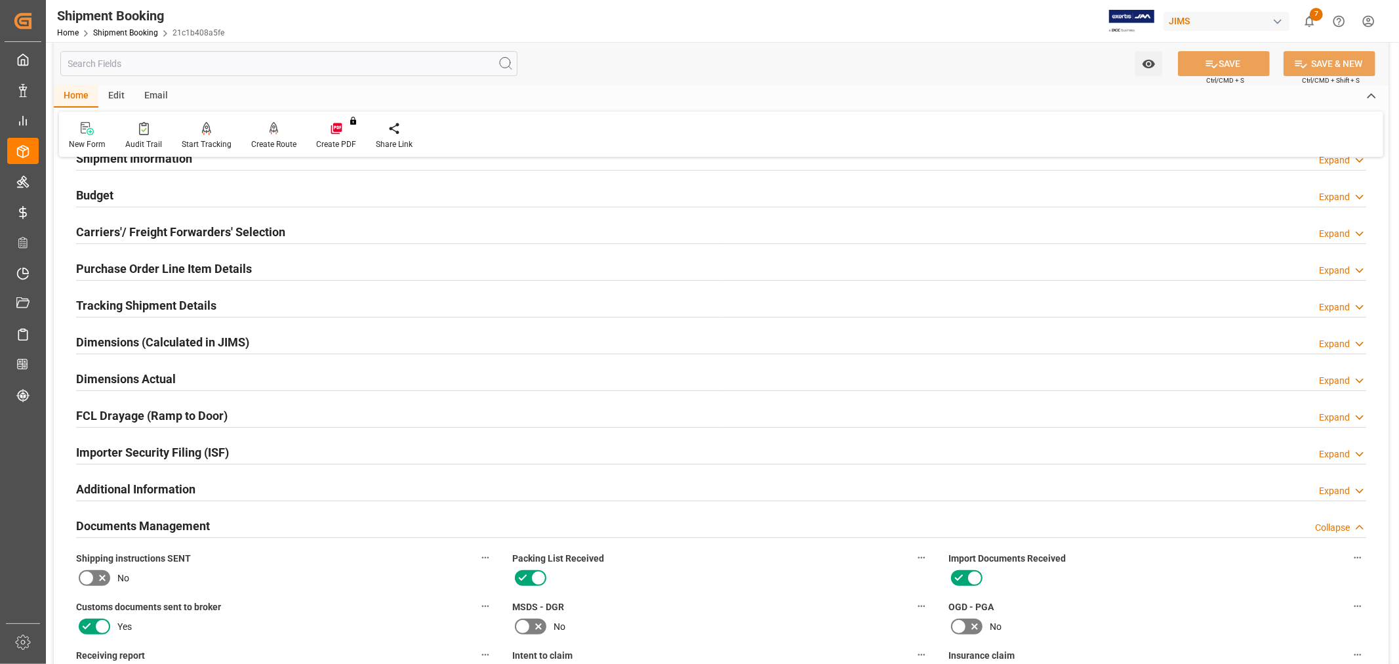
scroll to position [0, 0]
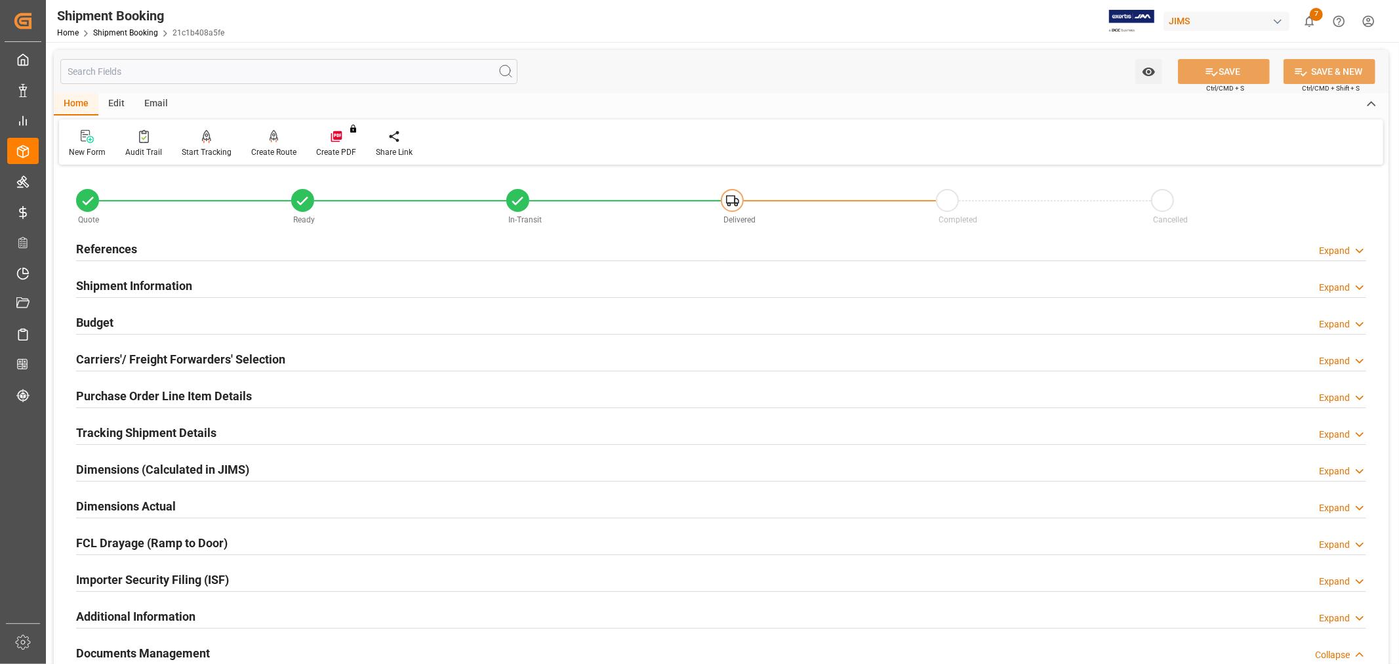
click at [142, 241] on div "References Expand" at bounding box center [721, 247] width 1290 height 25
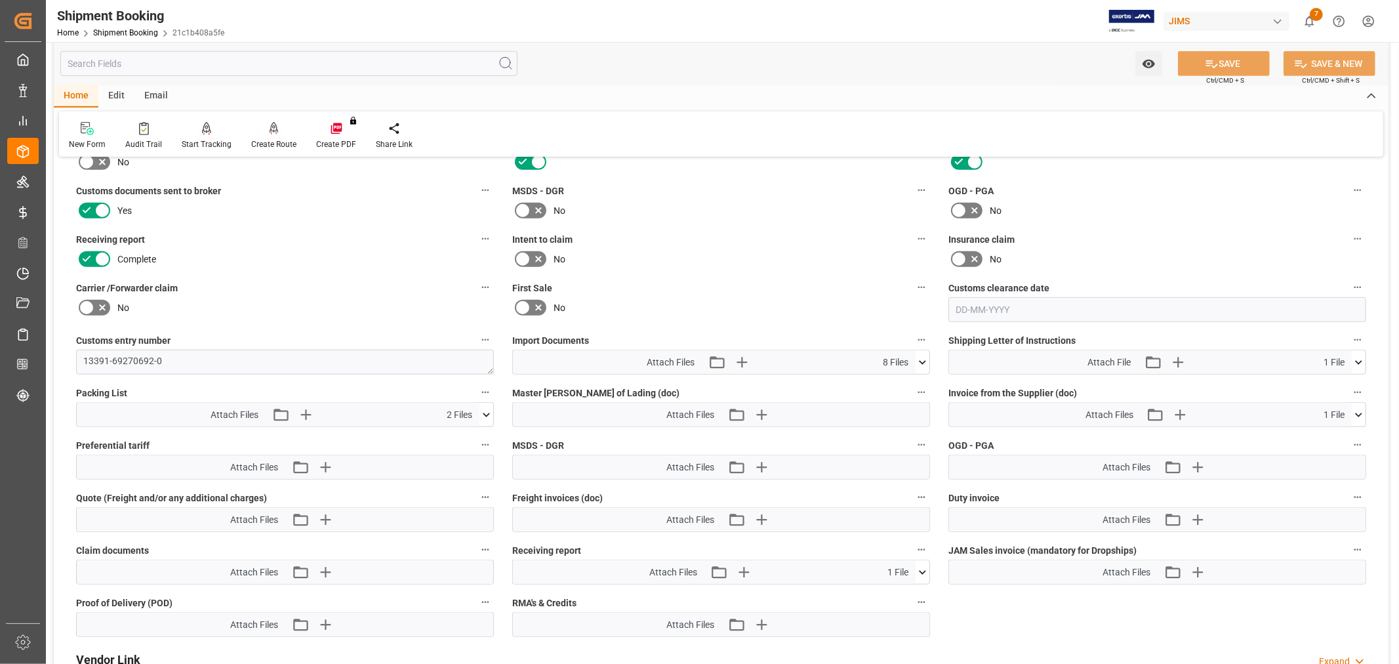
scroll to position [1020, 0]
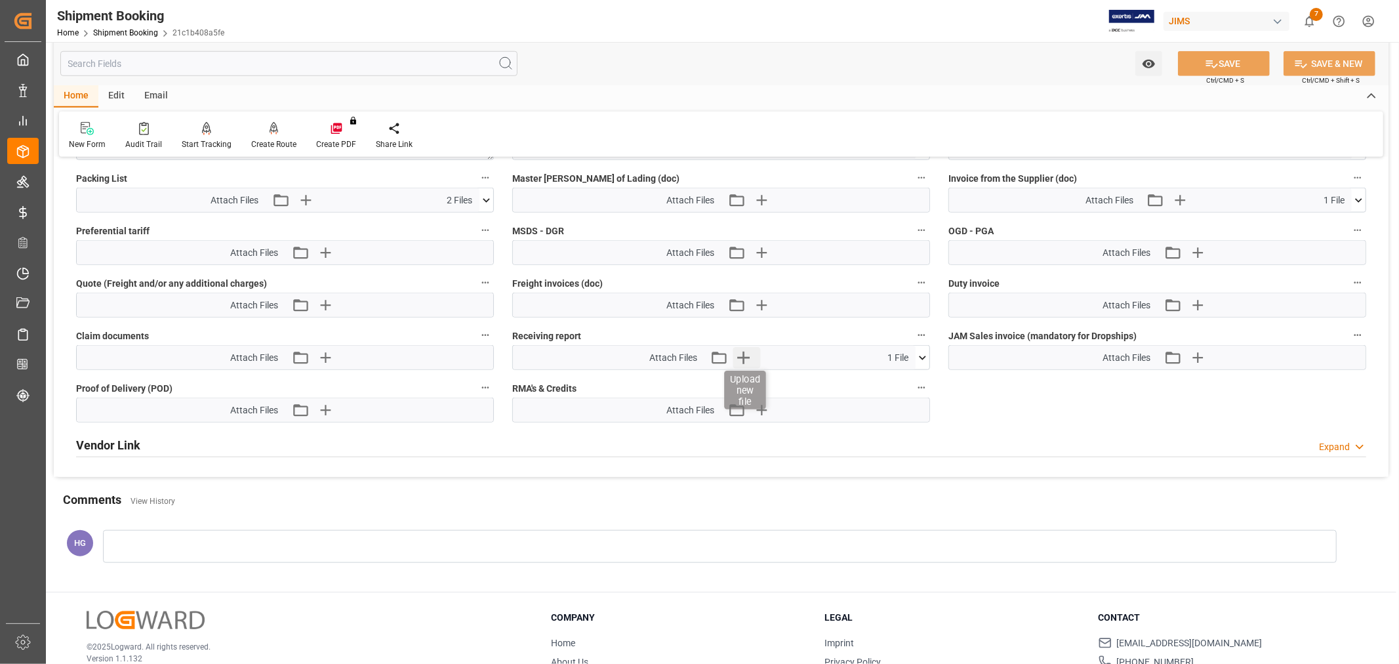
click at [744, 348] on icon "button" at bounding box center [743, 357] width 21 height 21
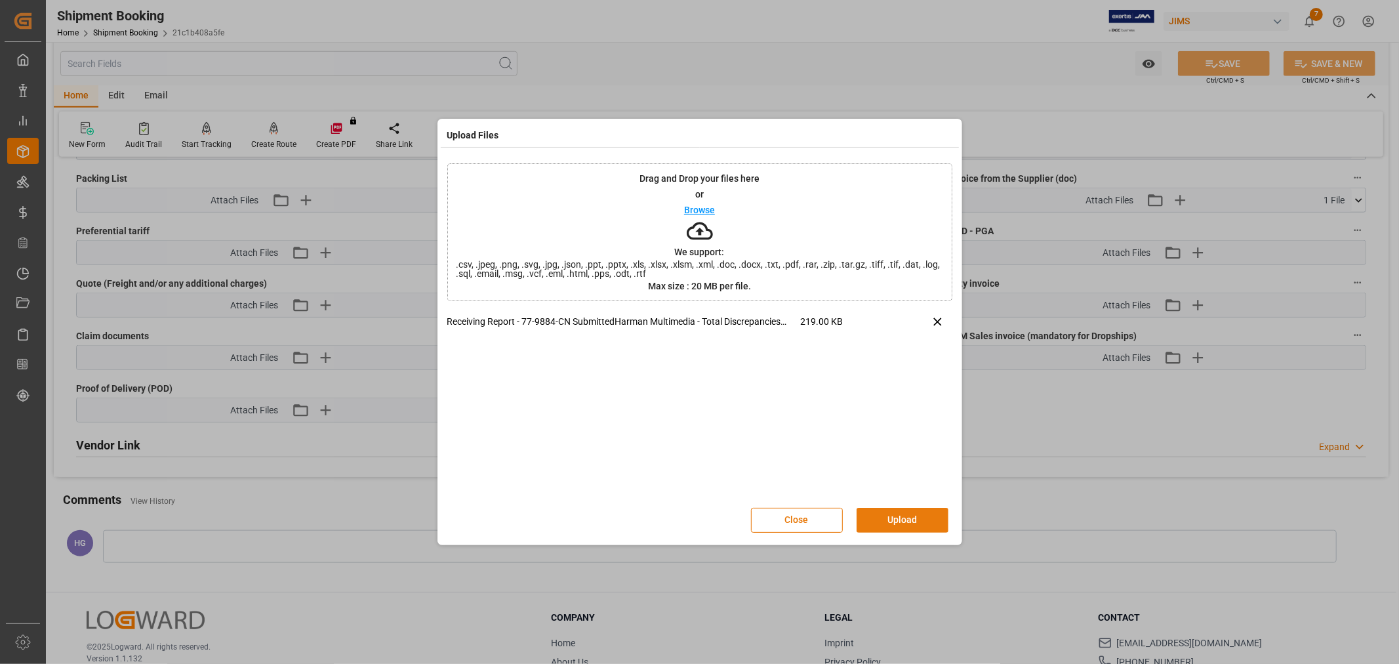
click at [891, 521] on button "Upload" at bounding box center [903, 520] width 92 height 25
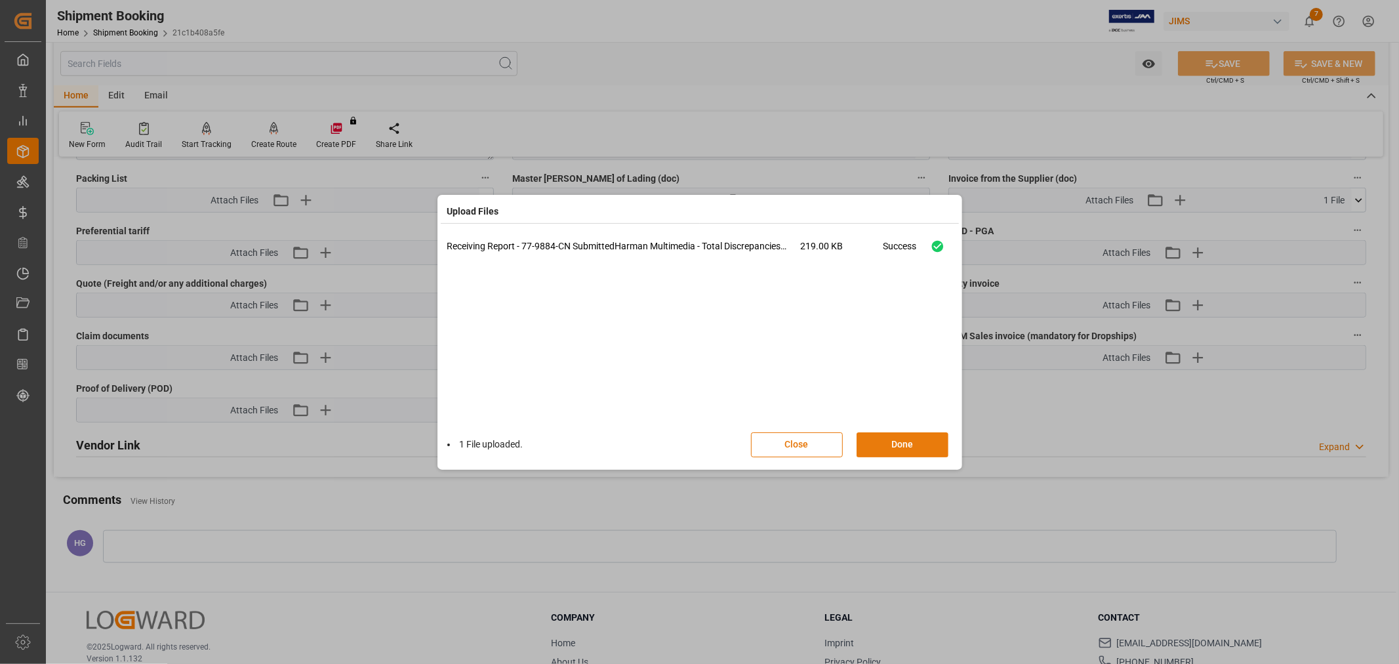
click at [899, 445] on button "Done" at bounding box center [903, 444] width 92 height 25
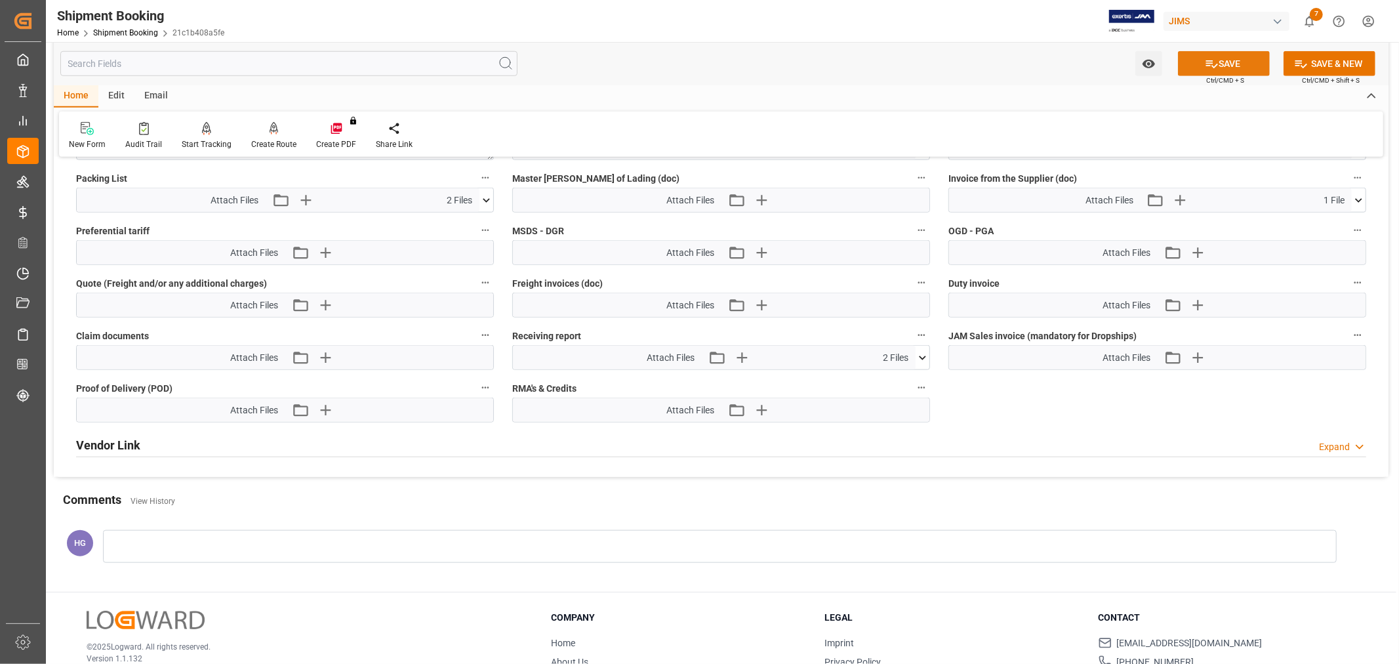
click at [1226, 62] on button "SAVE" at bounding box center [1224, 63] width 92 height 25
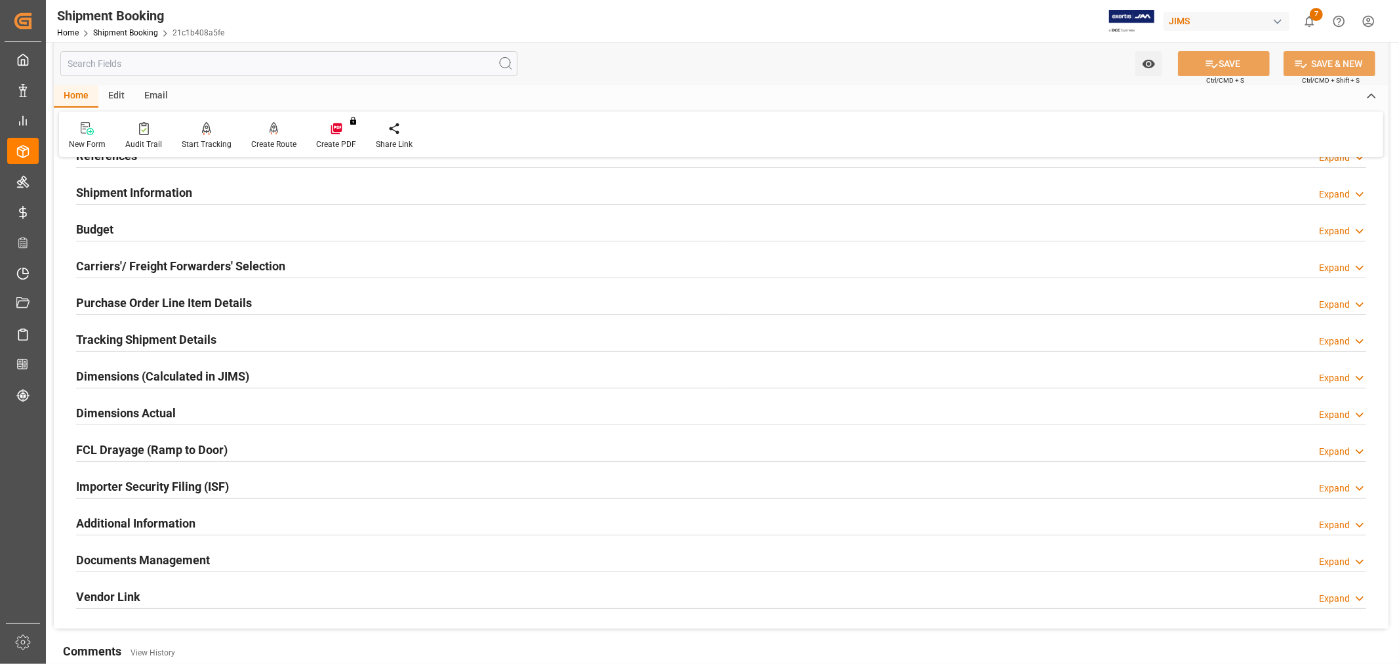
scroll to position [291, 0]
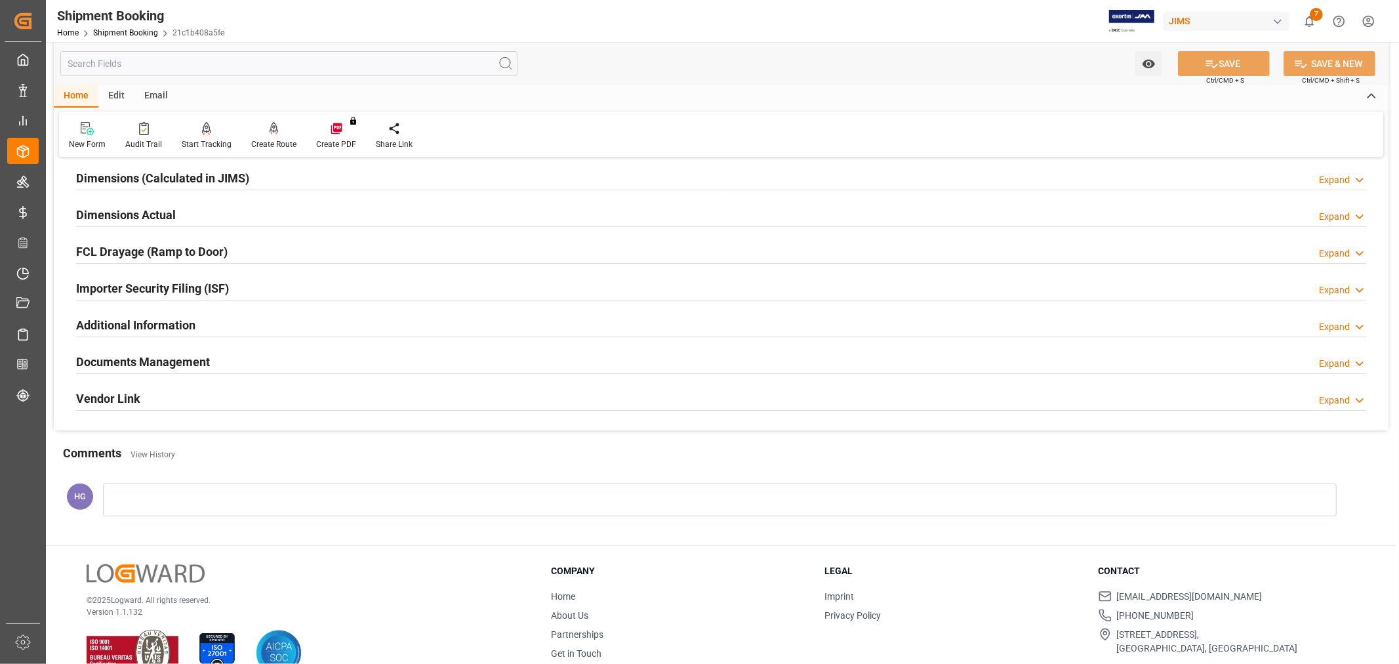
click at [158, 367] on h2 "Documents Management" at bounding box center [143, 362] width 134 height 18
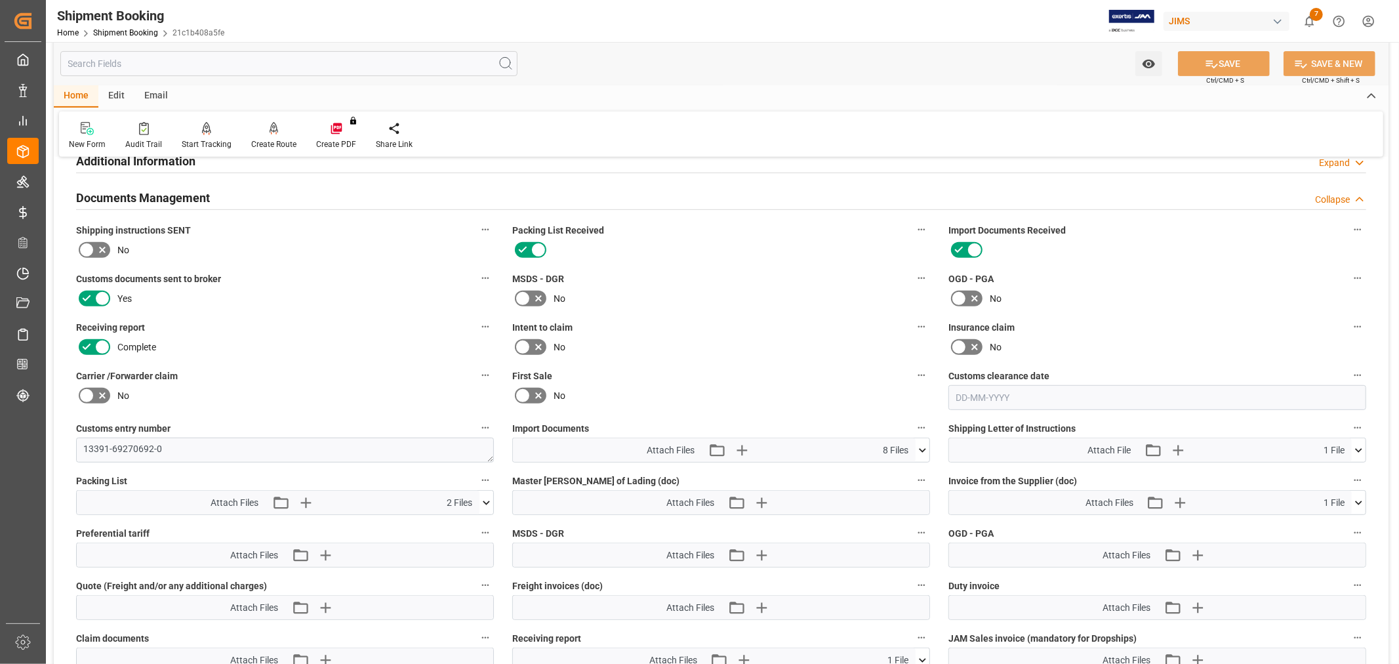
scroll to position [656, 0]
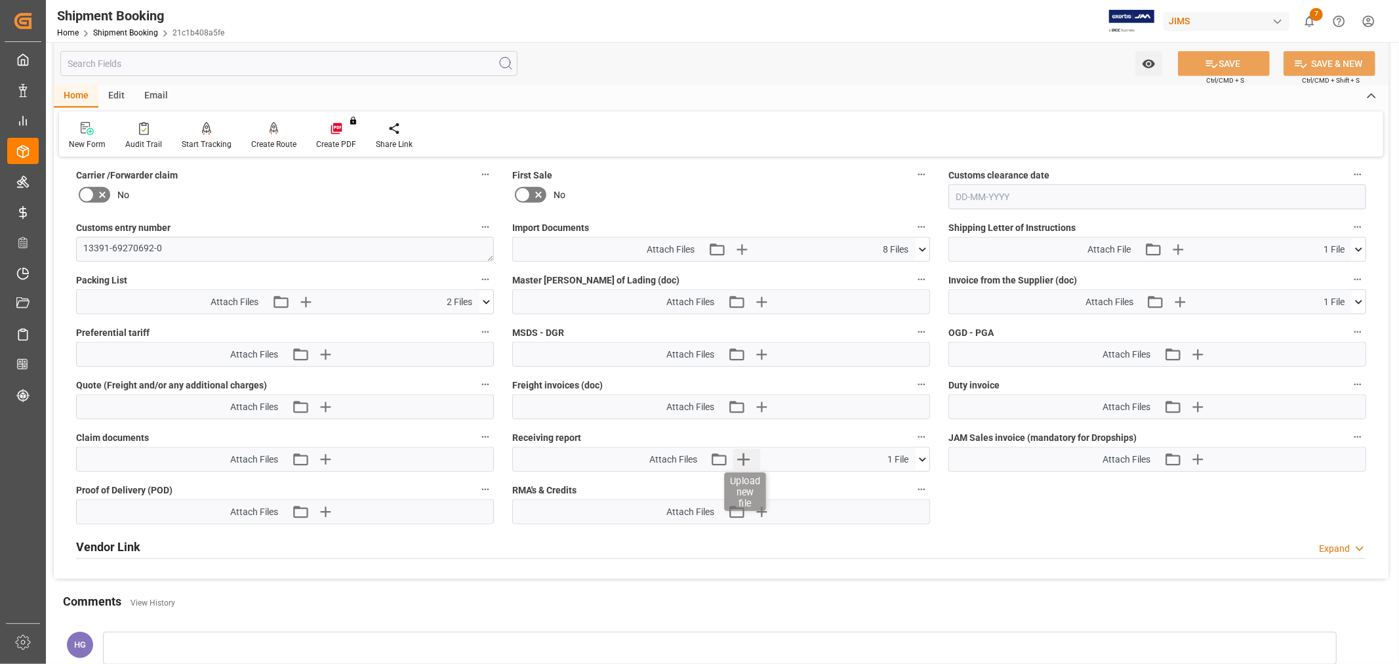
click at [744, 462] on icon "button" at bounding box center [743, 459] width 21 height 21
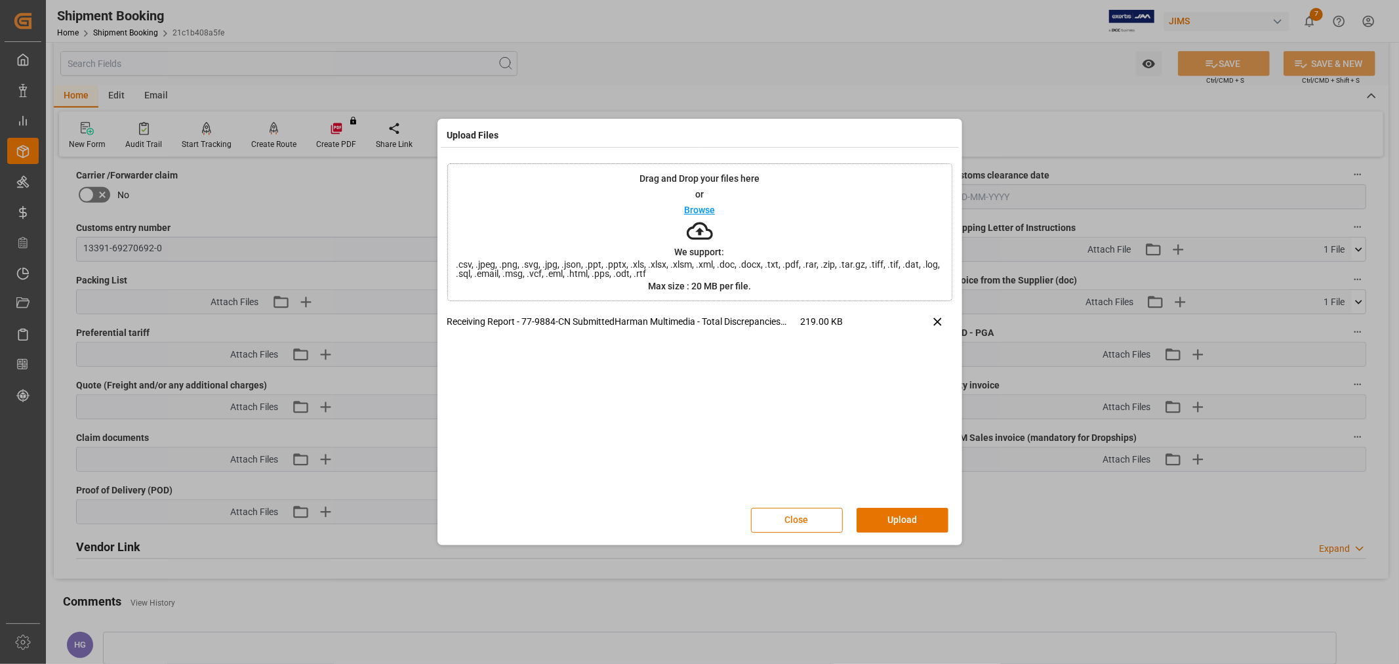
click at [904, 510] on button "Upload" at bounding box center [903, 520] width 92 height 25
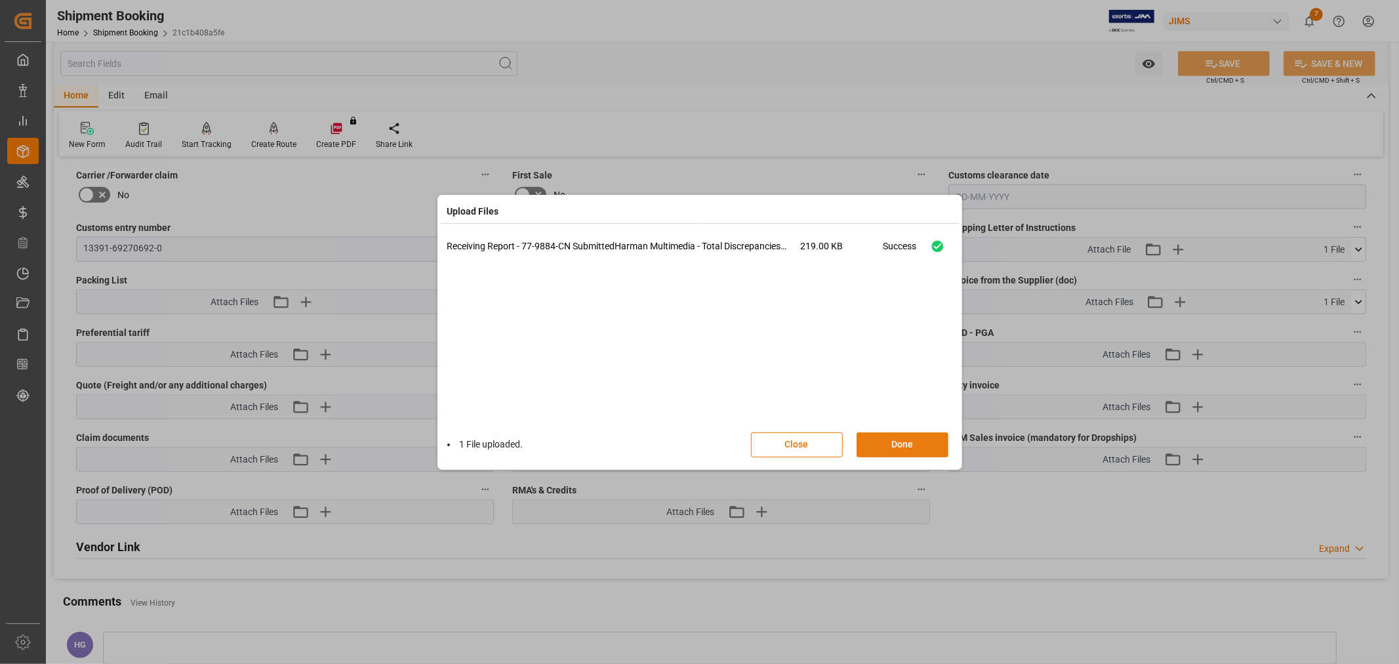
click at [902, 443] on button "Done" at bounding box center [903, 444] width 92 height 25
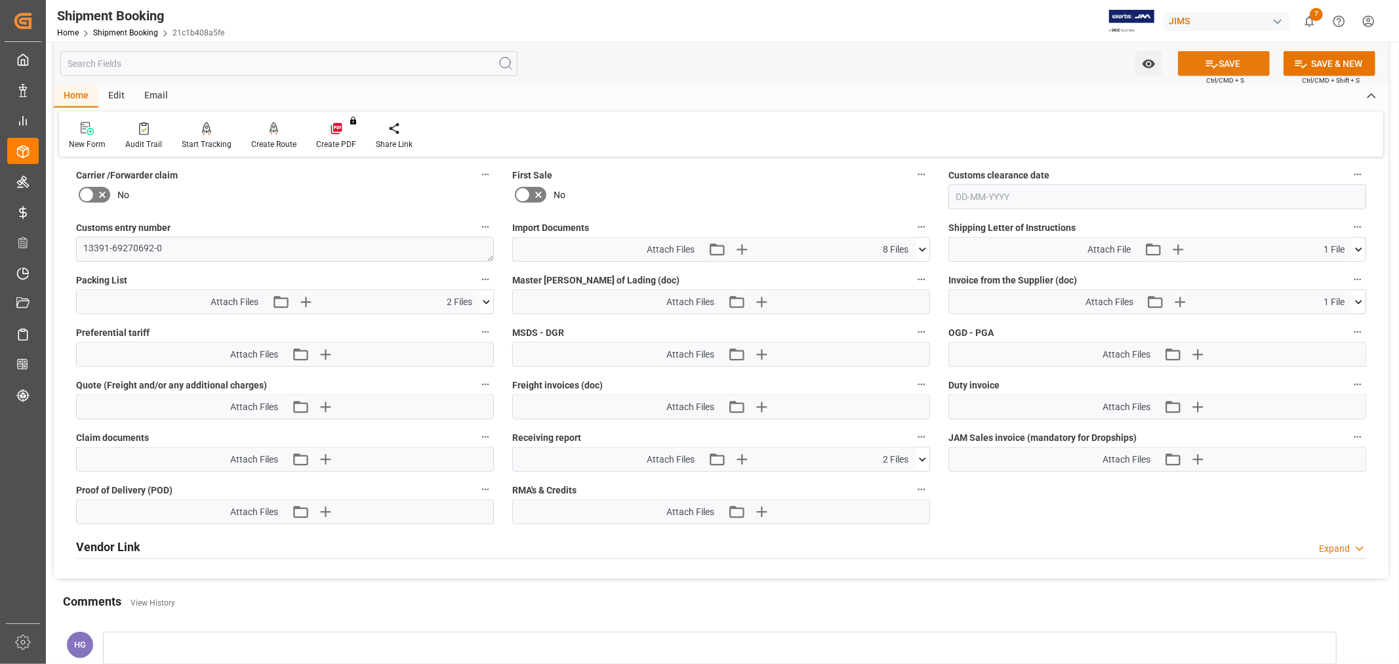
click at [1209, 68] on icon at bounding box center [1212, 64] width 14 height 14
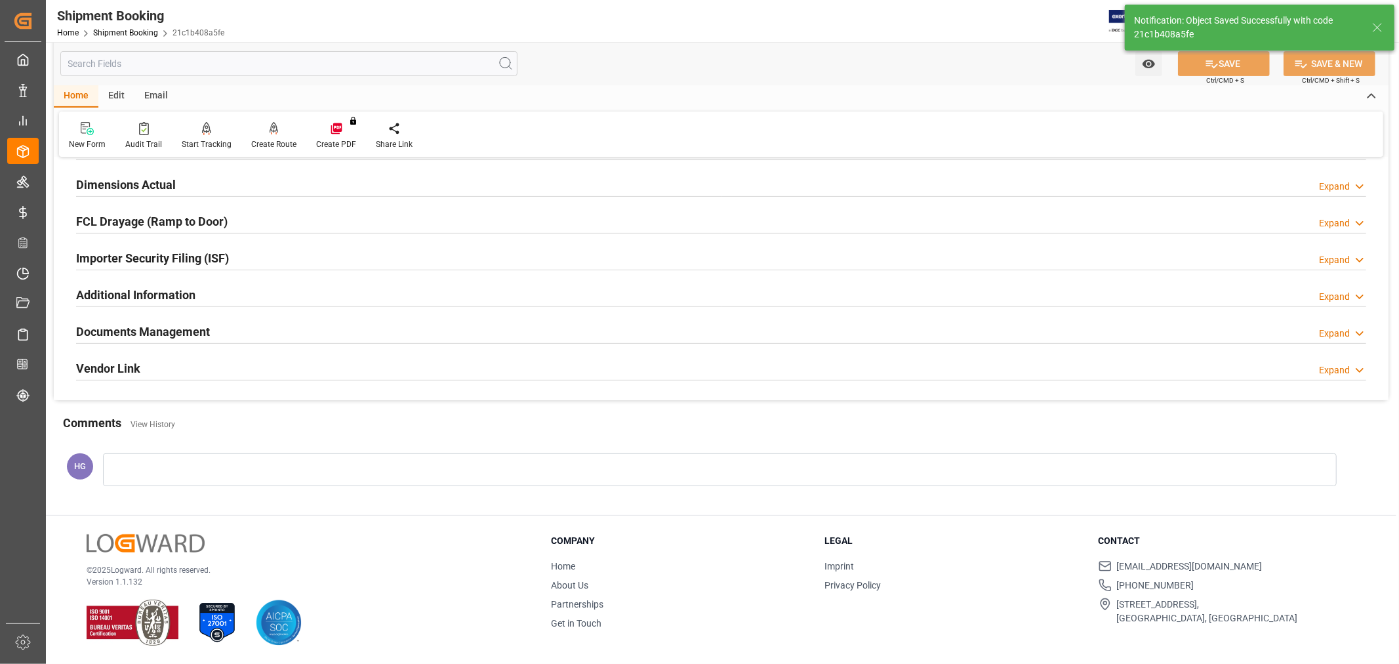
scroll to position [146, 0]
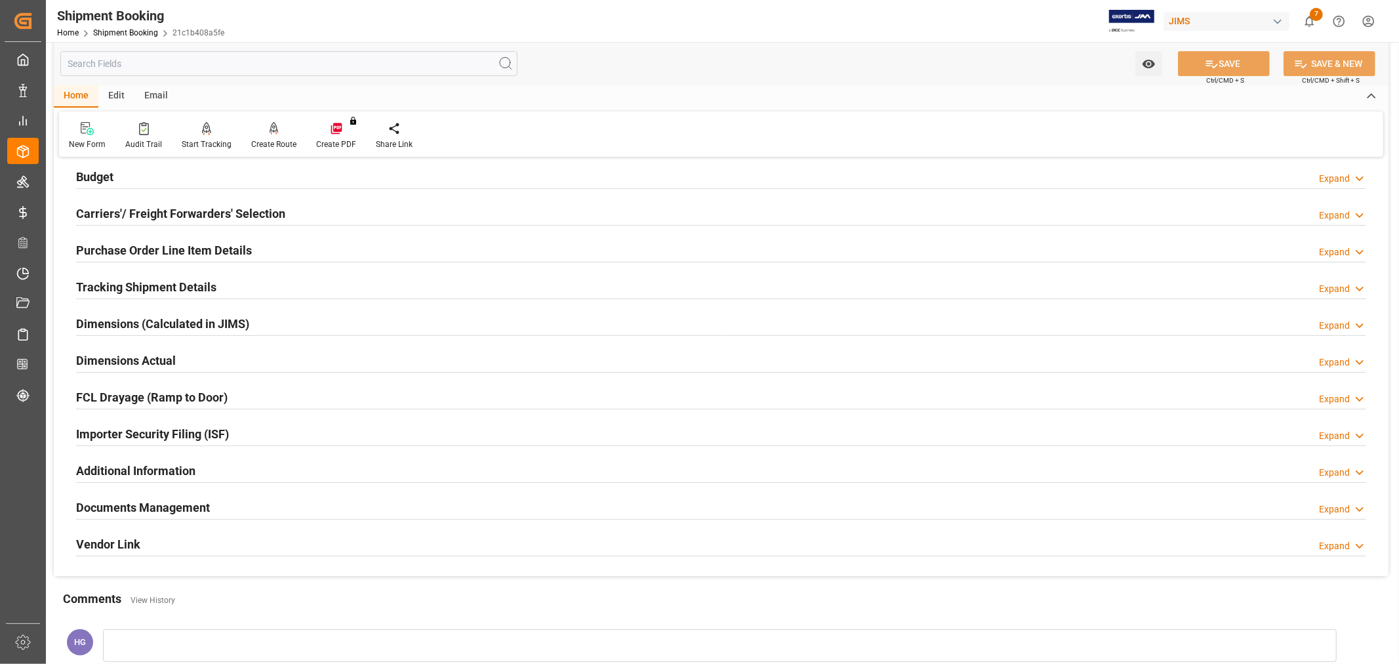
click at [801, 89] on div "Home Edit Email" at bounding box center [721, 96] width 1335 height 22
click at [112, 33] on link "Shipment Booking" at bounding box center [125, 32] width 65 height 9
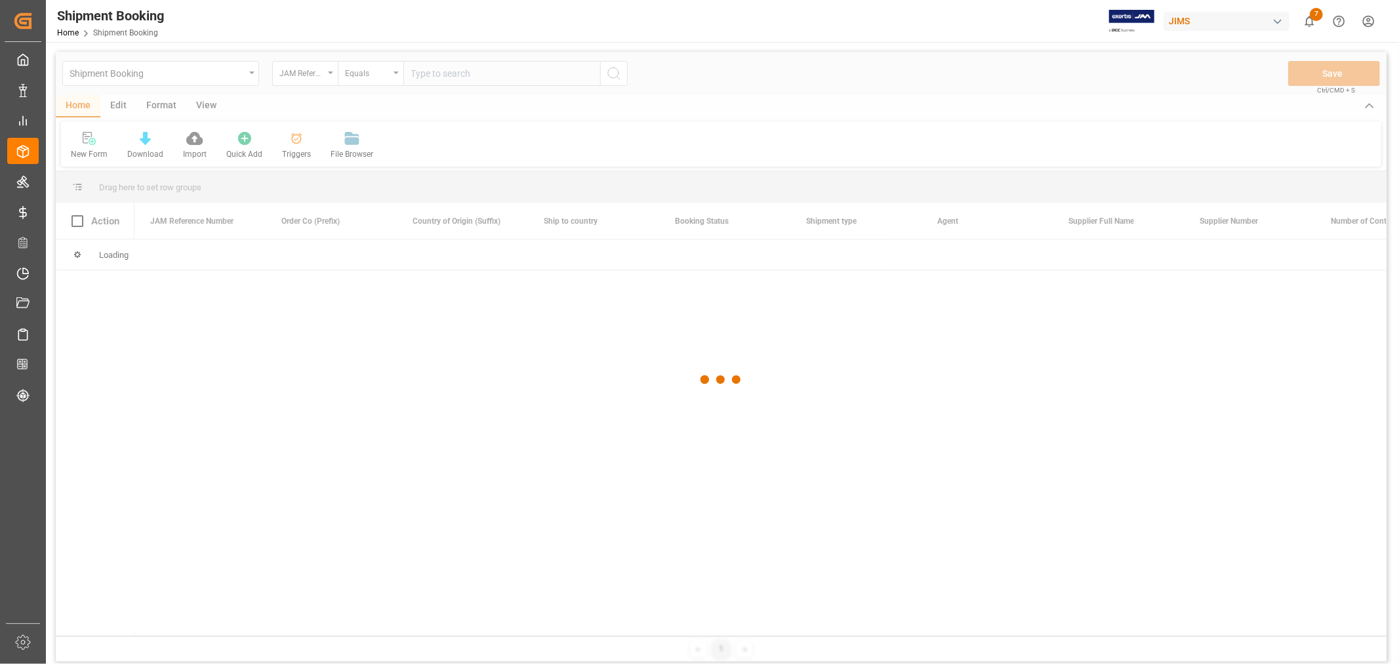
click at [473, 74] on div at bounding box center [721, 380] width 1331 height 656
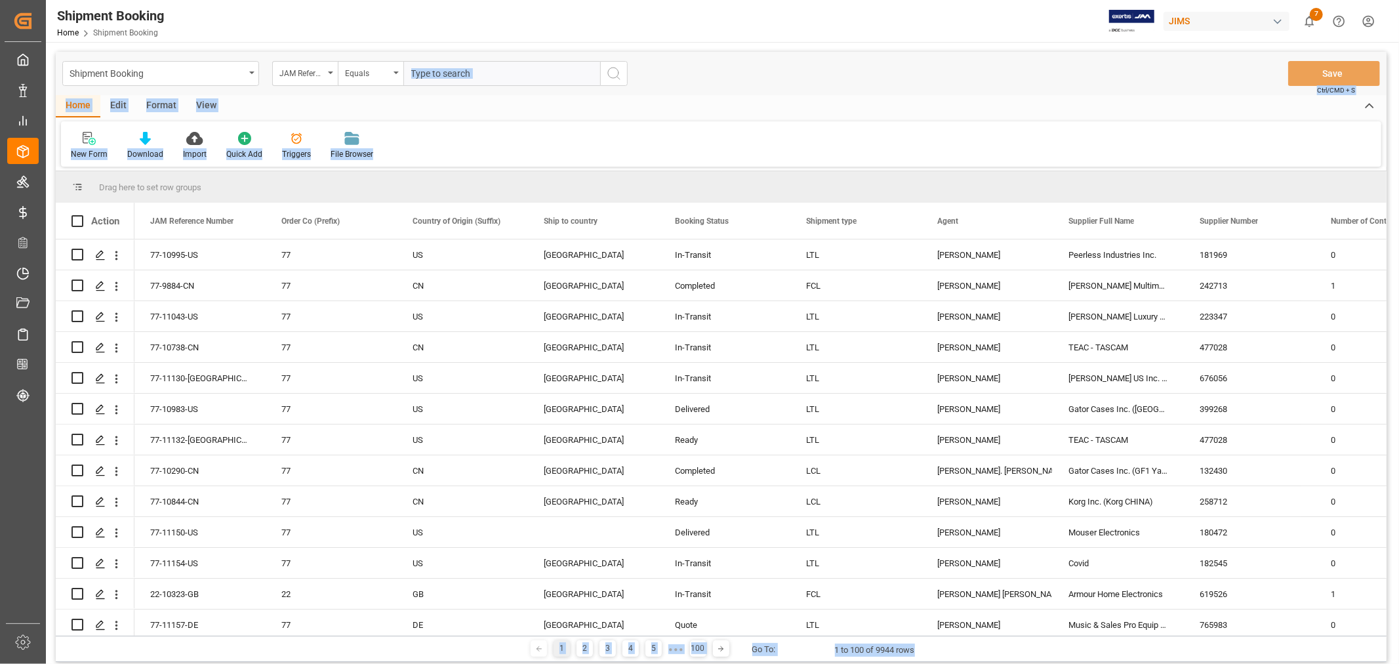
click at [469, 71] on input "text" at bounding box center [501, 73] width 197 height 25
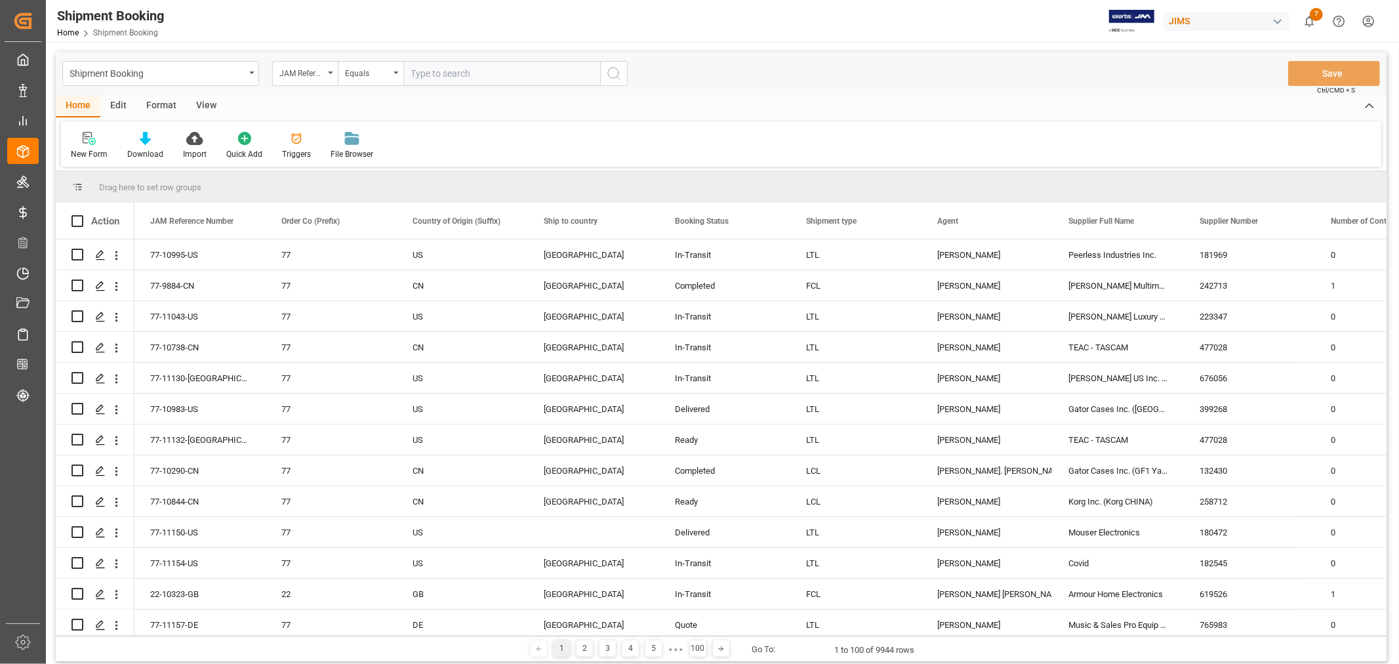
click at [469, 71] on input "text" at bounding box center [501, 73] width 197 height 25
paste input "77-11152-CN"
type input "77-11152-CN"
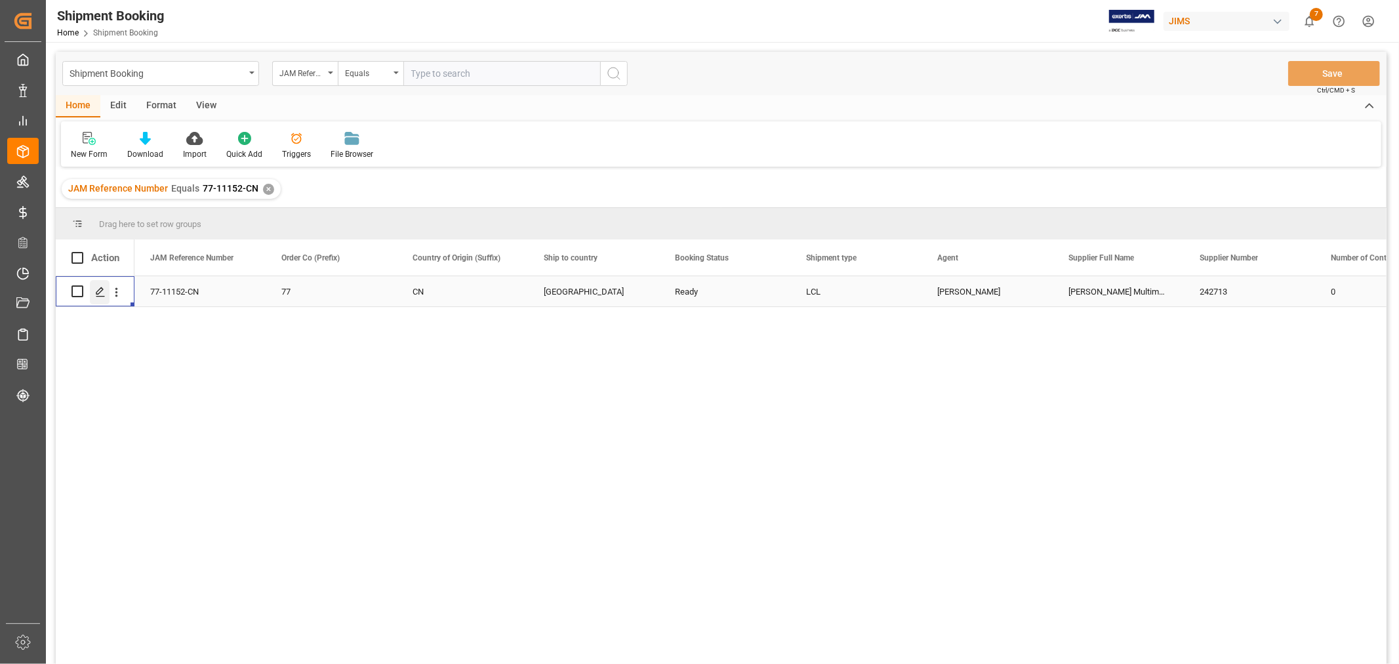
click at [96, 293] on icon "Press SPACE to select this row." at bounding box center [100, 292] width 10 height 10
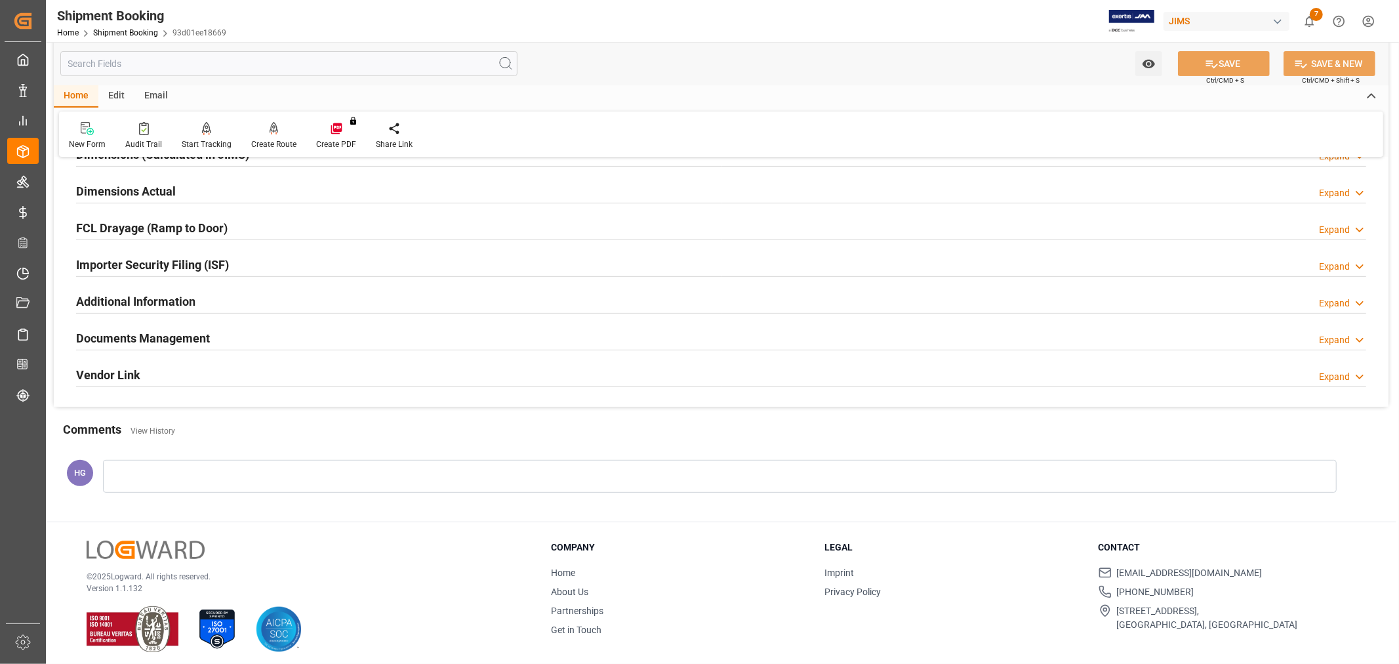
scroll to position [322, 0]
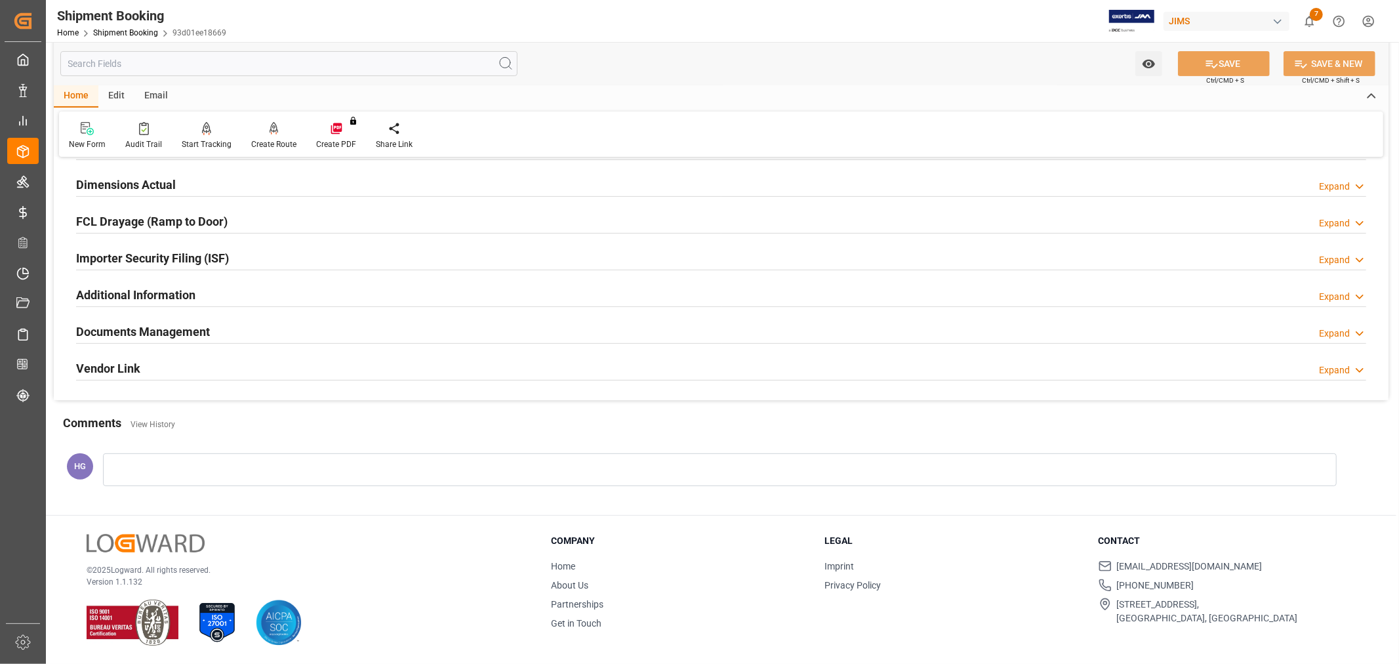
click at [194, 337] on h2 "Documents Management" at bounding box center [143, 332] width 134 height 18
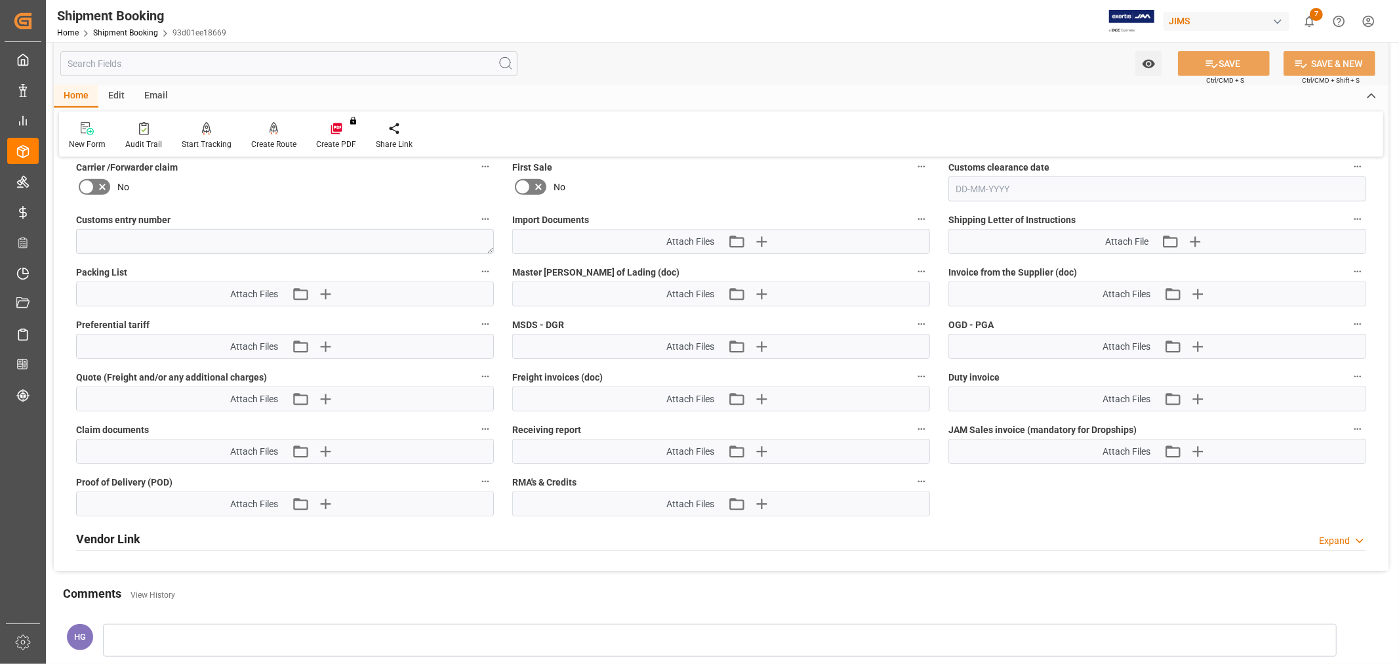
scroll to position [613, 0]
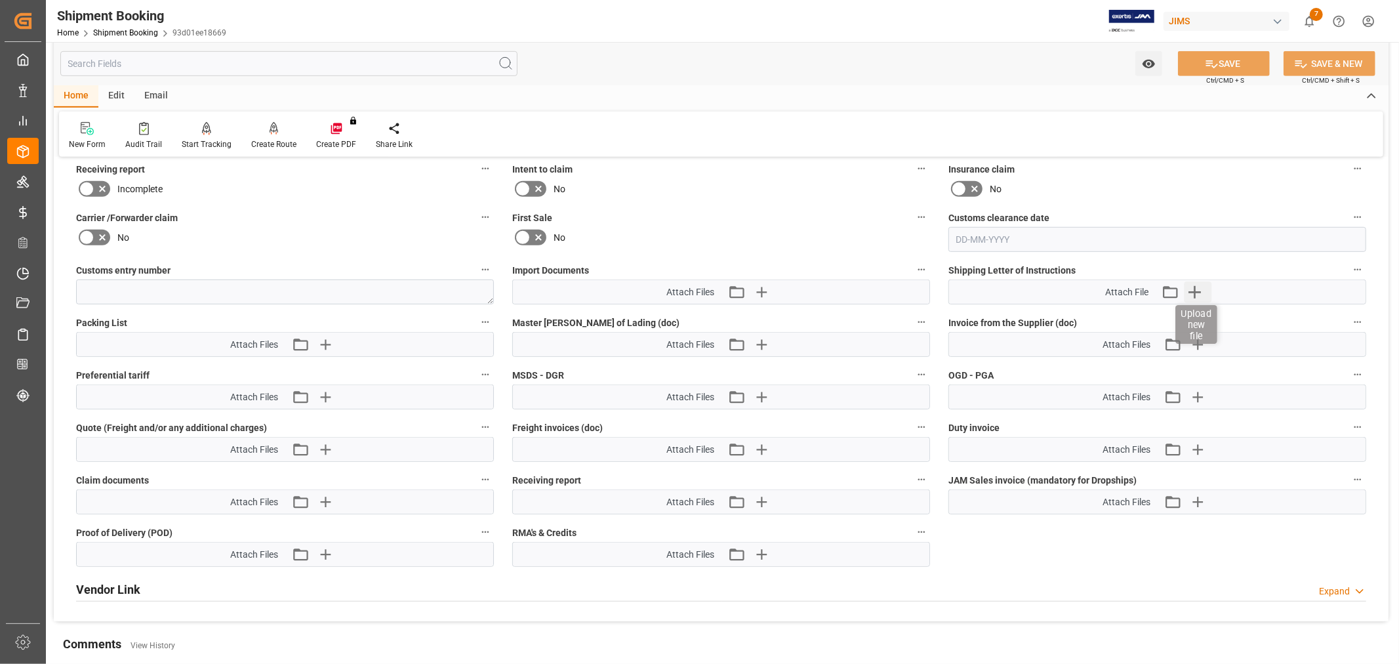
click at [1196, 285] on icon "button" at bounding box center [1194, 291] width 21 height 21
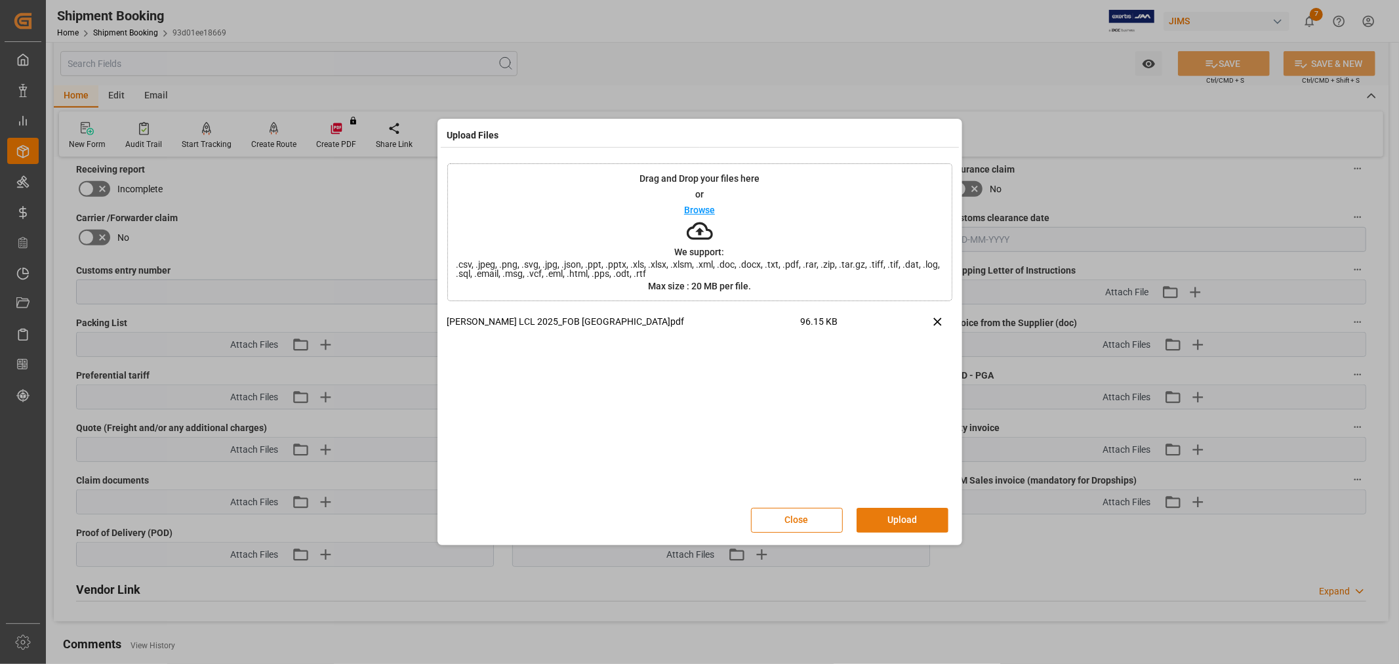
click at [905, 525] on button "Upload" at bounding box center [903, 520] width 92 height 25
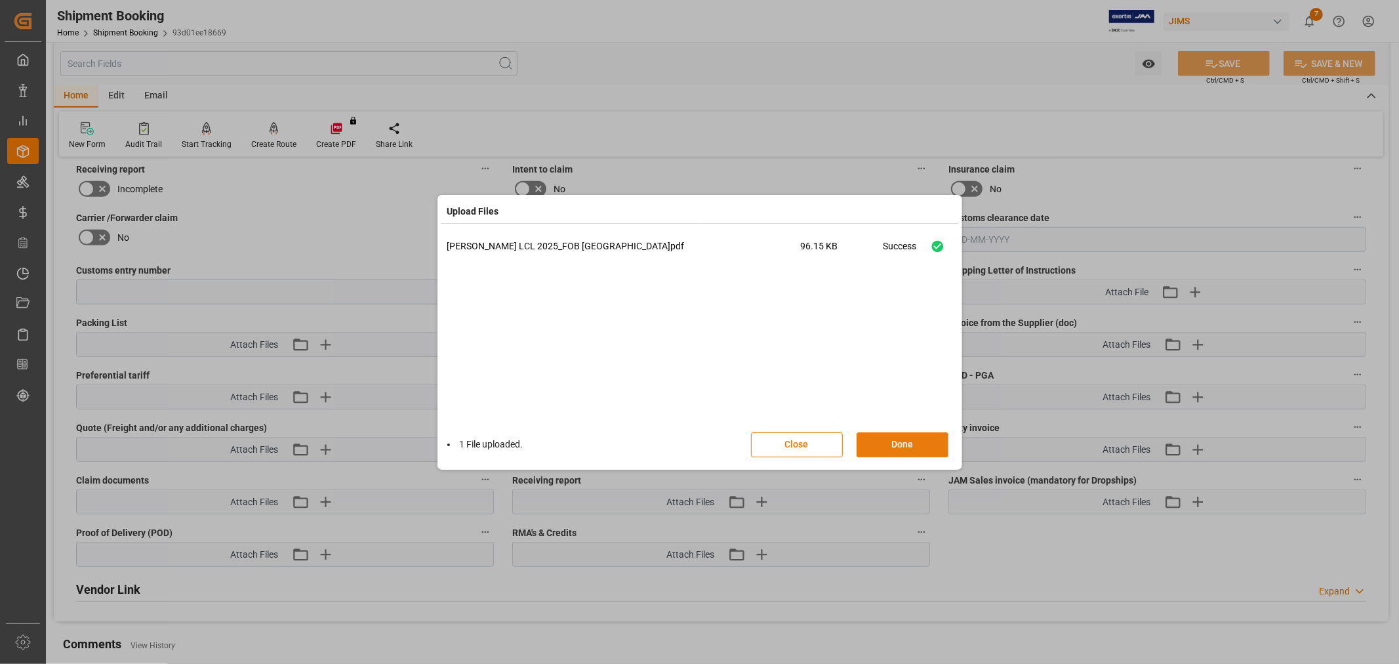
click at [870, 444] on button "Done" at bounding box center [903, 444] width 92 height 25
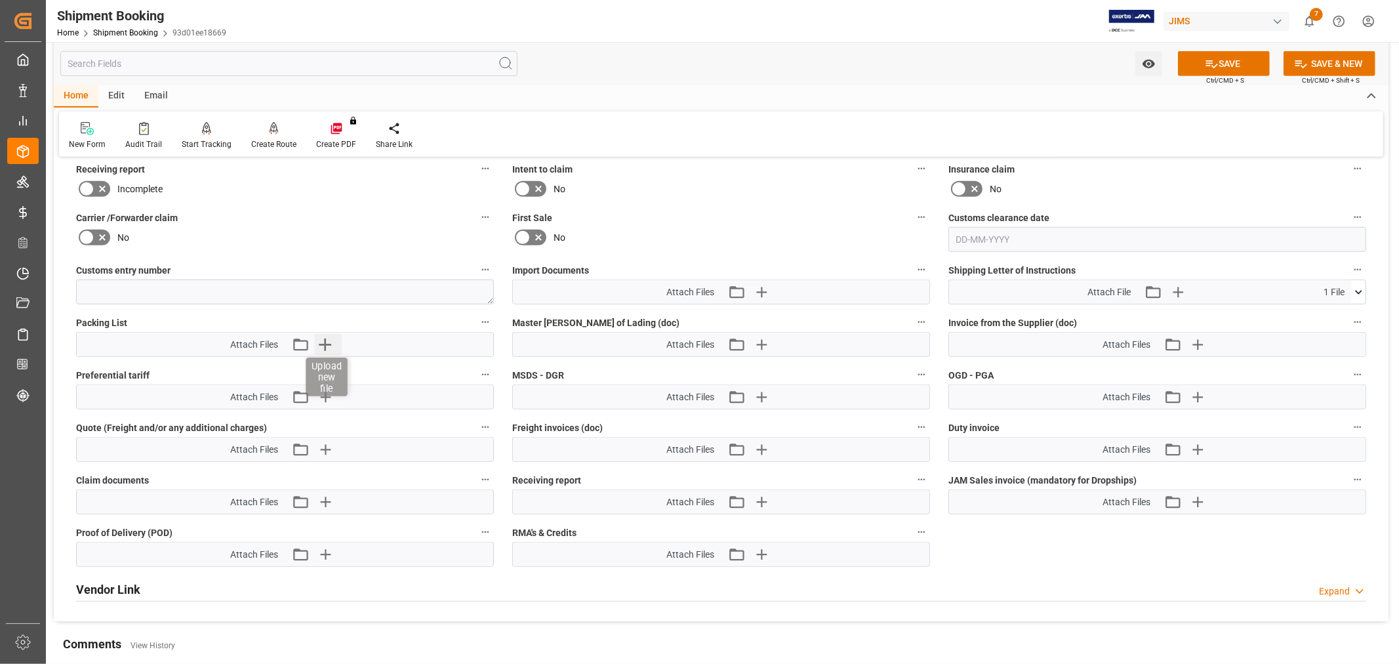
click at [324, 342] on icon "button" at bounding box center [325, 344] width 12 height 12
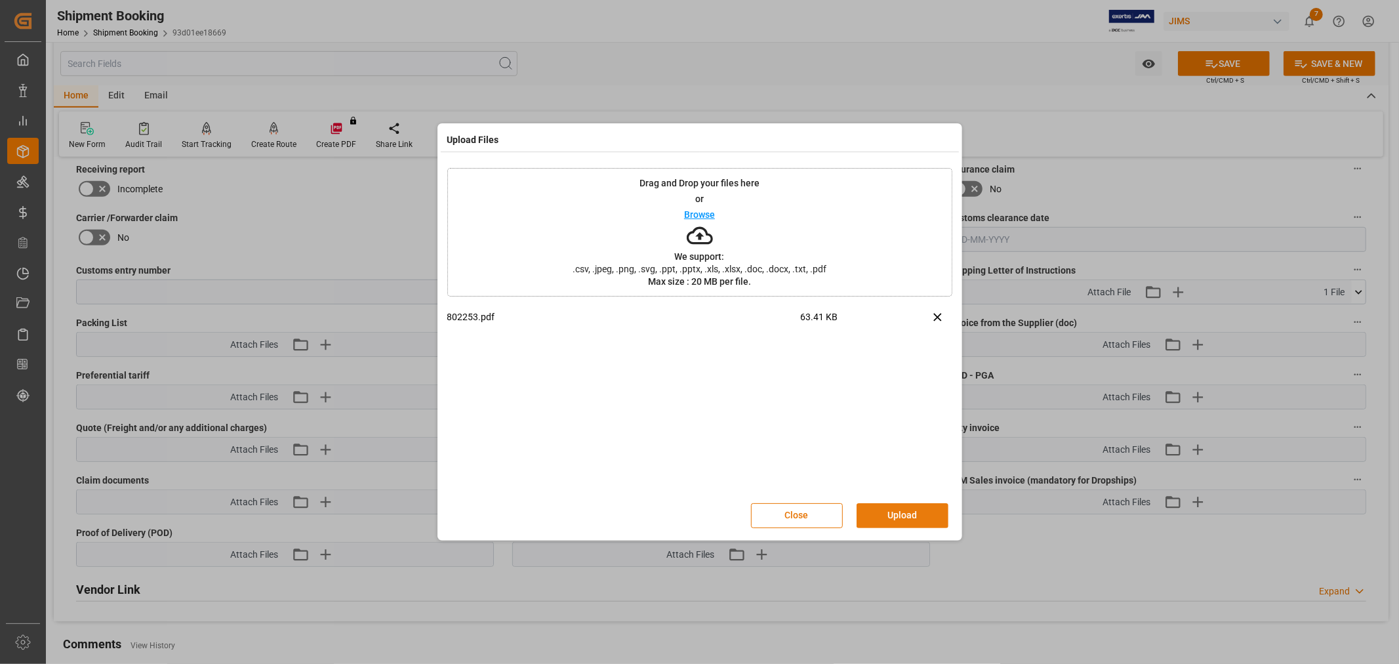
click at [908, 512] on button "Upload" at bounding box center [903, 515] width 92 height 25
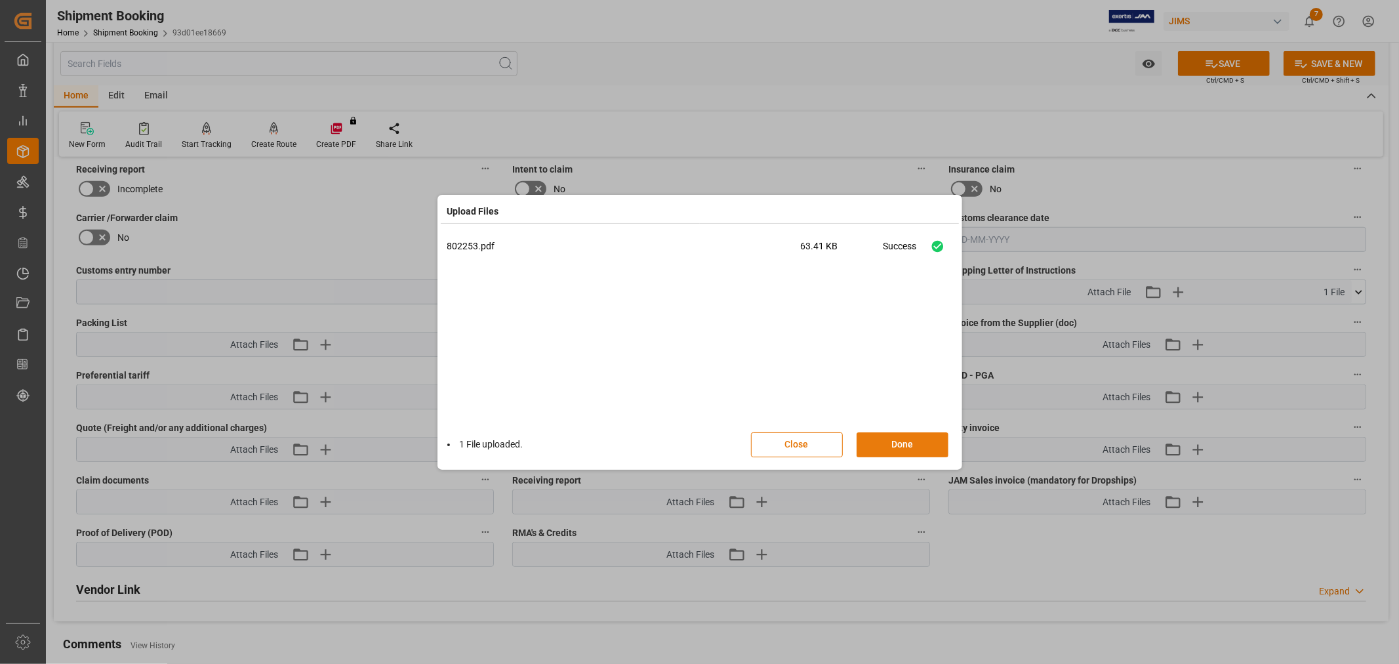
click at [891, 435] on button "Done" at bounding box center [903, 444] width 92 height 25
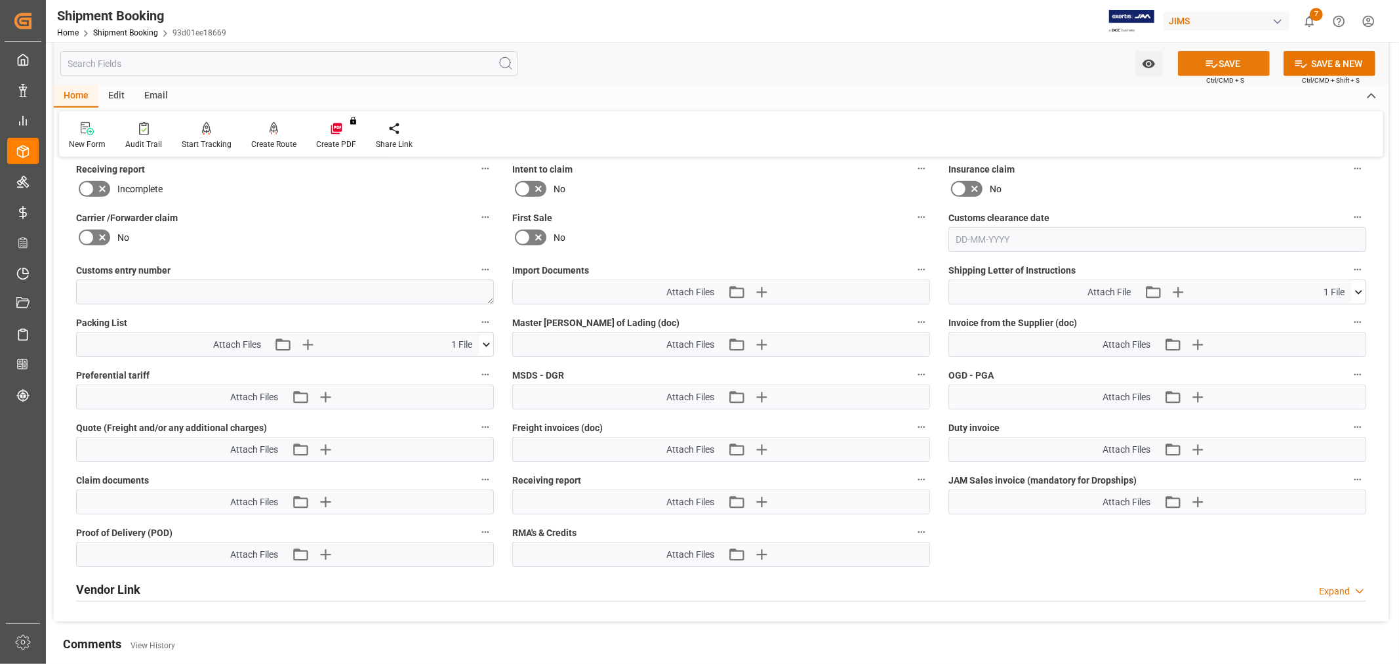
click at [1238, 55] on button "SAVE" at bounding box center [1224, 63] width 92 height 25
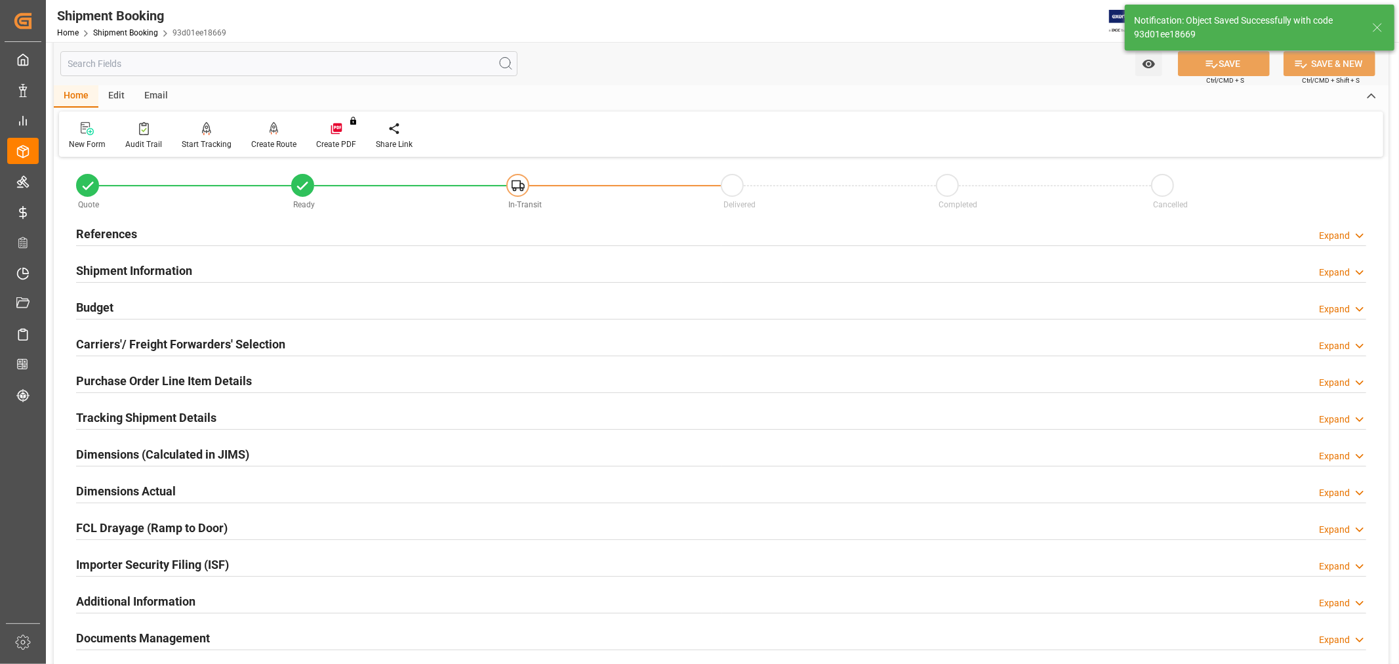
scroll to position [0, 0]
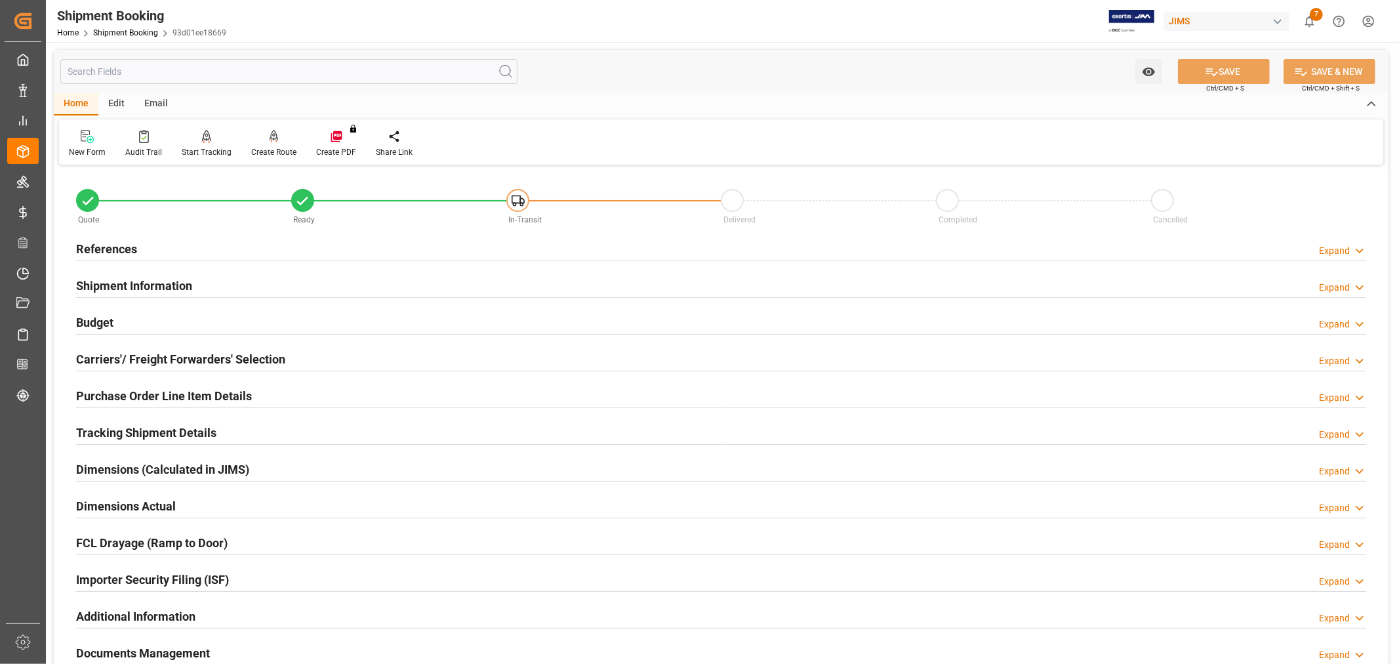
click at [160, 101] on div "Email" at bounding box center [155, 104] width 43 height 22
click at [72, 148] on div "Send Email" at bounding box center [89, 152] width 40 height 12
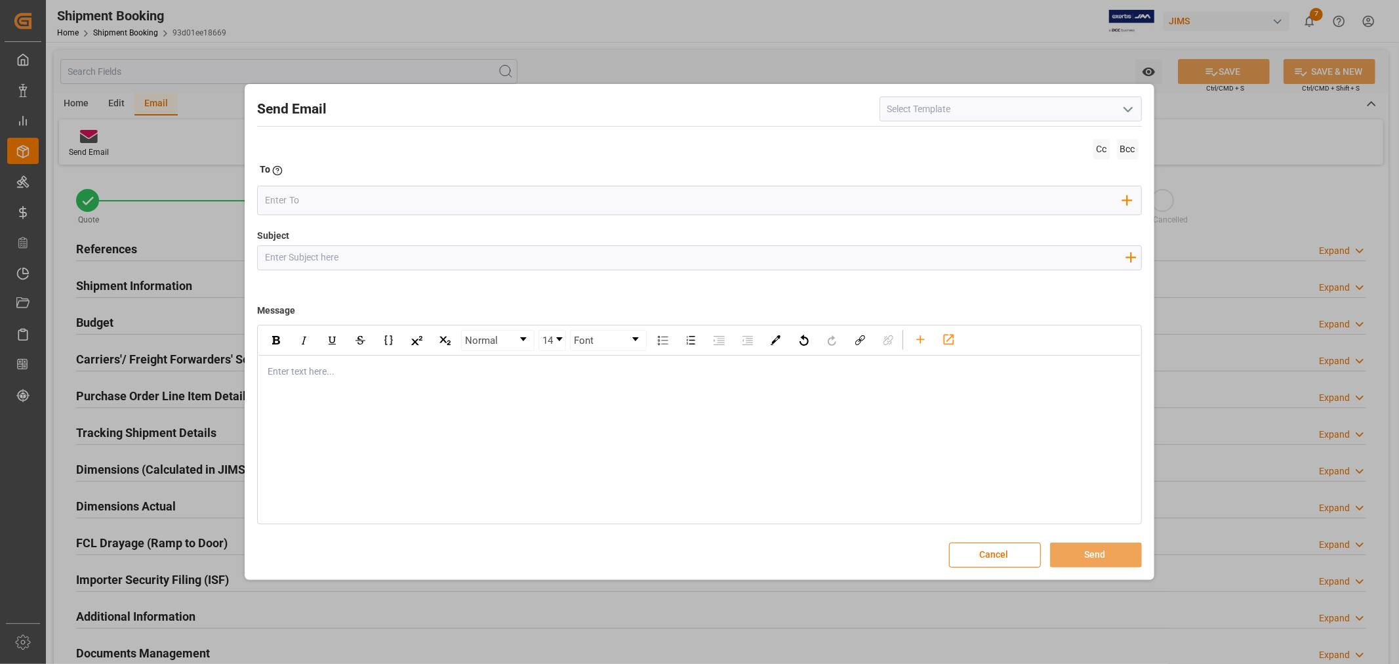
click at [956, 112] on input at bounding box center [1010, 108] width 262 height 25
click at [1133, 106] on icon "open menu" at bounding box center [1128, 110] width 16 height 16
click at [1050, 134] on div "2BOOK - Ocean - Air freight" at bounding box center [1010, 138] width 261 height 30
type input "2BOOK - Ocean - Air freight"
type input "2BOOK {{jamReferenceNumber}} {{supplierFullName}} Ship from: {{country}} Ship t…"
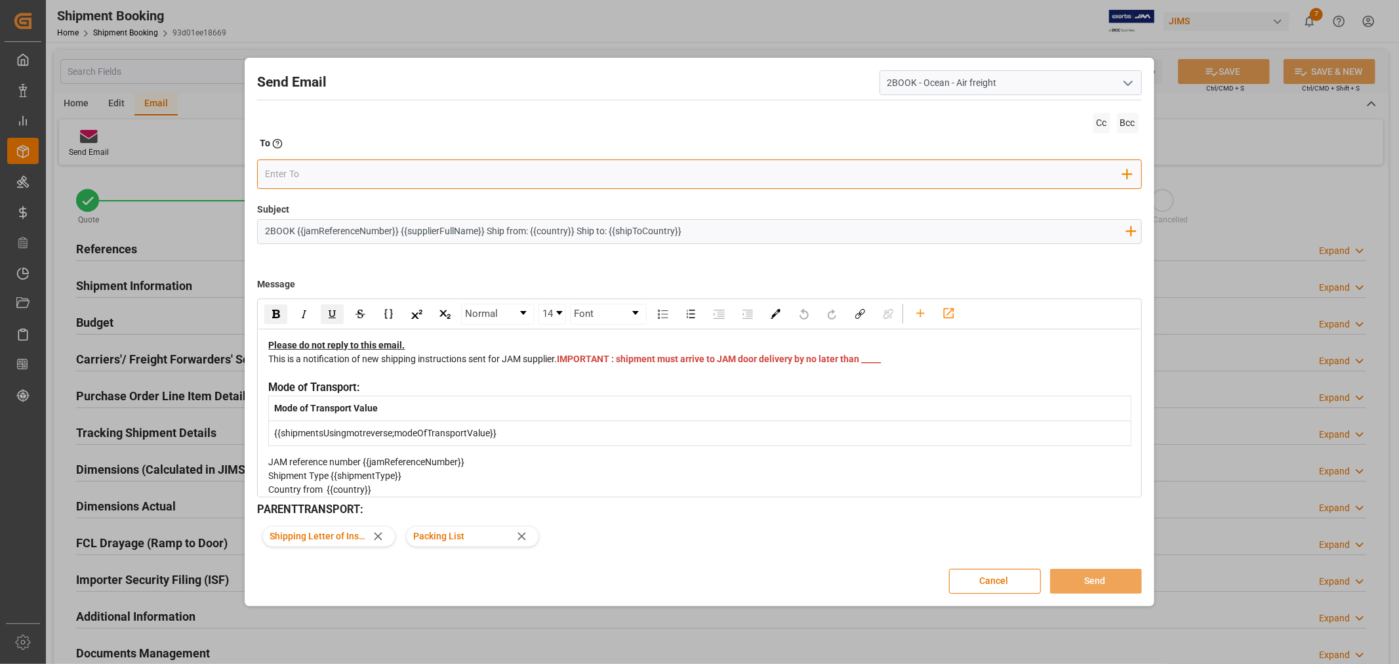
click at [557, 176] on input "email" at bounding box center [694, 175] width 858 height 20
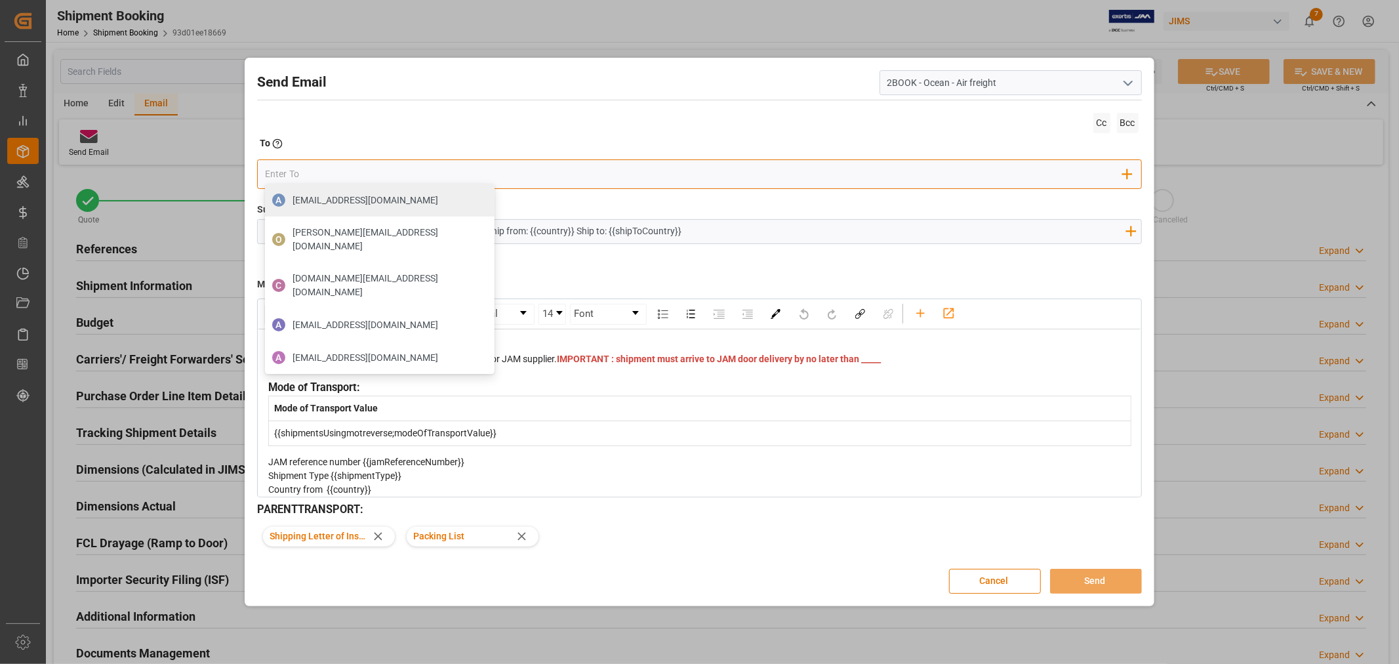
type input "boisvert.brigitte@delmarcargo.com"
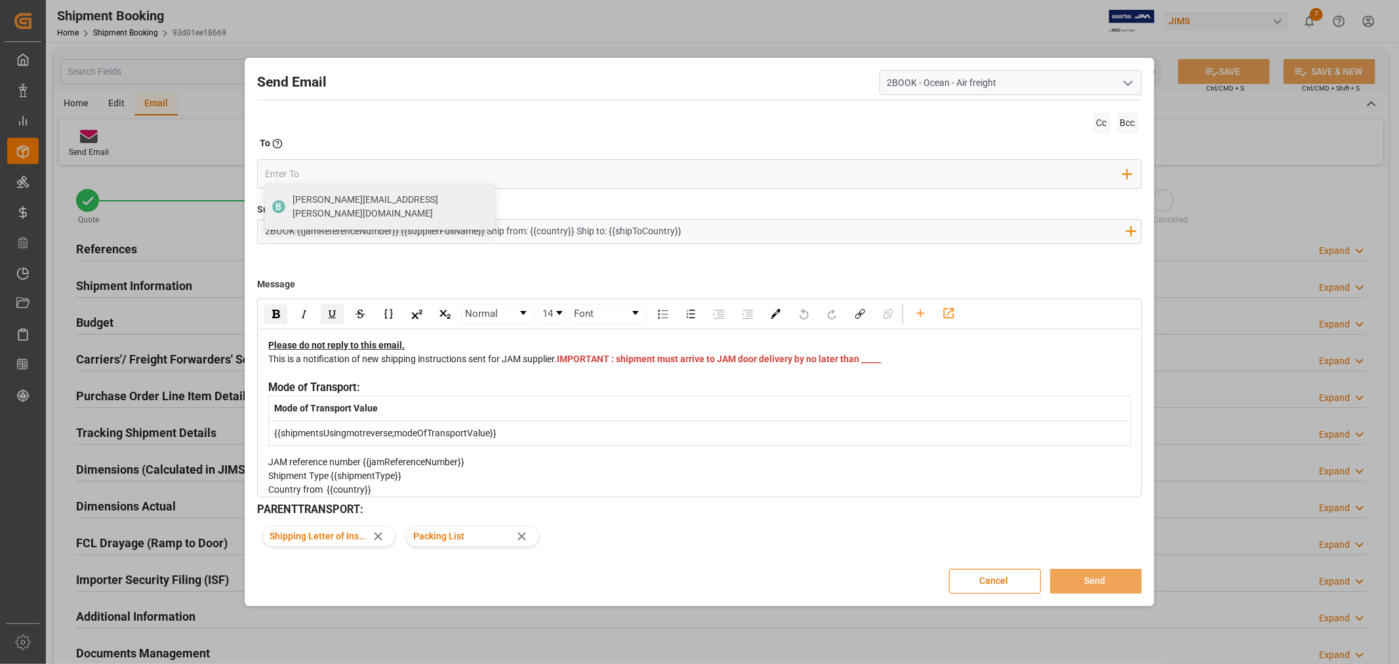
click at [604, 371] on div "This is a notification of new shipping instructions sent for JAM supplier. IMPO…" at bounding box center [699, 366] width 862 height 28
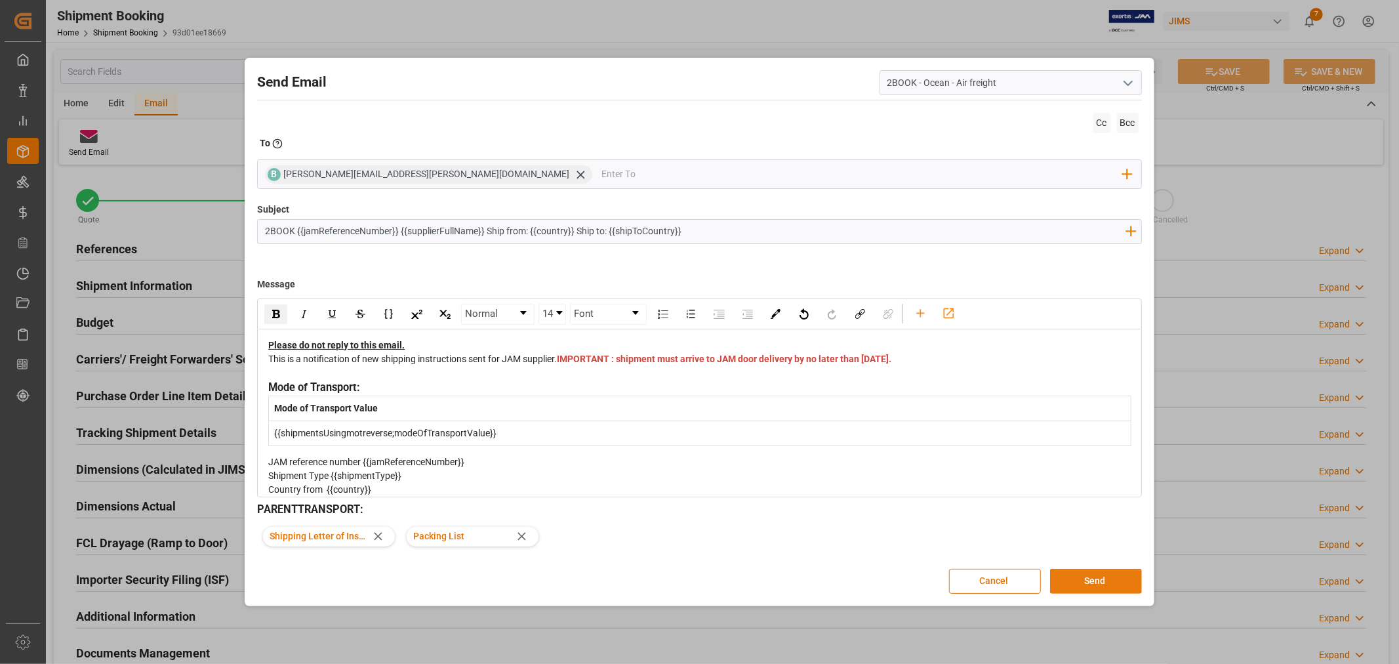
click at [1083, 575] on button "Send" at bounding box center [1096, 581] width 92 height 25
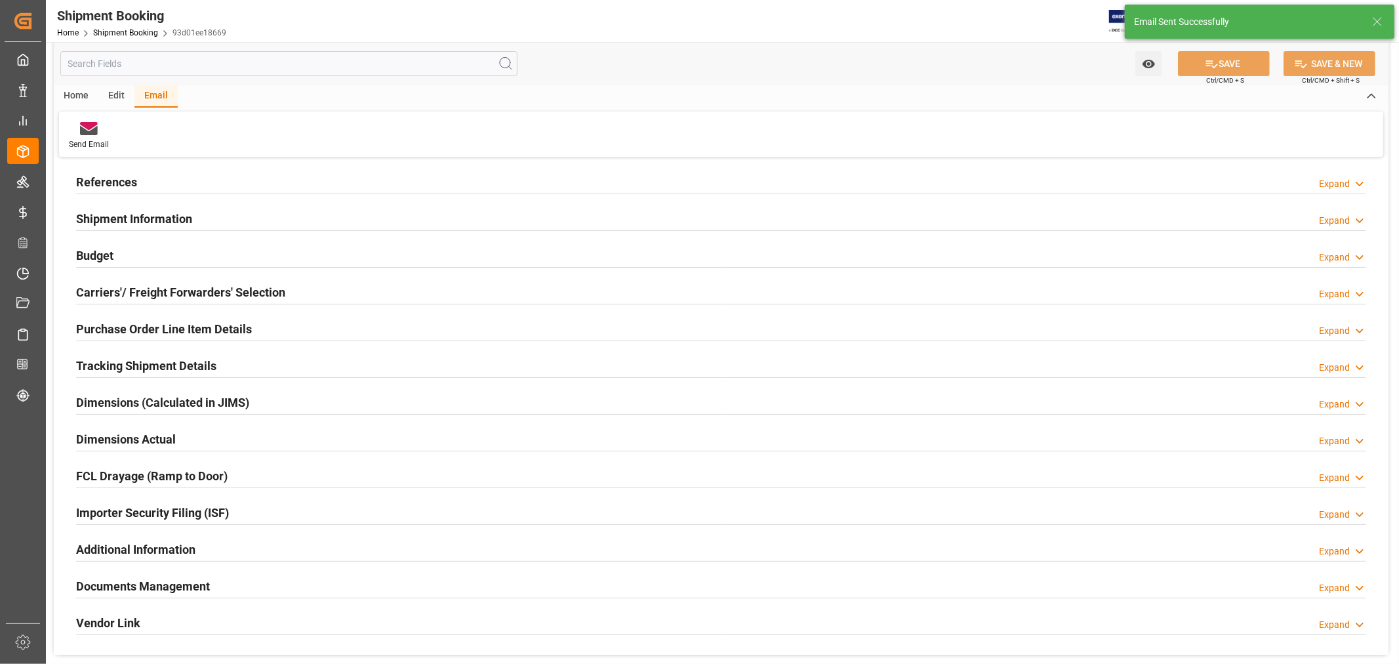
scroll to position [218, 0]
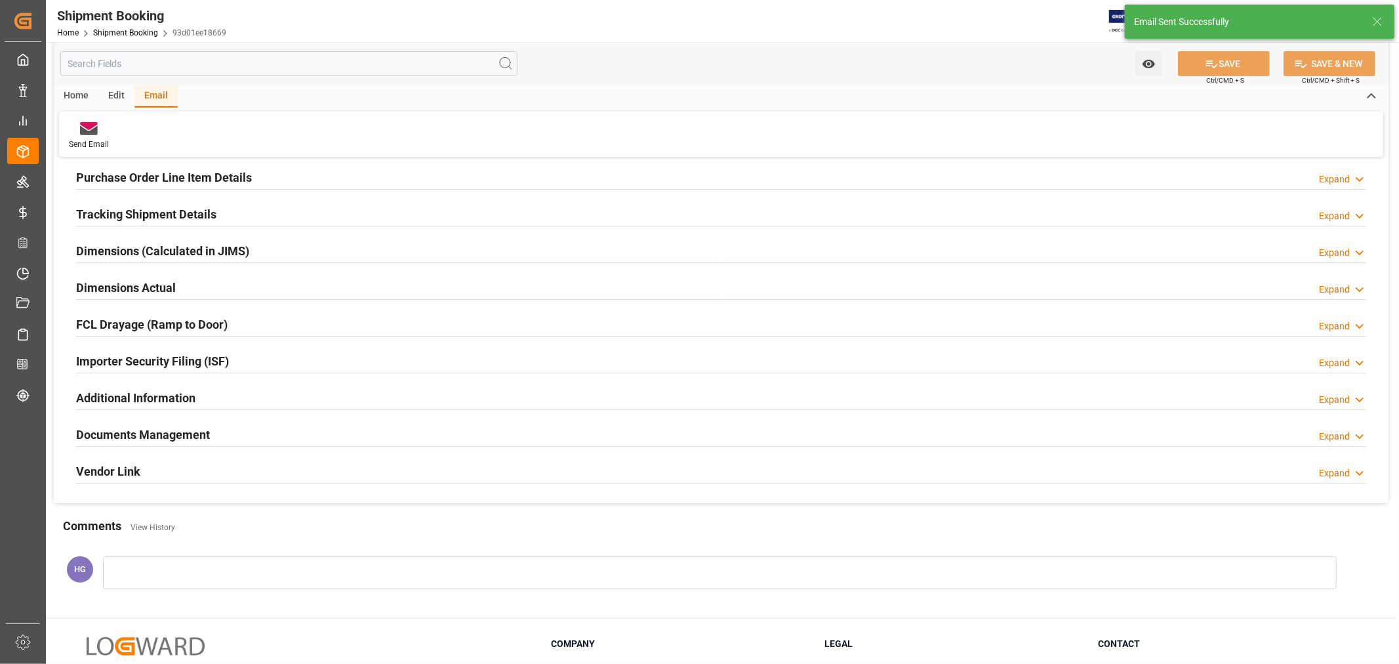
click at [119, 435] on h2 "Documents Management" at bounding box center [143, 435] width 134 height 18
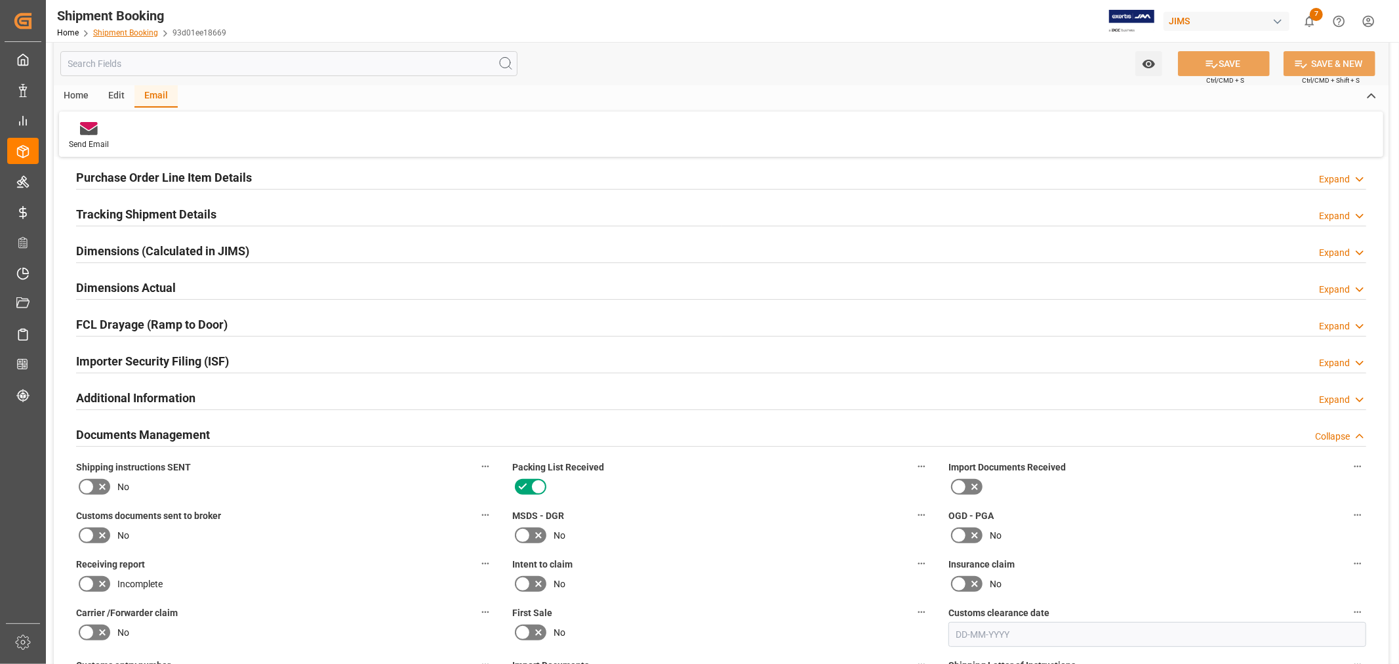
click at [117, 30] on link "Shipment Booking" at bounding box center [125, 32] width 65 height 9
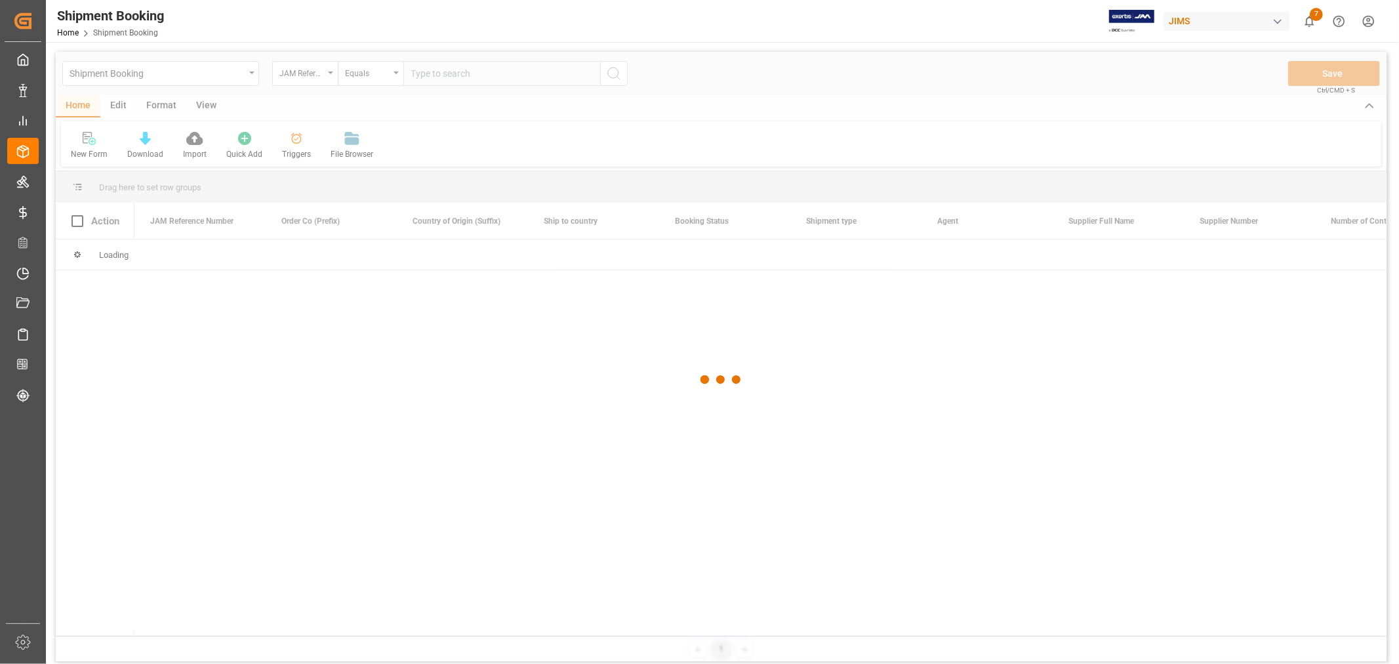
click at [481, 75] on div at bounding box center [721, 380] width 1331 height 656
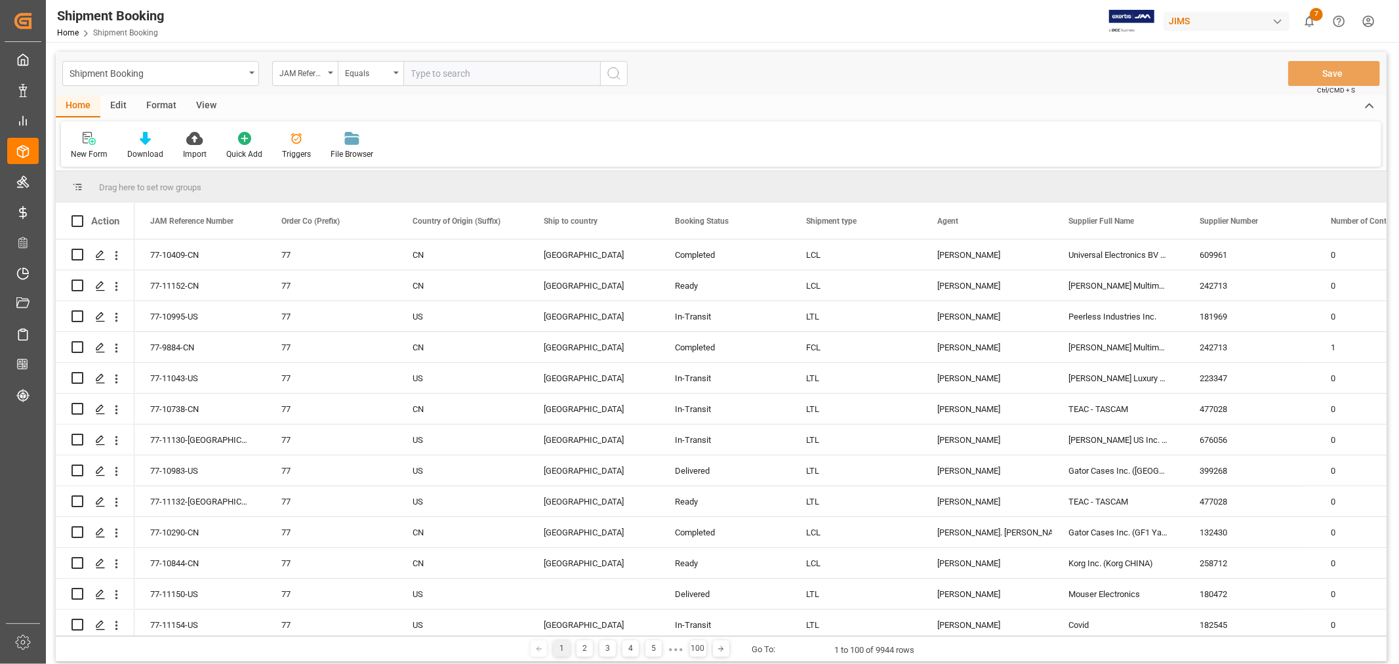
click at [477, 68] on input "text" at bounding box center [501, 73] width 197 height 25
paste input "77-10409-CN"
type input "77-10409-CN"
click at [603, 73] on button "search button" at bounding box center [614, 73] width 28 height 25
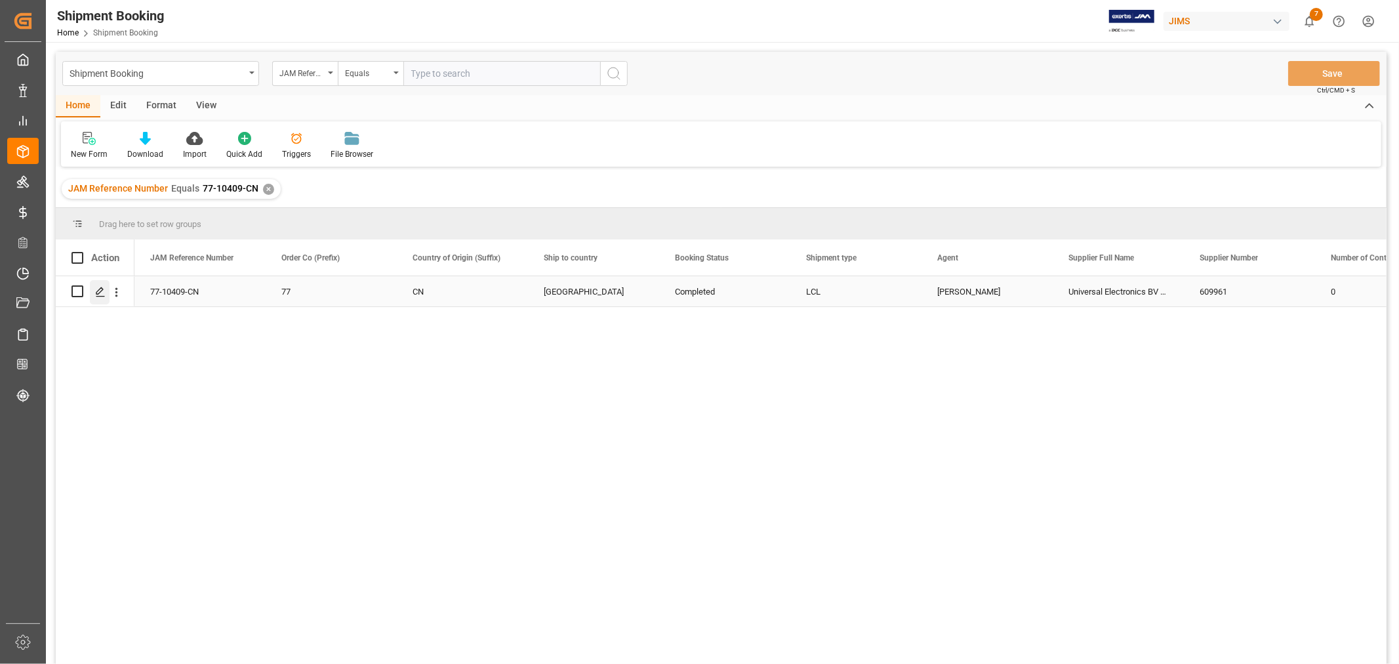
click at [106, 287] on div "Press SPACE to select this row." at bounding box center [100, 292] width 20 height 24
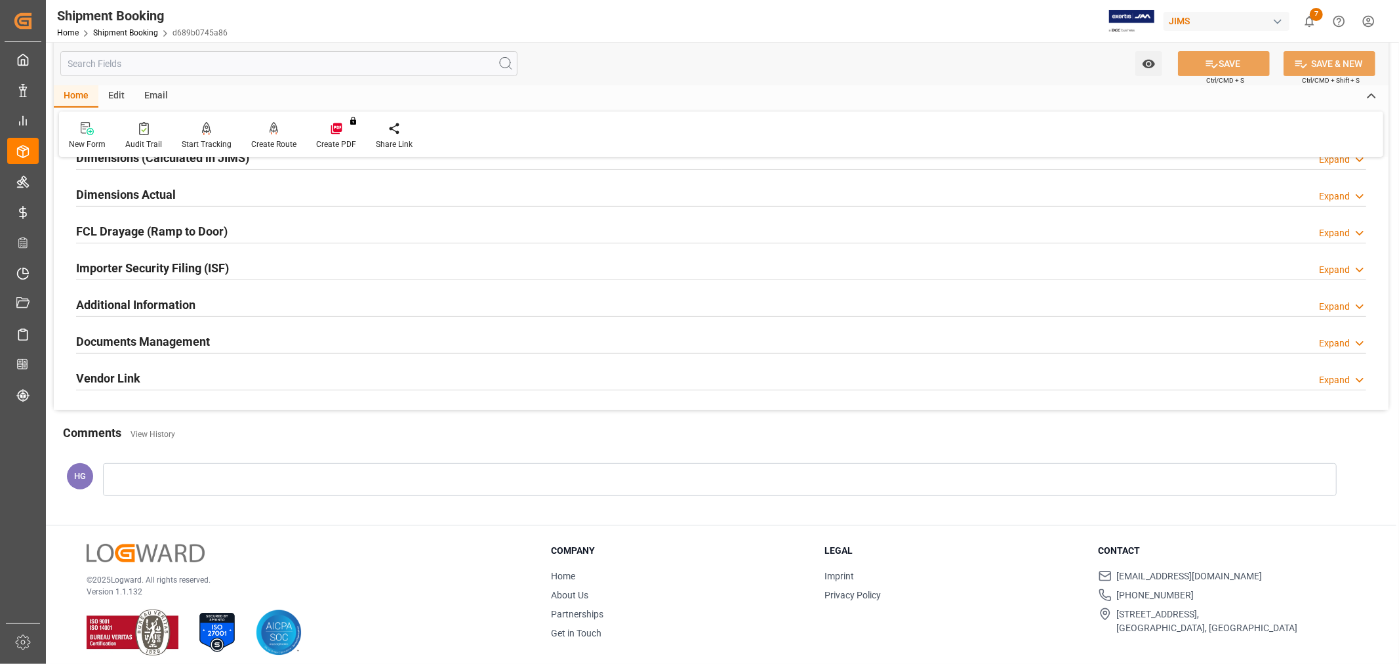
scroll to position [322, 0]
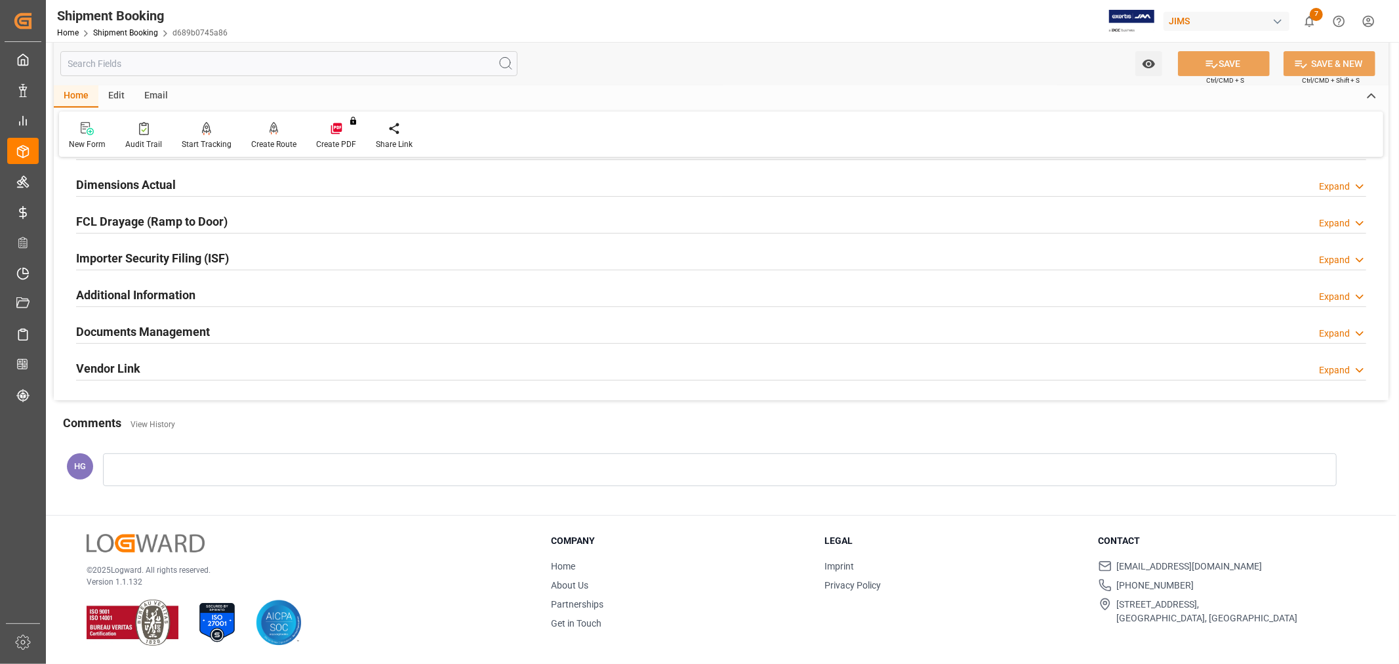
click at [177, 324] on h2 "Documents Management" at bounding box center [143, 332] width 134 height 18
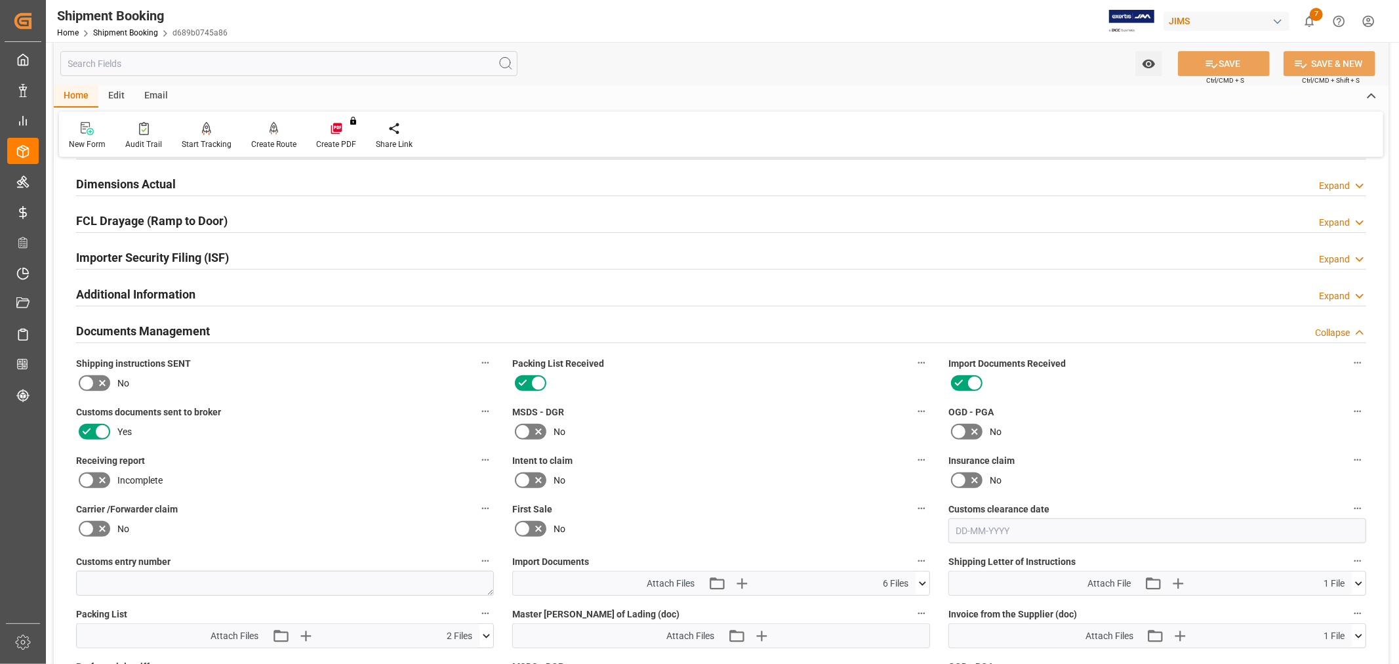
click at [108, 475] on icon at bounding box center [102, 480] width 16 height 16
click at [0, 0] on input "checkbox" at bounding box center [0, 0] width 0 height 0
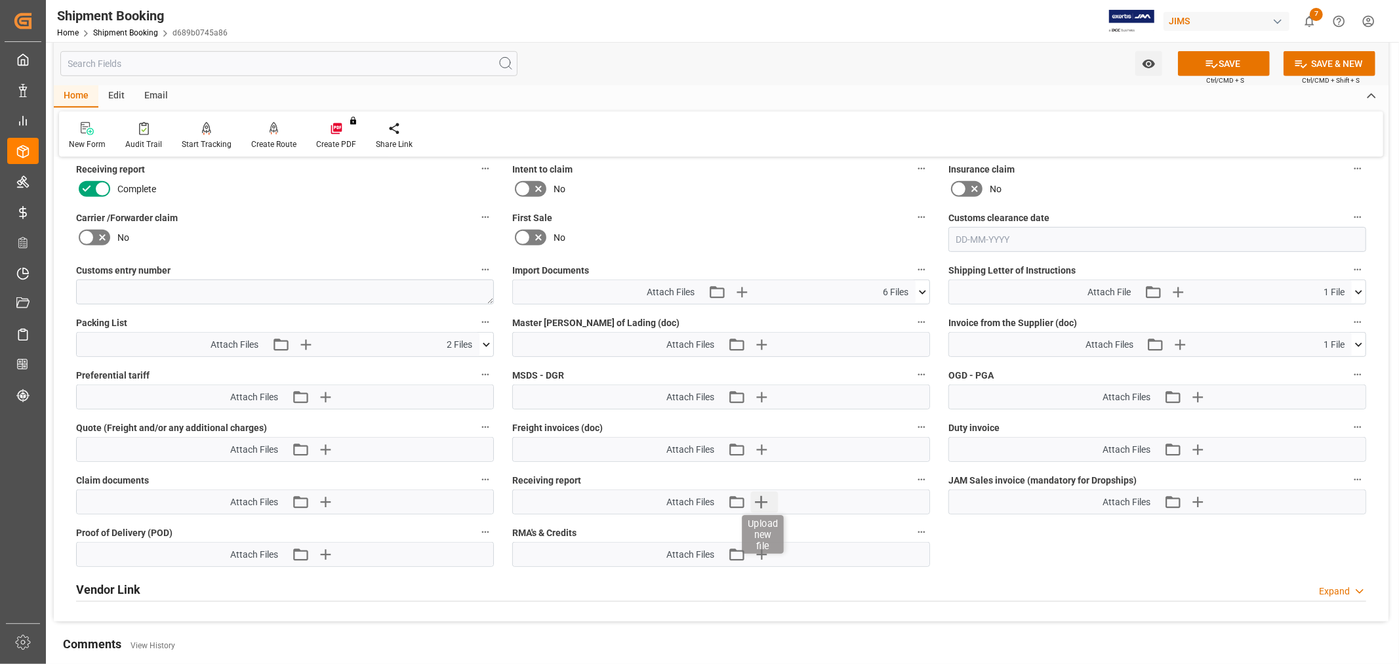
click at [758, 502] on icon "button" at bounding box center [760, 501] width 21 height 21
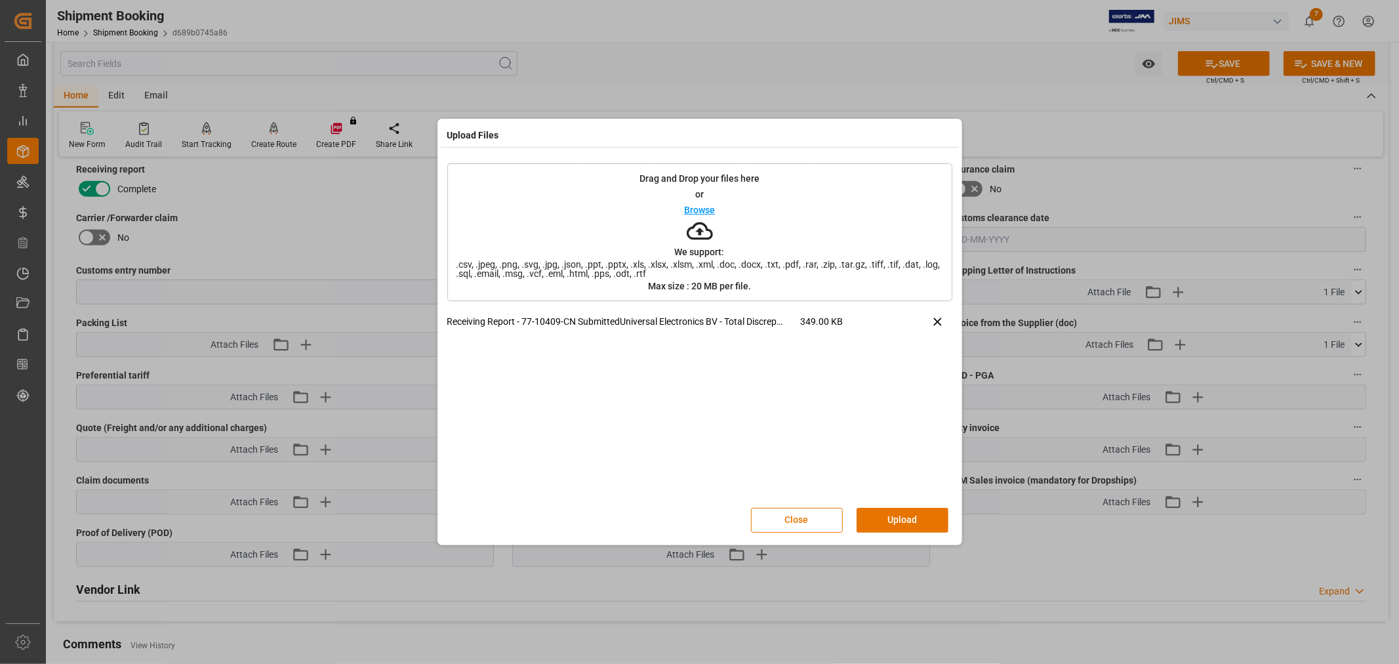
click at [892, 523] on button "Upload" at bounding box center [903, 520] width 92 height 25
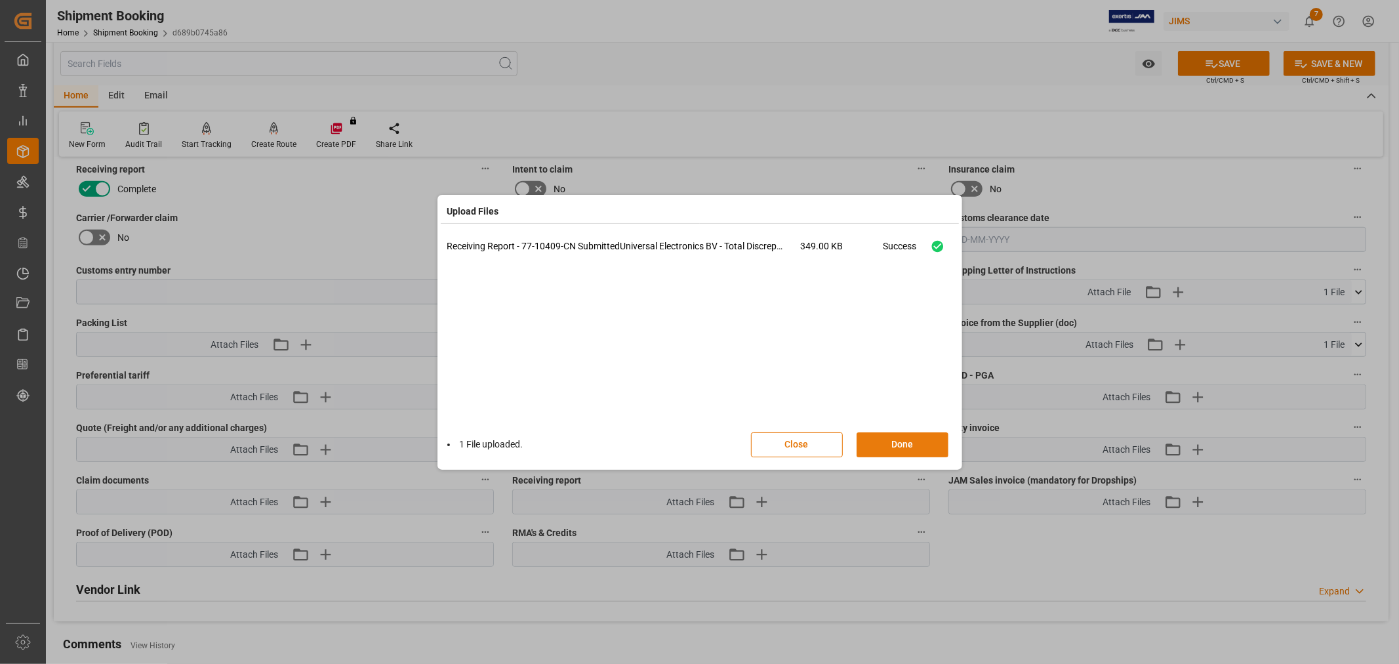
click at [870, 437] on button "Done" at bounding box center [903, 444] width 92 height 25
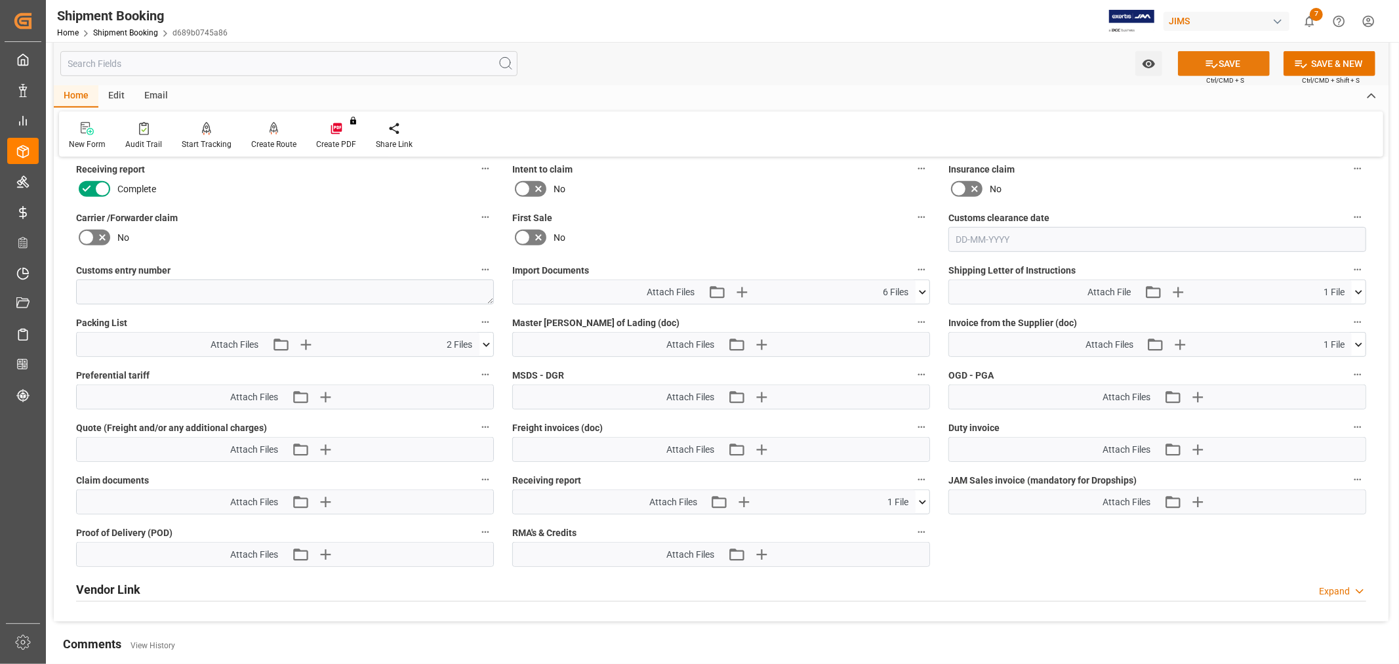
click at [1217, 62] on button "SAVE" at bounding box center [1224, 63] width 92 height 25
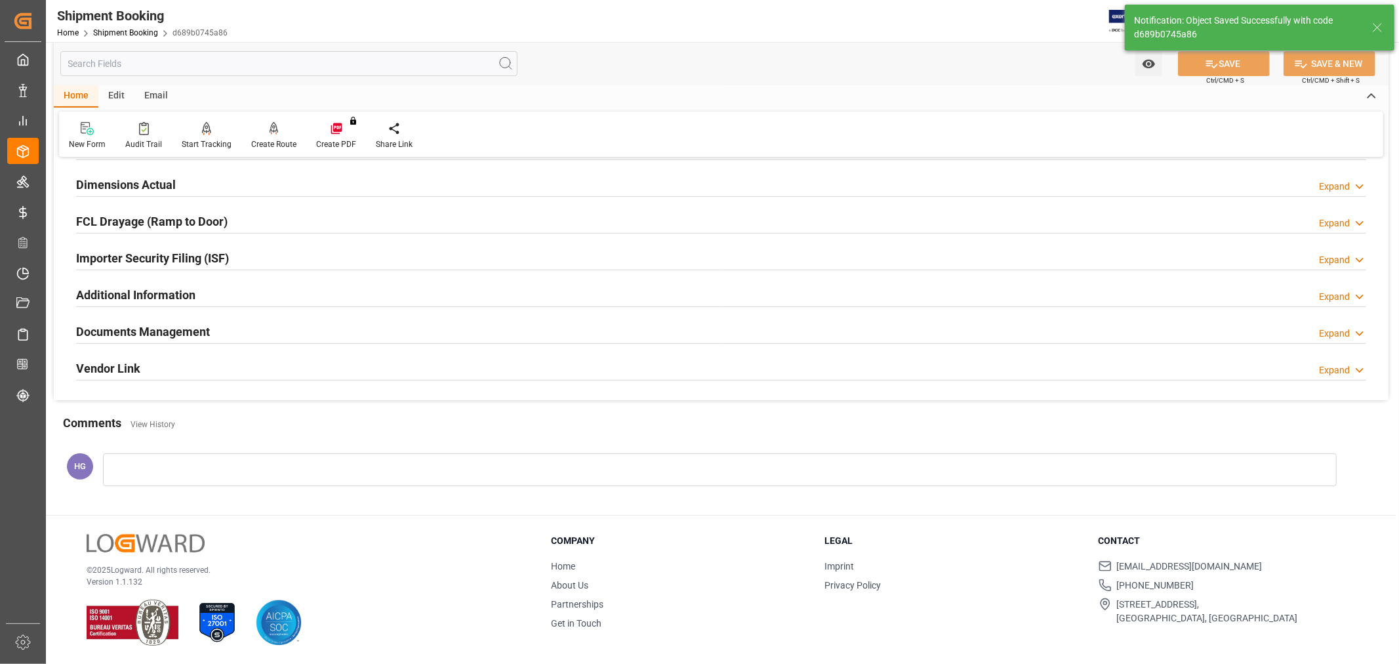
scroll to position [322, 0]
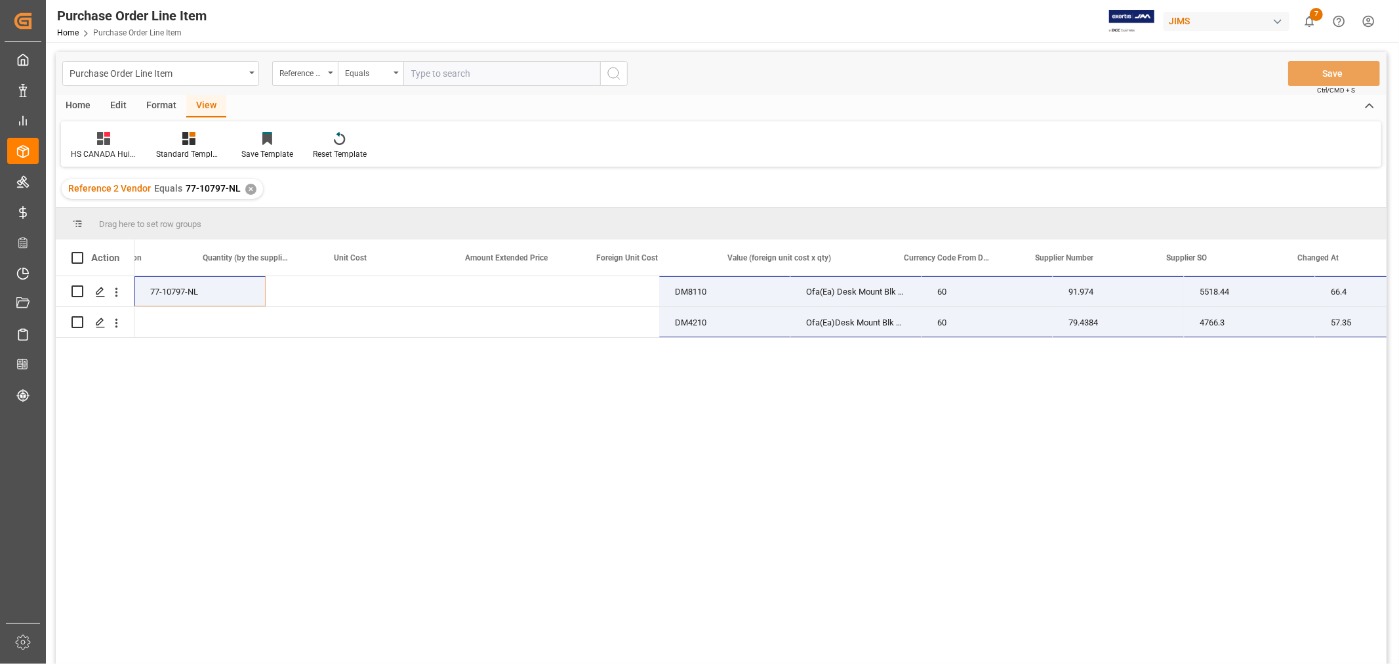
scroll to position [0, 735]
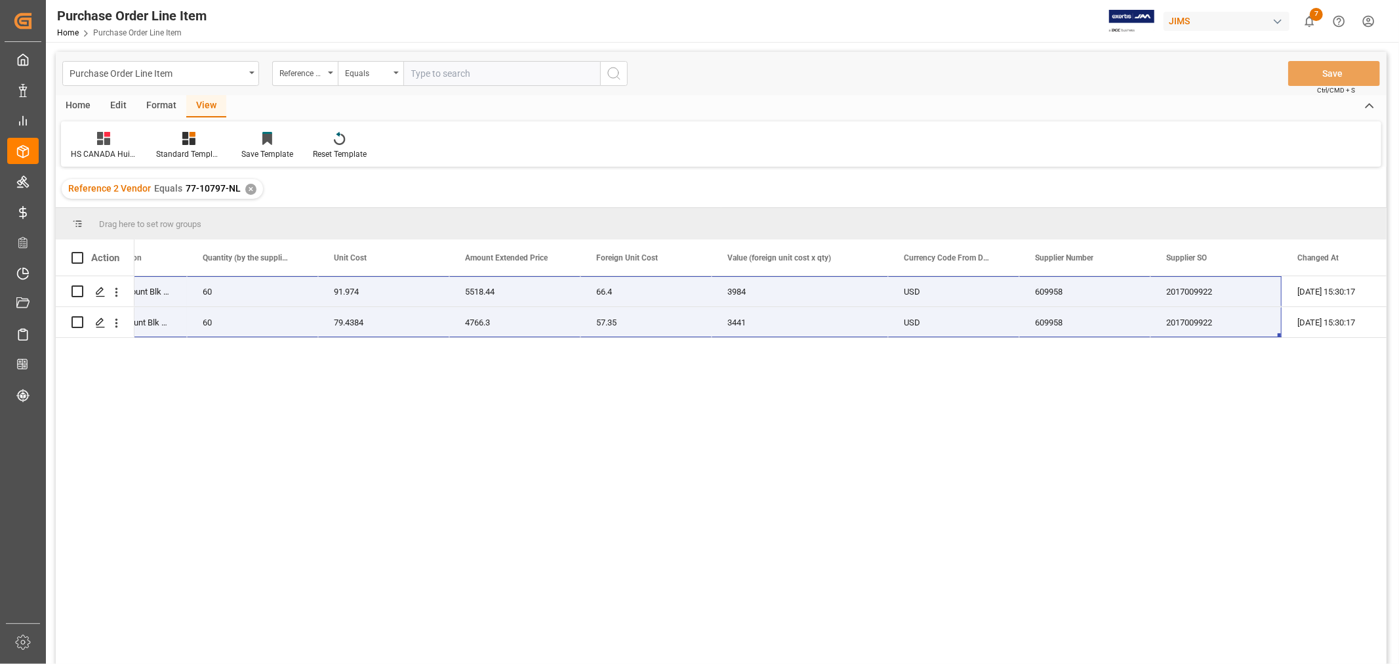
click at [744, 600] on div "77-10797-NL DM8110 Ofa(Ea) Desk Mount Blk Single 60 91.974 5518.44 66.4 3984 US…" at bounding box center [760, 474] width 1252 height 396
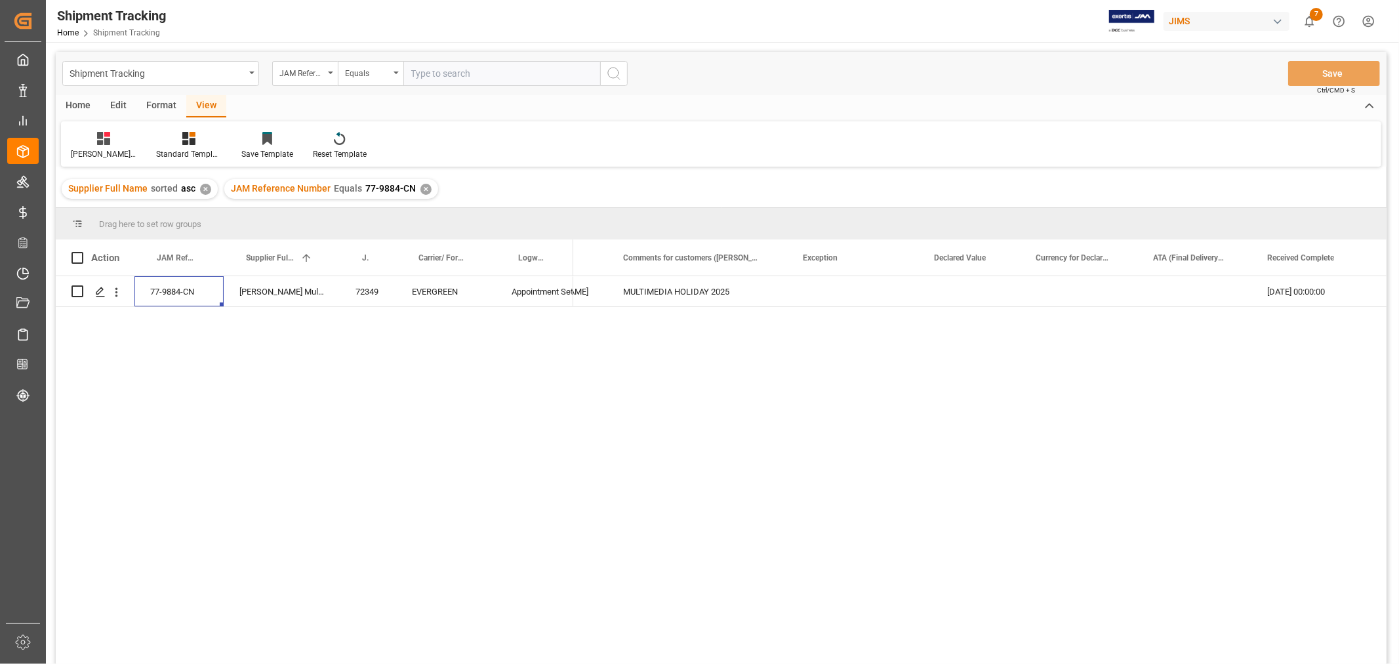
scroll to position [0, 1036]
click at [420, 192] on div "✕" at bounding box center [425, 189] width 11 height 11
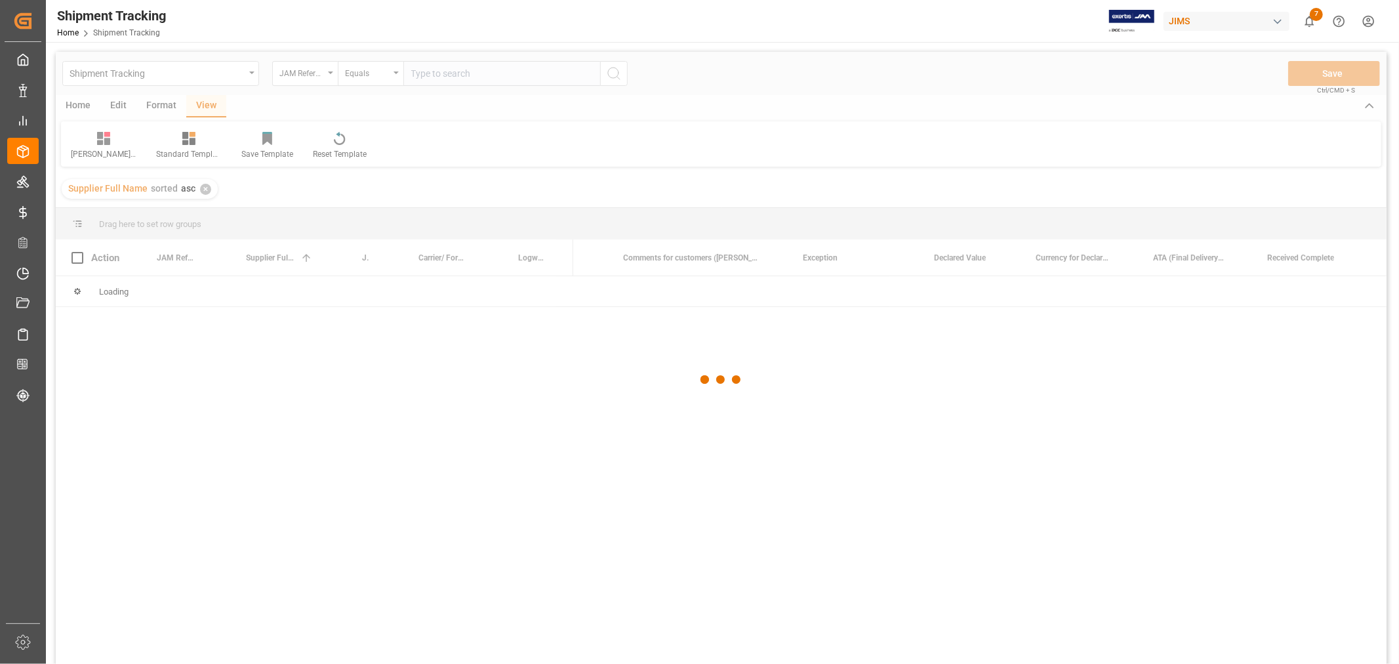
click at [428, 73] on div at bounding box center [721, 380] width 1331 height 656
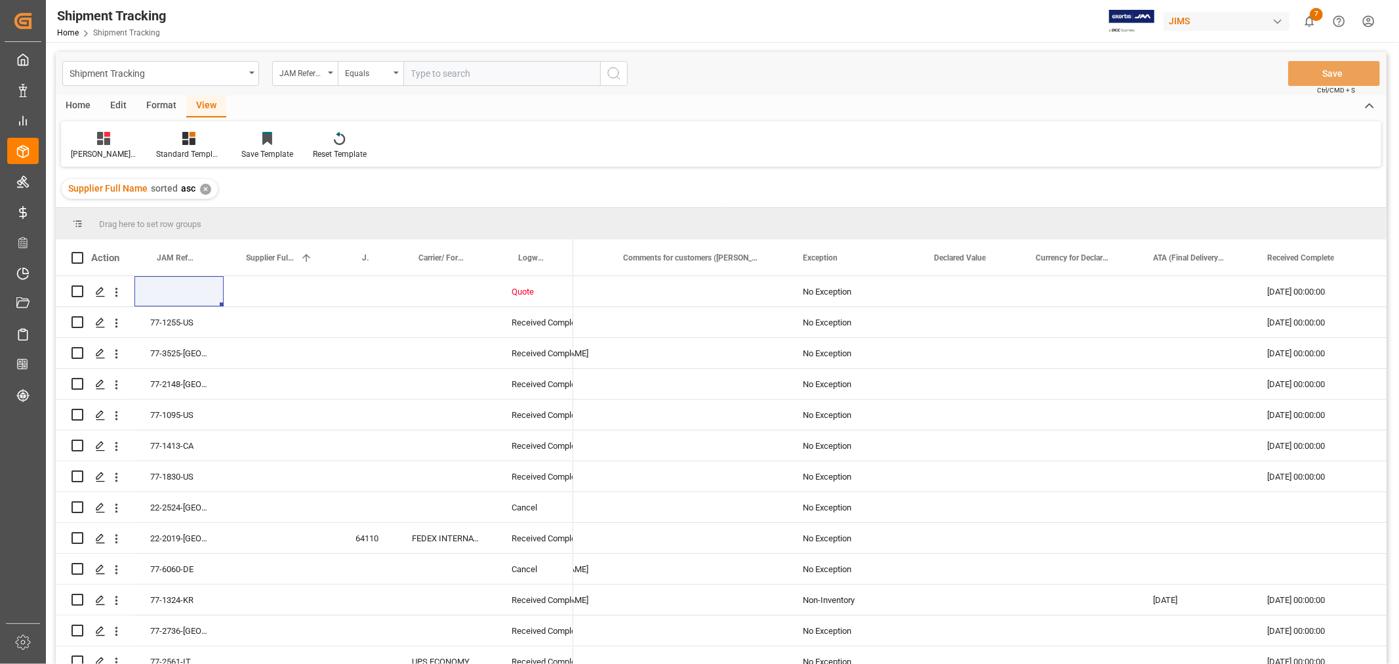
click at [428, 73] on input "text" at bounding box center [501, 73] width 197 height 25
type input "77-11152-cn"
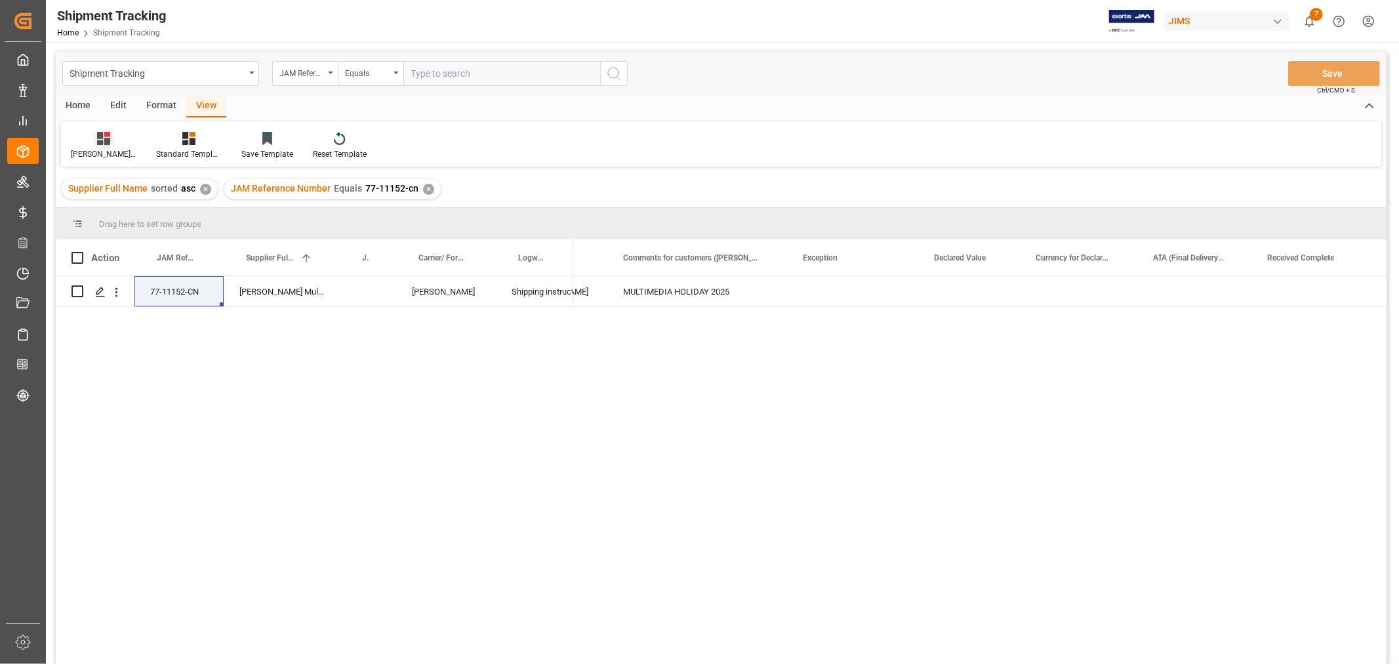
click at [110, 148] on div "[PERSON_NAME]'s tracking all_sample" at bounding box center [104, 154] width 66 height 12
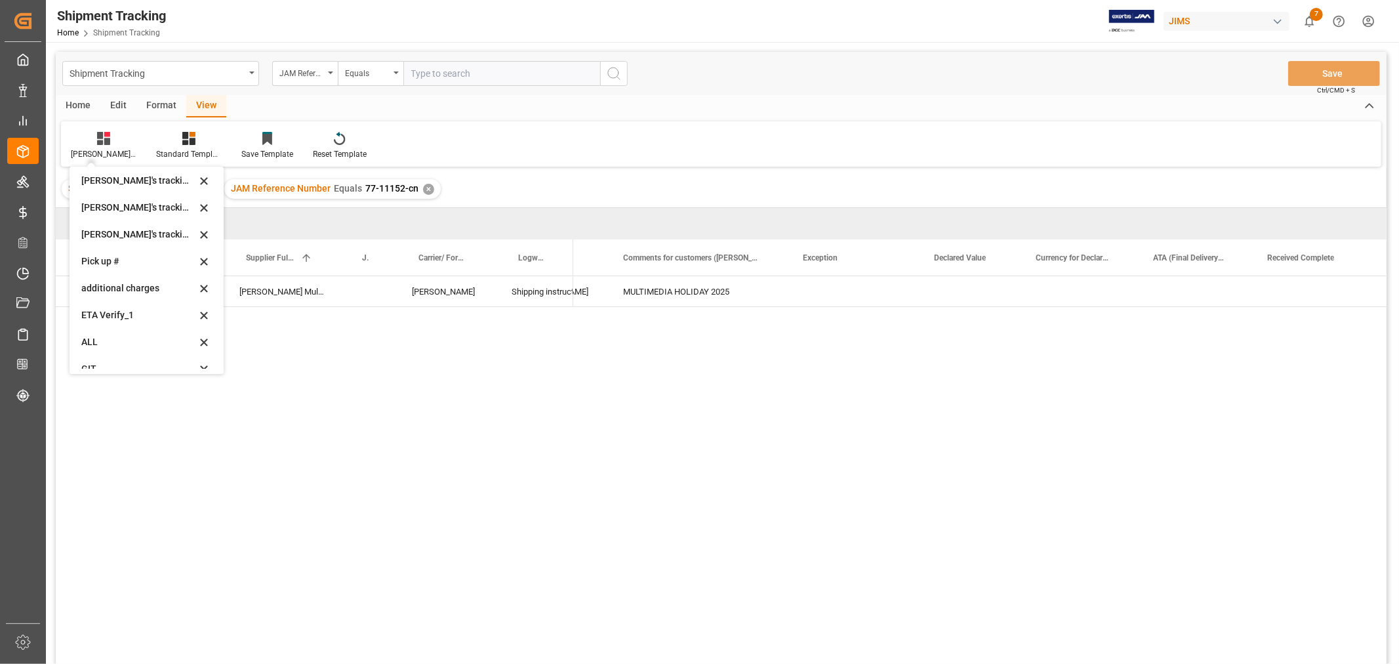
scroll to position [287, 0]
click at [132, 309] on div "ETA Verify_1" at bounding box center [147, 302] width 144 height 27
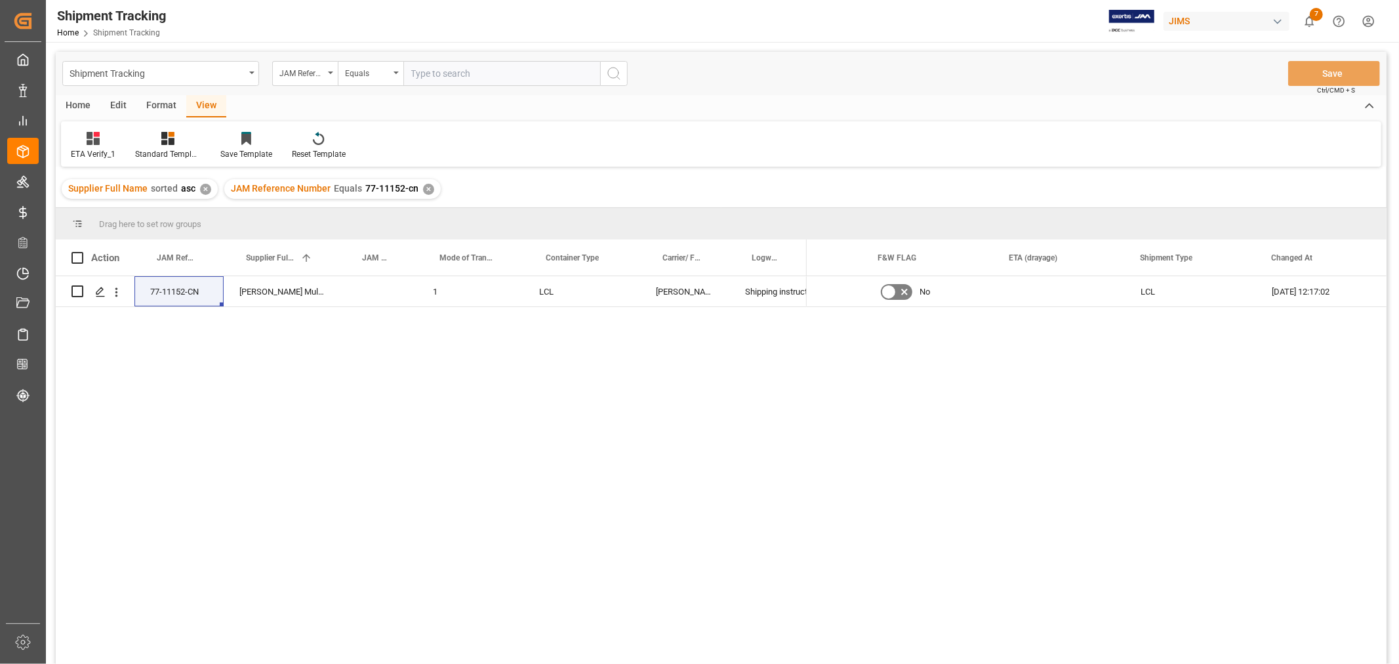
drag, startPoint x: 1070, startPoint y: 94, endPoint x: 1076, endPoint y: 89, distance: 7.5
click at [1069, 94] on div "Shipment Tracking JAM Reference Number Equals Save Ctrl/CMD + S" at bounding box center [721, 73] width 1331 height 43
click at [423, 187] on div "✕" at bounding box center [428, 189] width 11 height 11
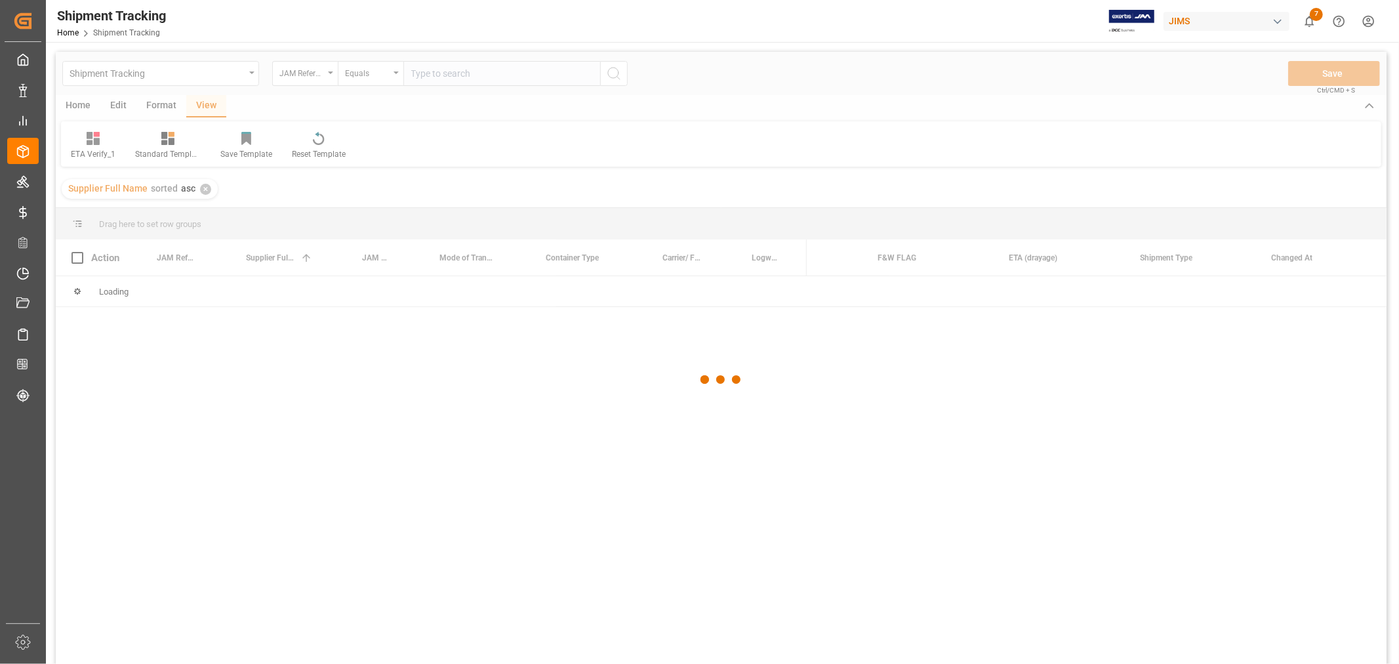
click at [440, 79] on div at bounding box center [721, 380] width 1331 height 656
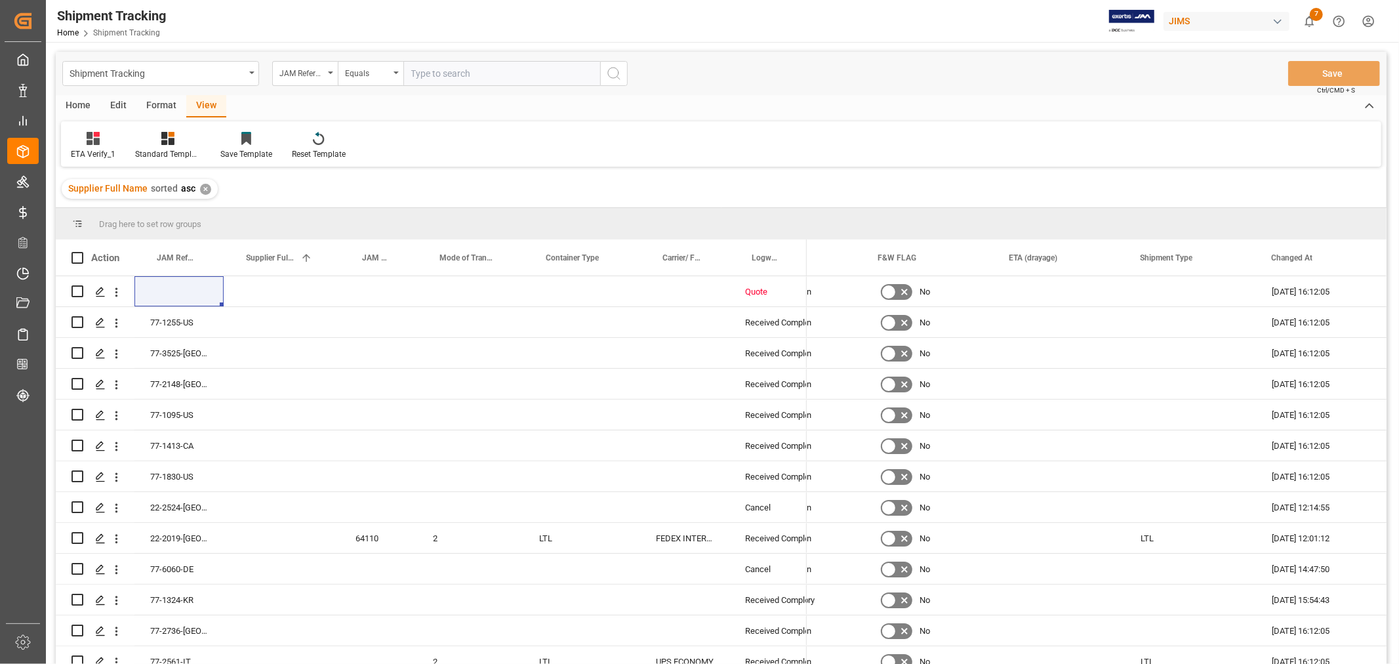
click at [440, 77] on input "text" at bounding box center [501, 73] width 197 height 25
paste input "77-10409-CN"
type input "77-10409-CN"
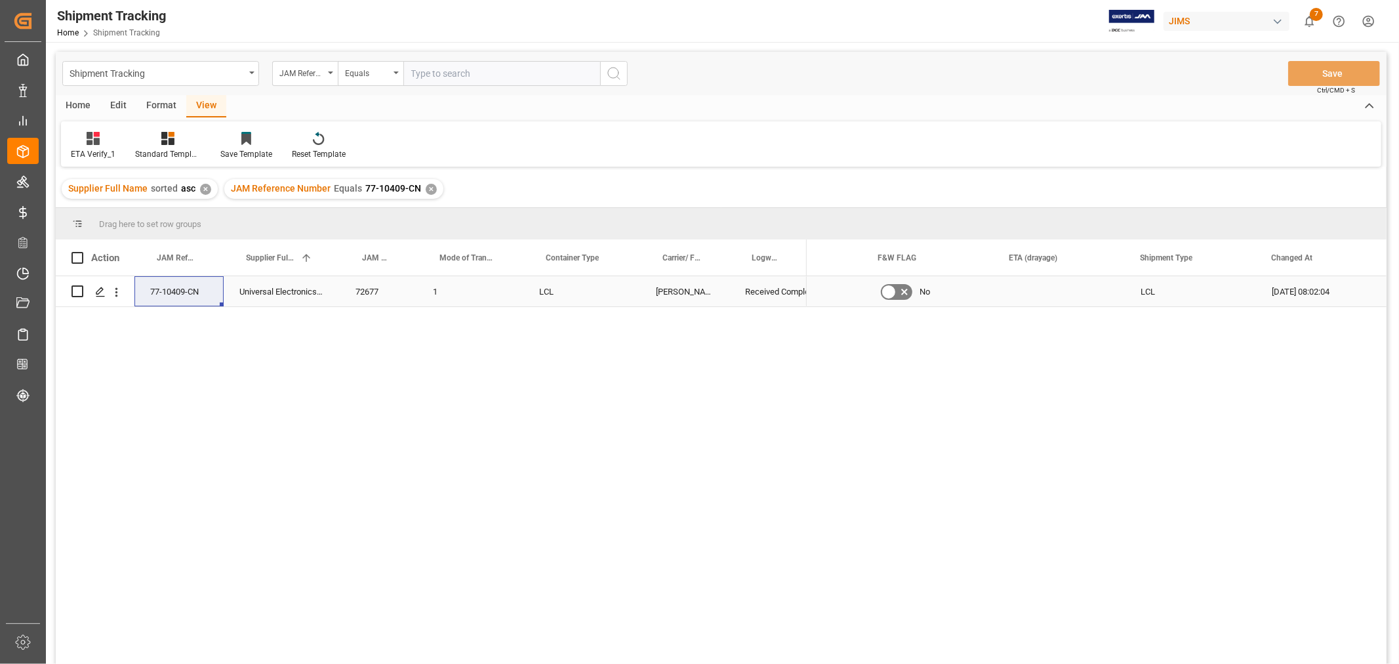
click at [1040, 289] on div "Press SPACE to select this row." at bounding box center [1059, 291] width 131 height 30
click at [85, 151] on div "ETA Verify_1" at bounding box center [93, 154] width 45 height 12
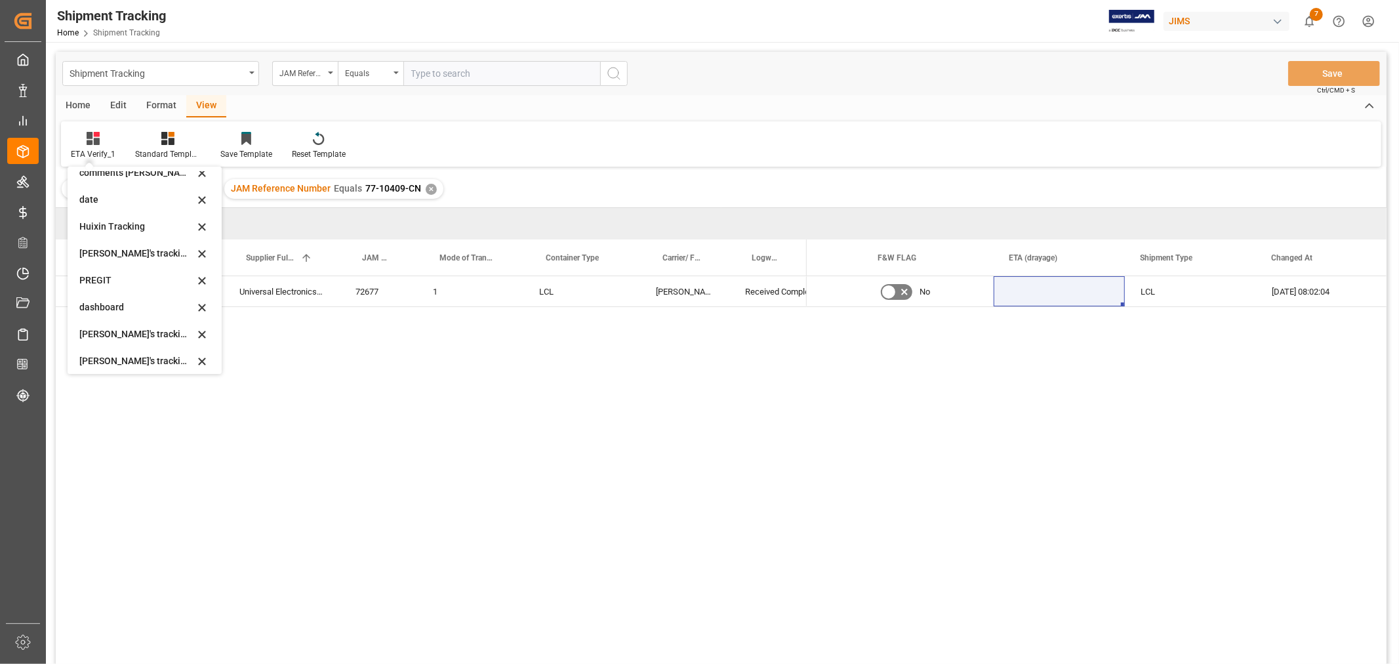
scroll to position [146, 0]
click at [168, 361] on div "[PERSON_NAME]'s tracking all_sample" at bounding box center [136, 362] width 115 height 14
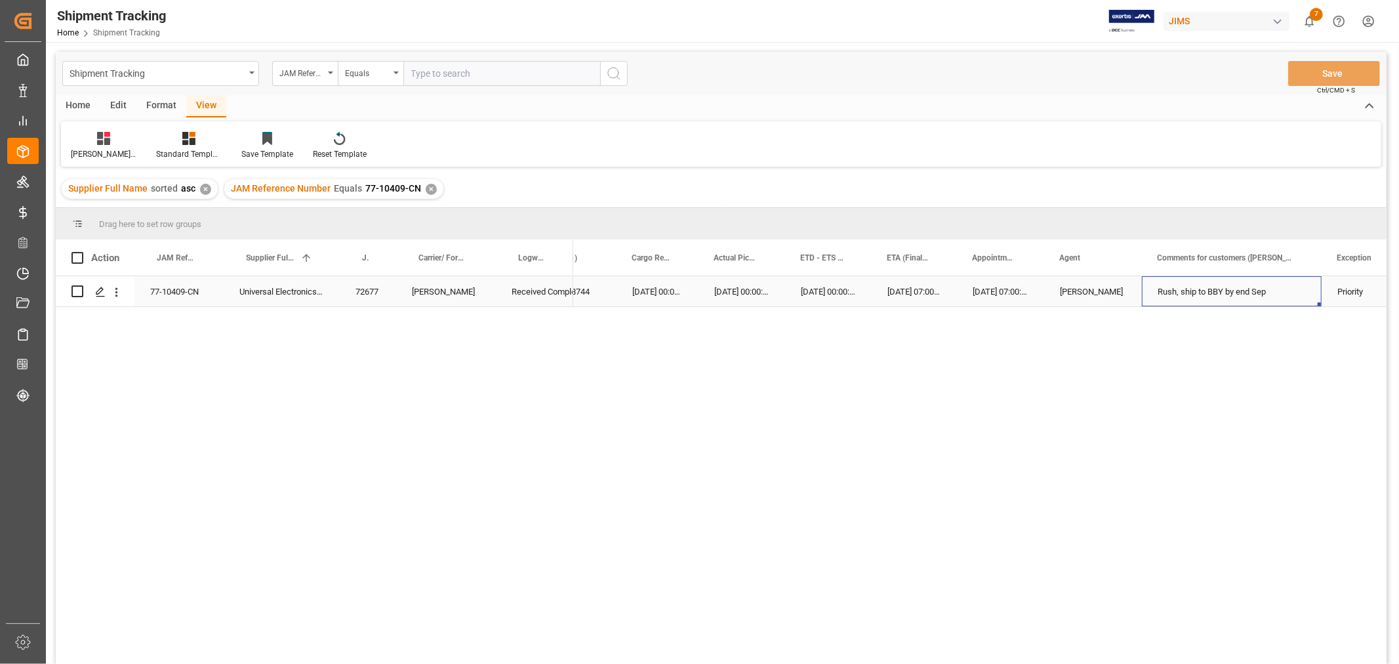
click at [1213, 296] on div "Rush, ship to BBY by end Sep" at bounding box center [1232, 291] width 180 height 30
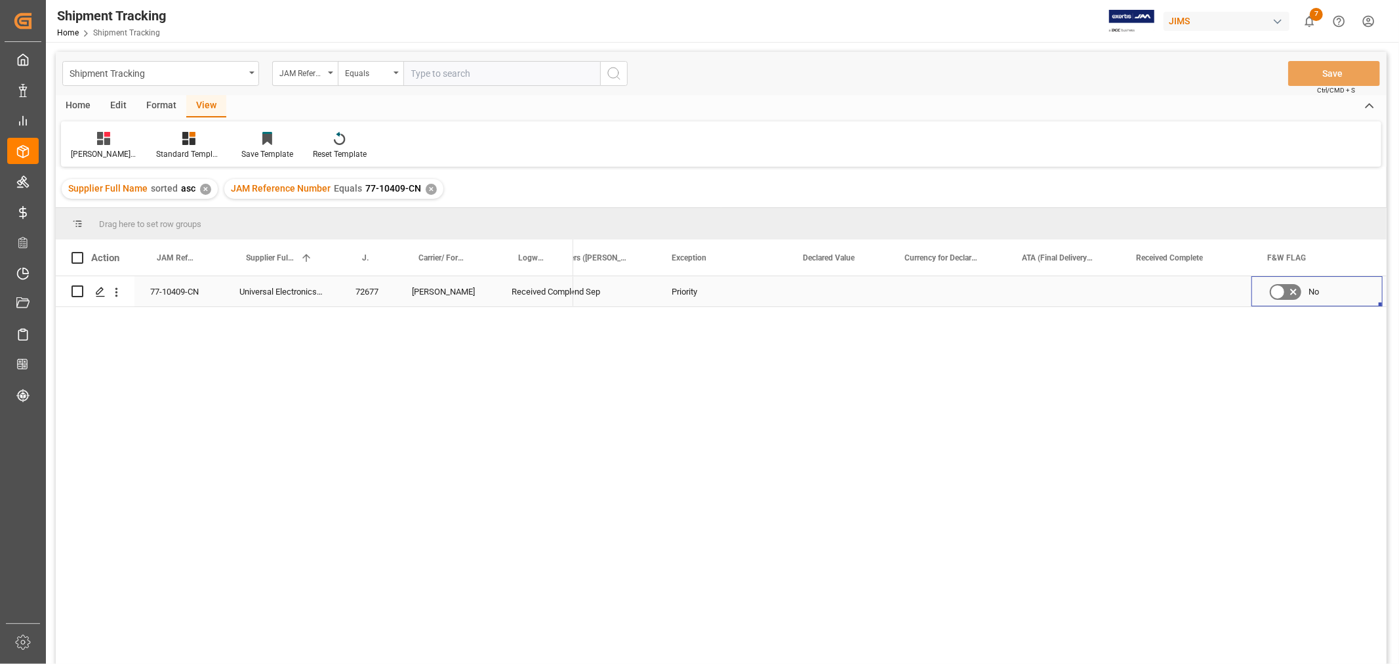
click at [1168, 291] on div "Press SPACE to select this row." at bounding box center [1185, 291] width 131 height 30
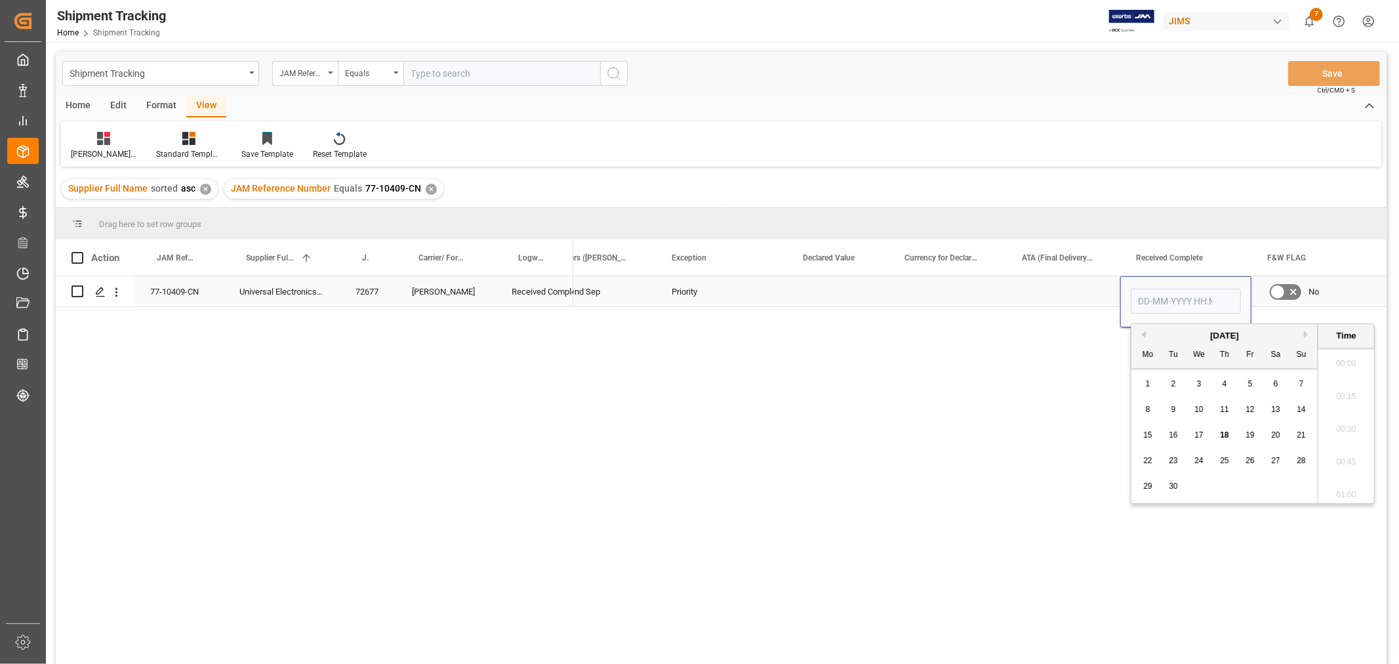
scroll to position [2201, 0]
type input "[DATE] 00:00"
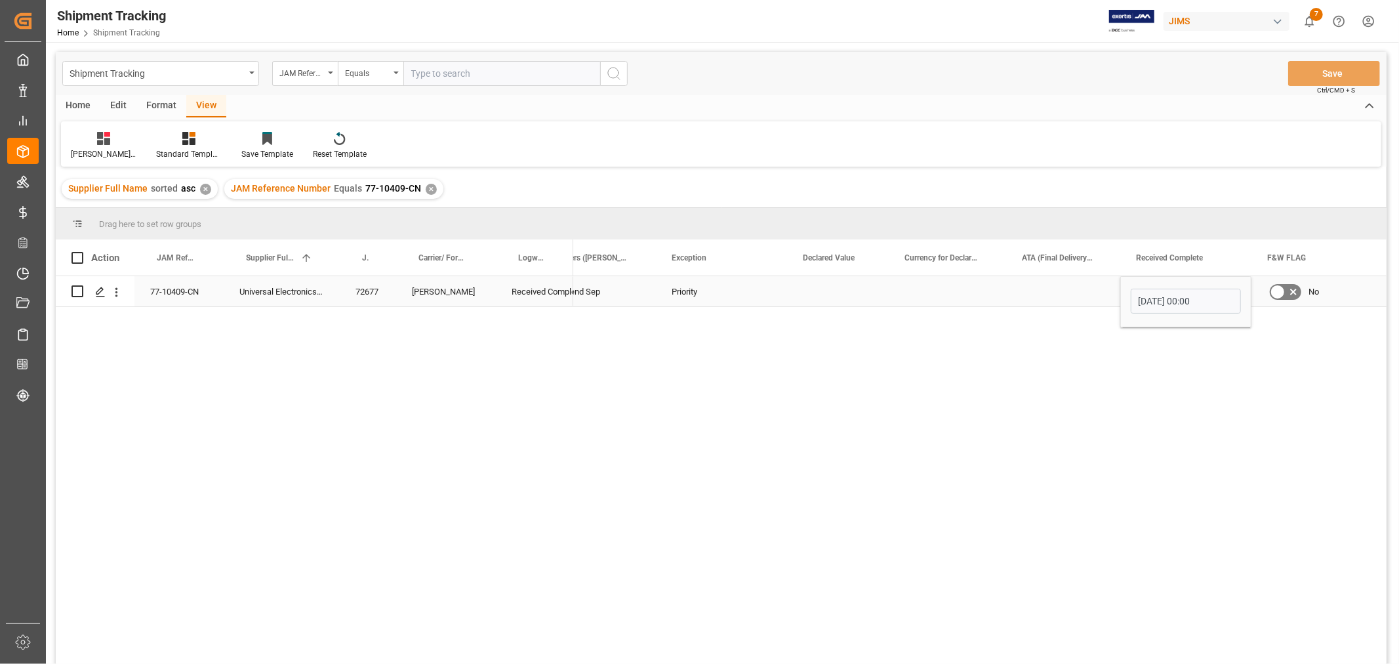
click at [1030, 293] on div "Press SPACE to select this row." at bounding box center [1063, 291] width 114 height 30
click at [1322, 74] on button "Save" at bounding box center [1334, 73] width 92 height 25
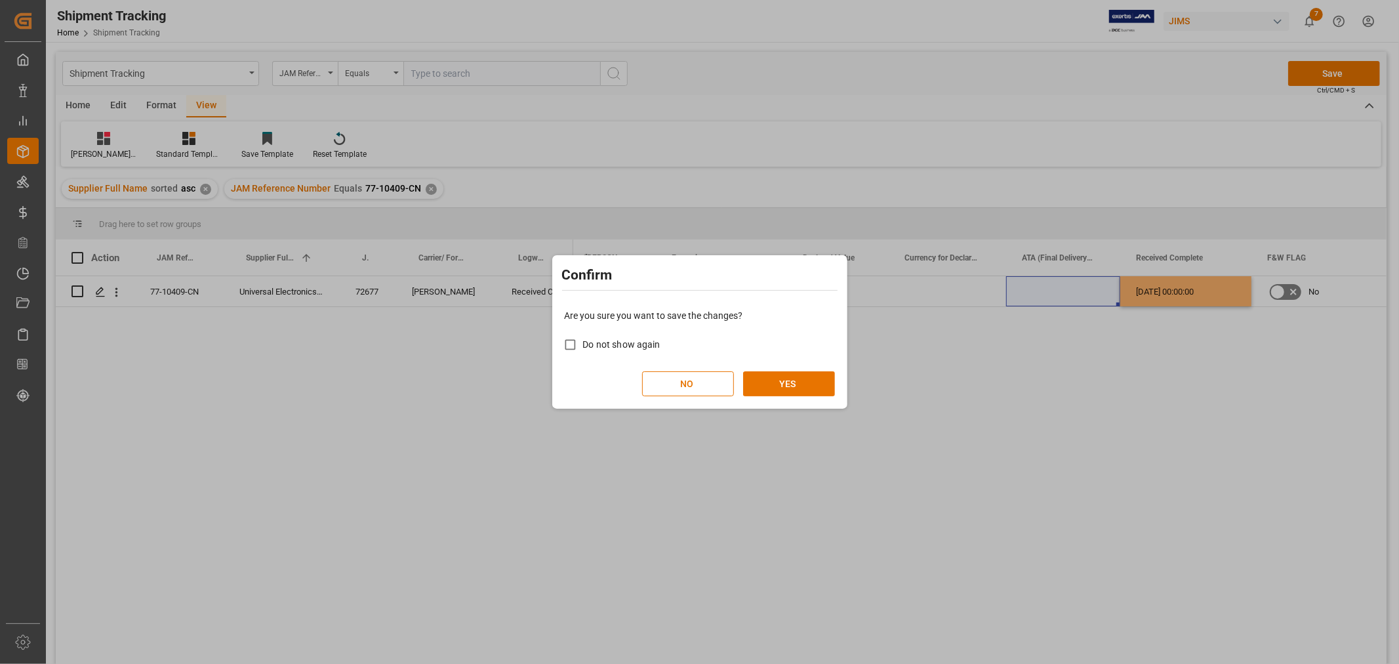
drag, startPoint x: 803, startPoint y: 385, endPoint x: 897, endPoint y: 362, distance: 95.9
click at [801, 385] on button "YES" at bounding box center [789, 383] width 92 height 25
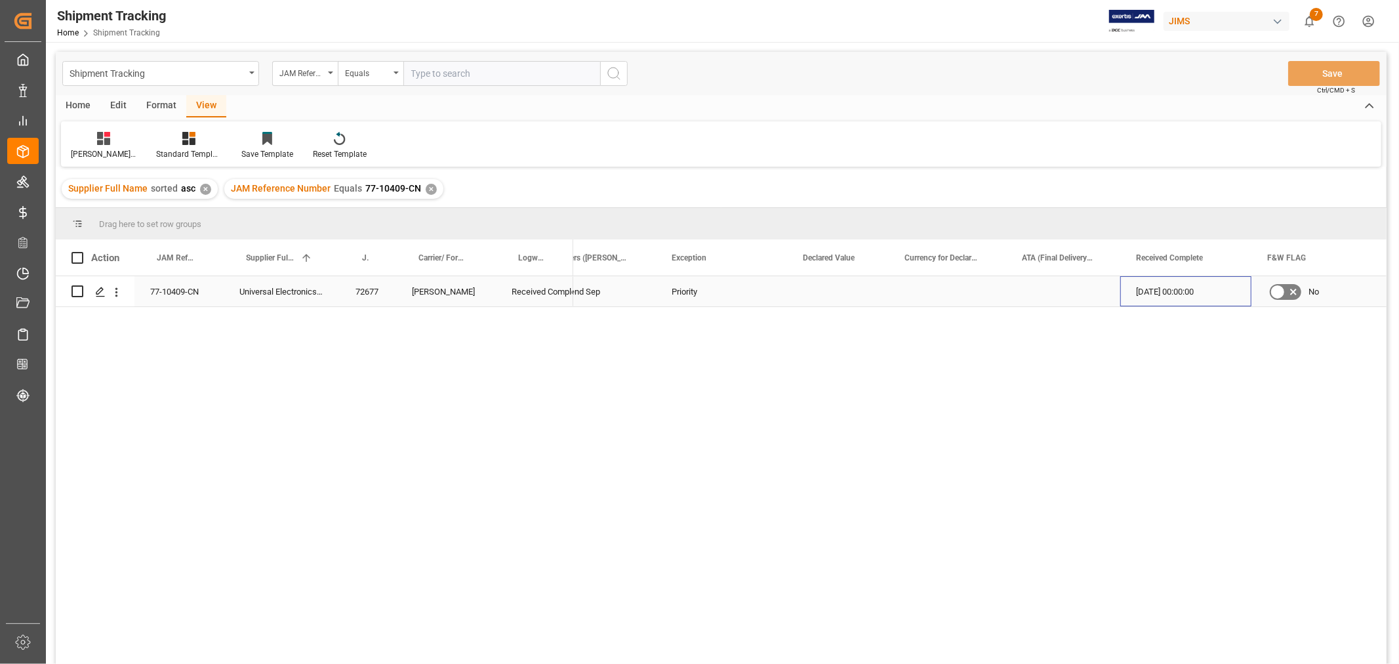
click at [1156, 296] on div "[DATE] 00:00:00" at bounding box center [1185, 291] width 131 height 30
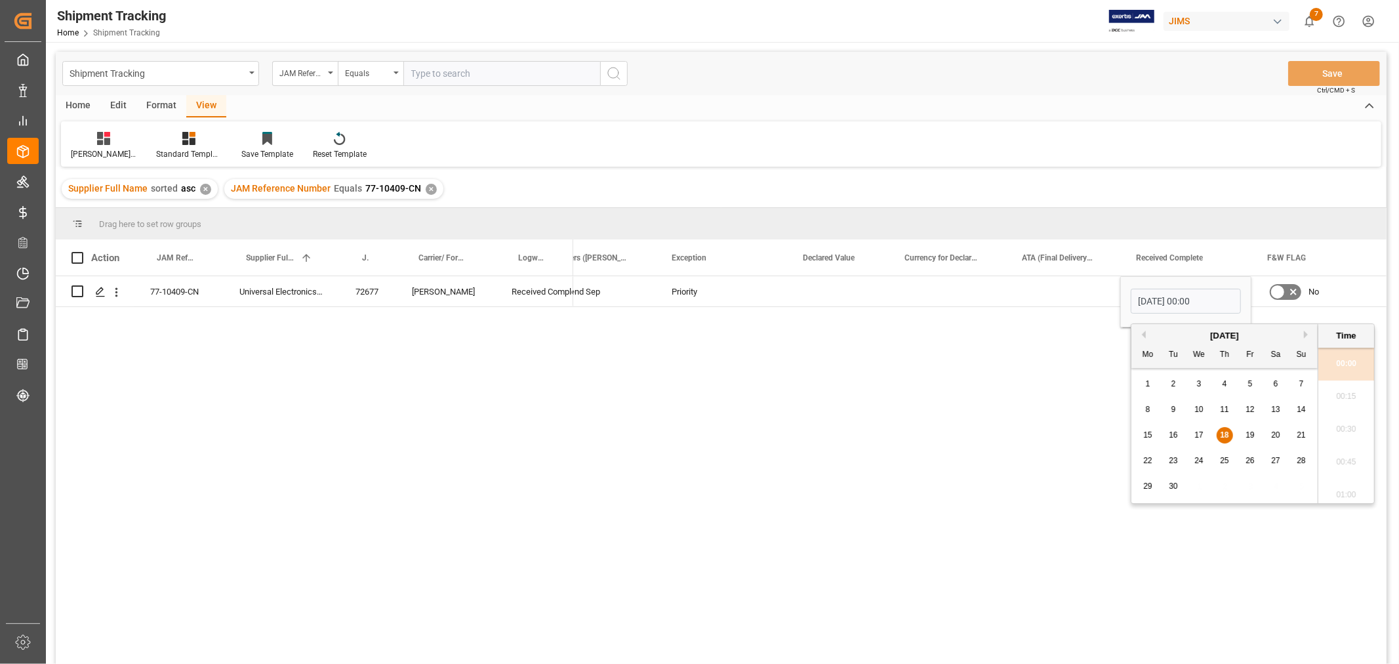
click at [1200, 434] on span "17" at bounding box center [1198, 434] width 9 height 9
type input "[DATE] 00:00"
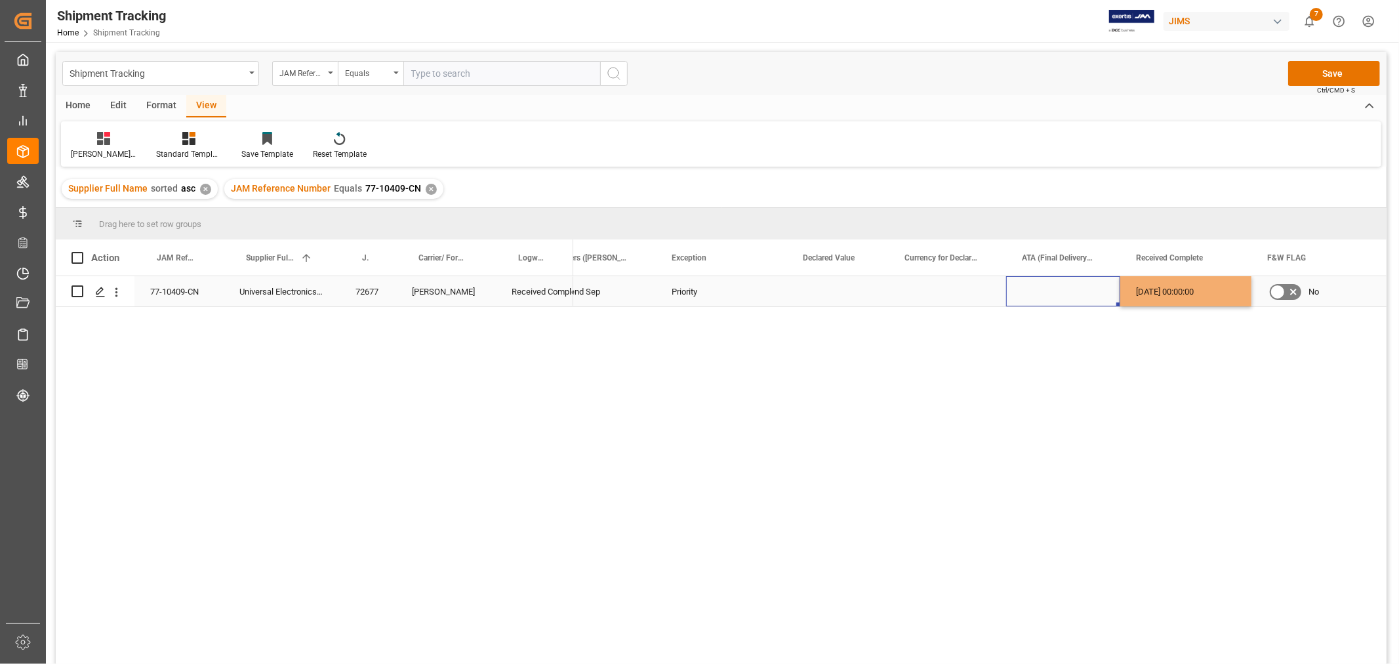
click at [1090, 287] on div "Press SPACE to select this row." at bounding box center [1063, 291] width 114 height 30
click at [1303, 70] on button "Save" at bounding box center [1334, 73] width 92 height 25
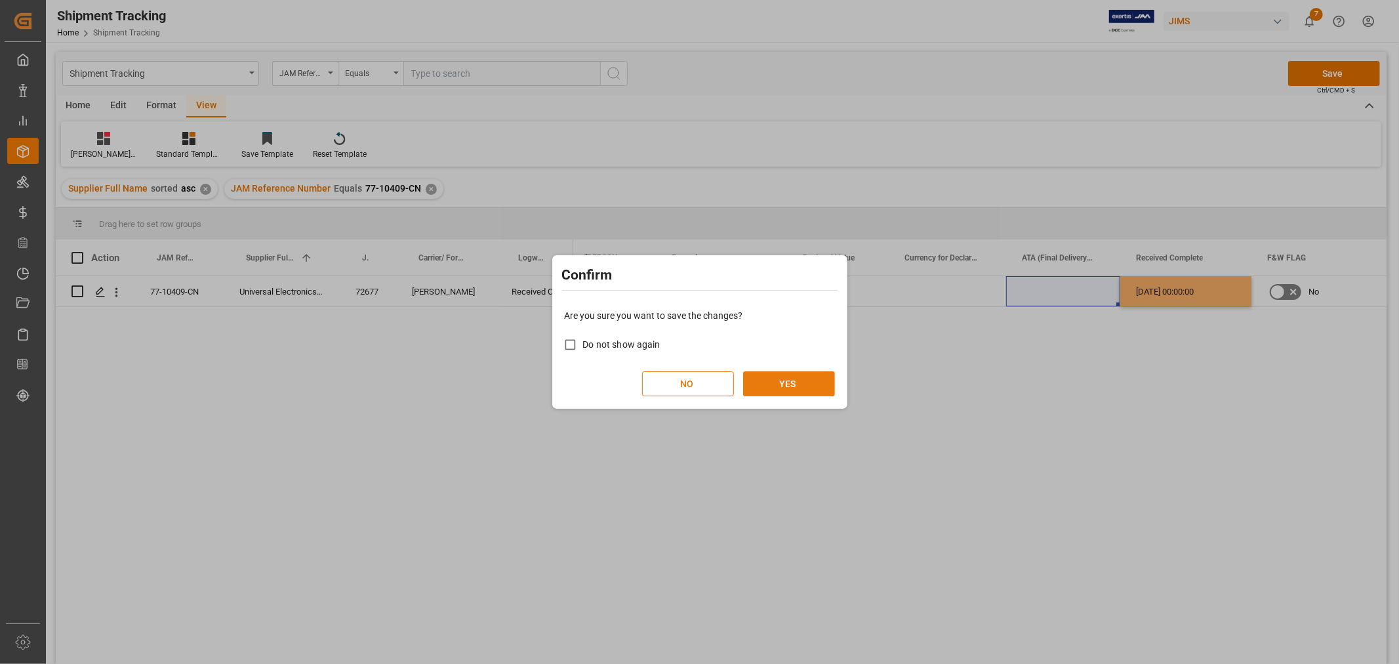
click at [778, 376] on button "YES" at bounding box center [789, 383] width 92 height 25
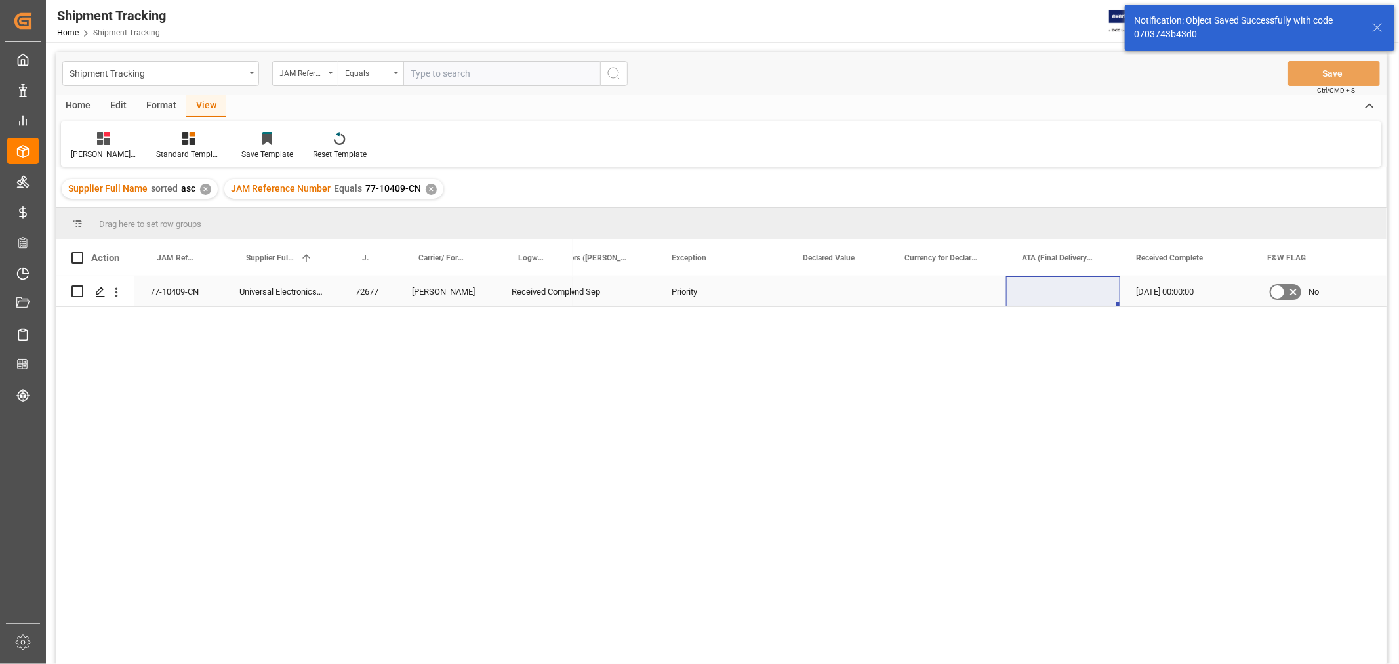
click at [182, 294] on div "77-10409-CN" at bounding box center [178, 291] width 89 height 30
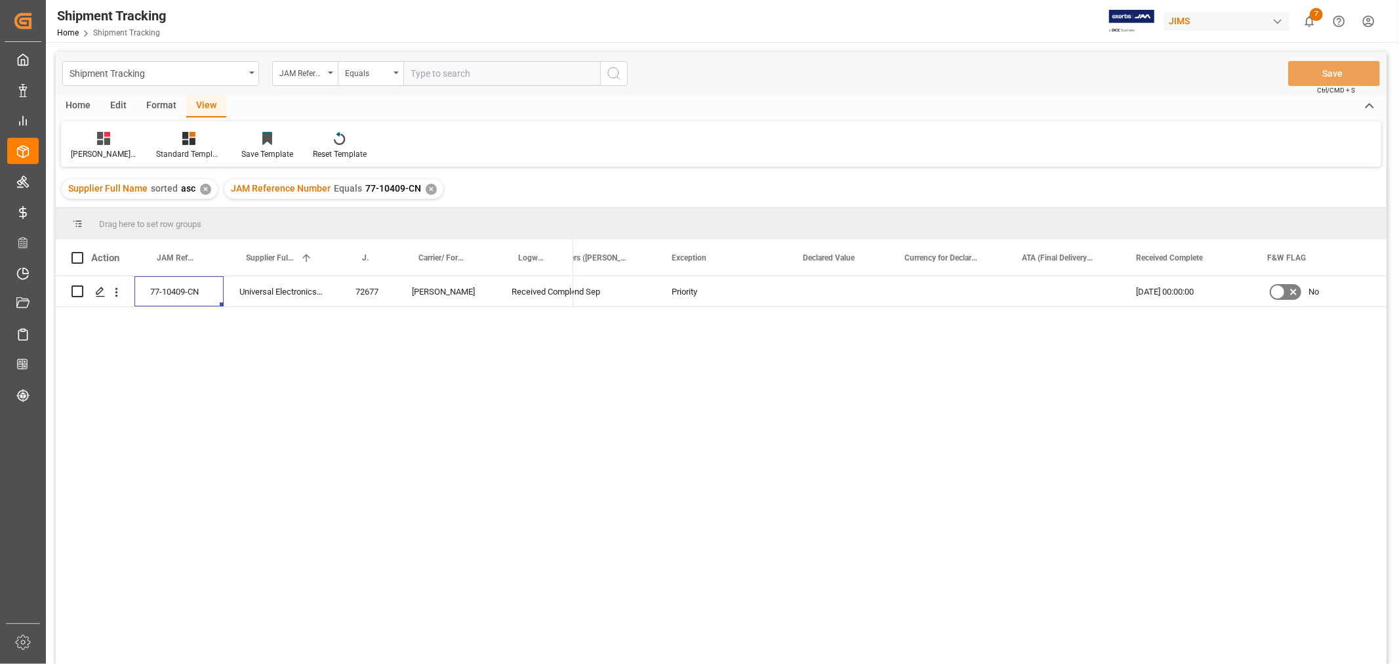
click at [426, 187] on div "✕" at bounding box center [431, 189] width 11 height 11
